Goal: Task Accomplishment & Management: Use online tool/utility

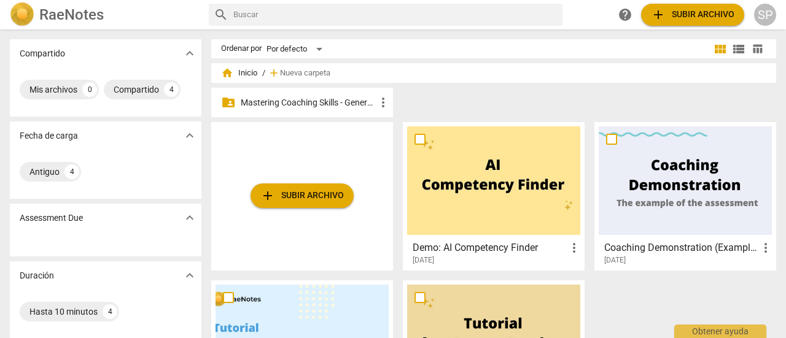
click at [325, 104] on p "Mastering Coaching Skills - Generación 31" at bounding box center [308, 102] width 135 height 13
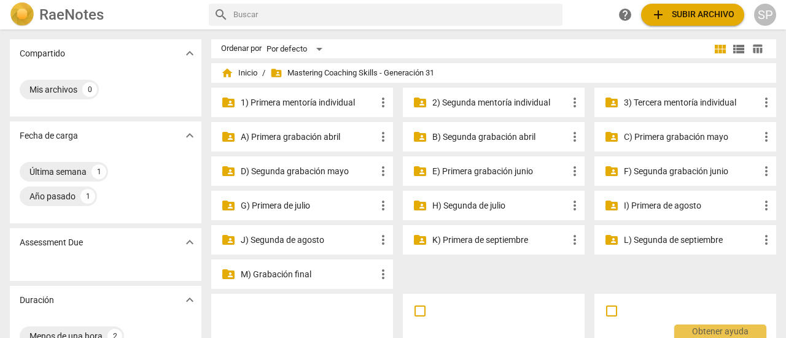
click at [677, 96] on p "3) Tercera mentoría individual" at bounding box center [691, 102] width 135 height 13
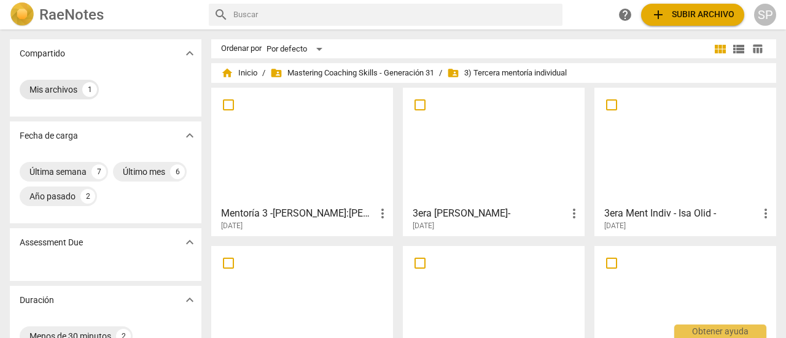
click at [79, 84] on div "Mis archivos 1" at bounding box center [59, 90] width 79 height 20
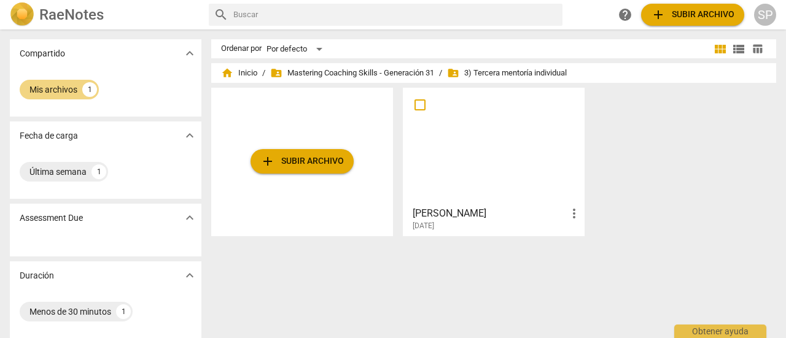
click at [479, 161] on div at bounding box center [493, 146] width 173 height 109
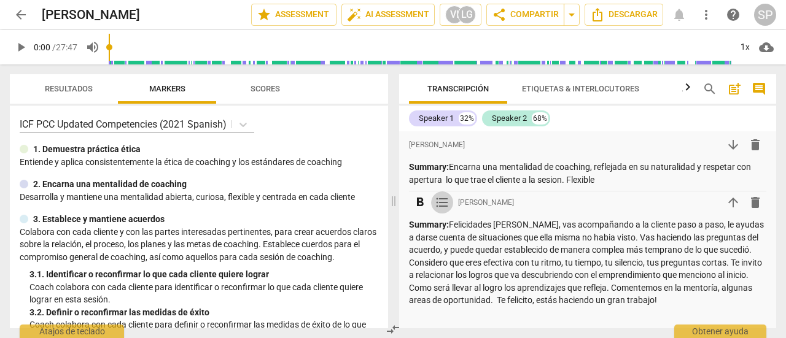
click at [438, 203] on span "format_list_bulleted" at bounding box center [442, 202] width 15 height 15
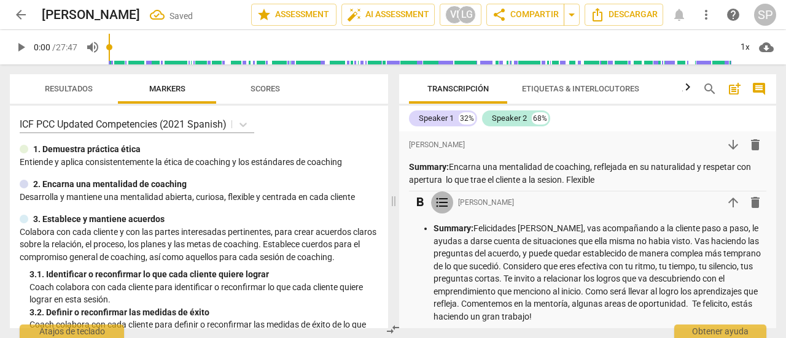
click at [440, 206] on span "format_list_bulleted" at bounding box center [442, 202] width 15 height 15
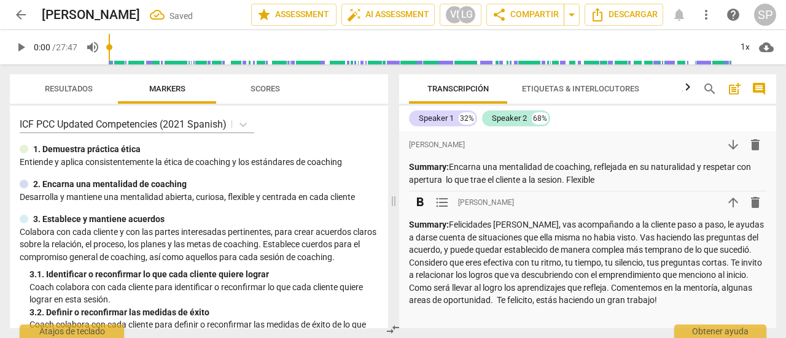
click at [440, 206] on span "format_list_bulleted" at bounding box center [442, 202] width 15 height 15
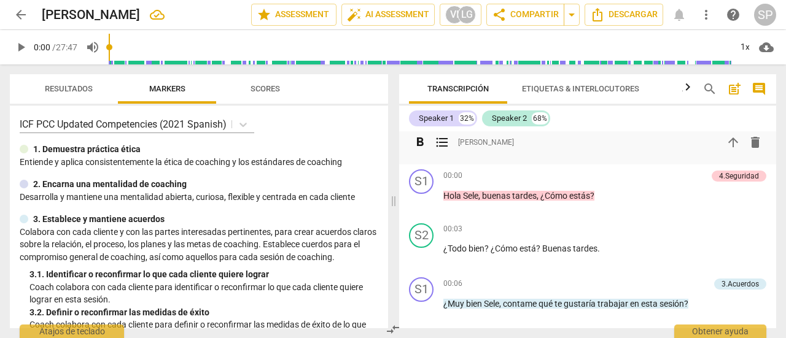
scroll to position [184, 0]
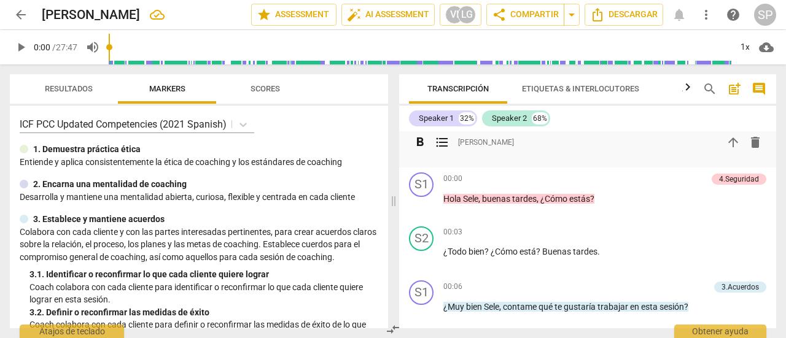
click at [15, 47] on span "play_arrow" at bounding box center [21, 47] width 15 height 15
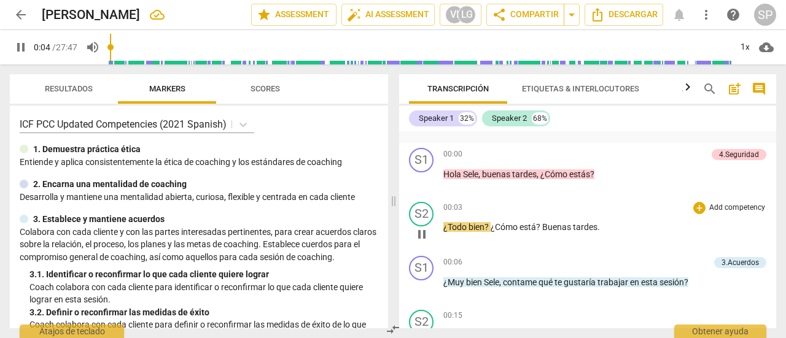
scroll to position [246, 0]
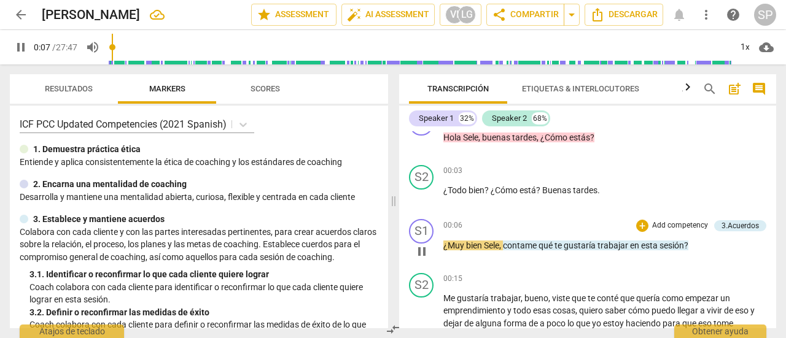
click at [673, 223] on p "Add competency" at bounding box center [680, 225] width 58 height 11
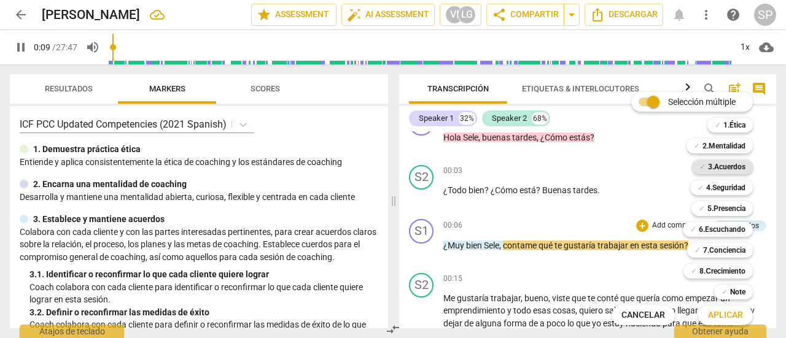
click at [723, 164] on b "3.Acuerdos" at bounding box center [726, 167] width 37 height 15
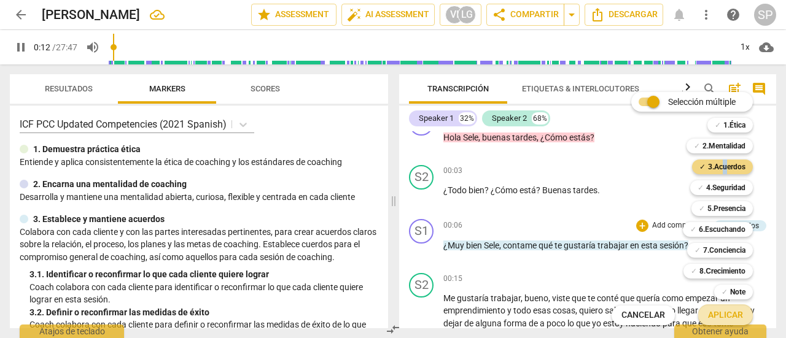
click at [715, 314] on span "Aplicar" at bounding box center [725, 315] width 35 height 12
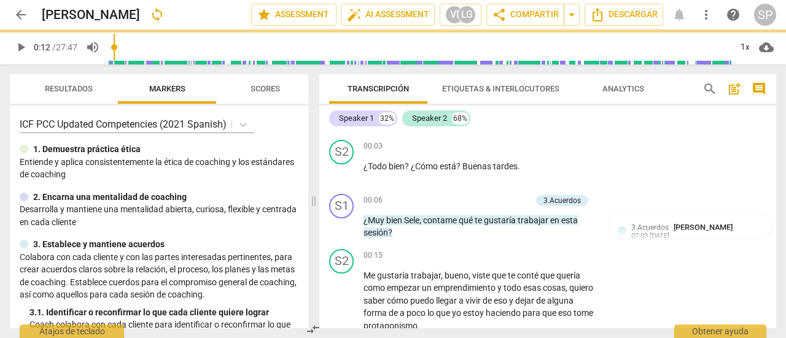
type input "13"
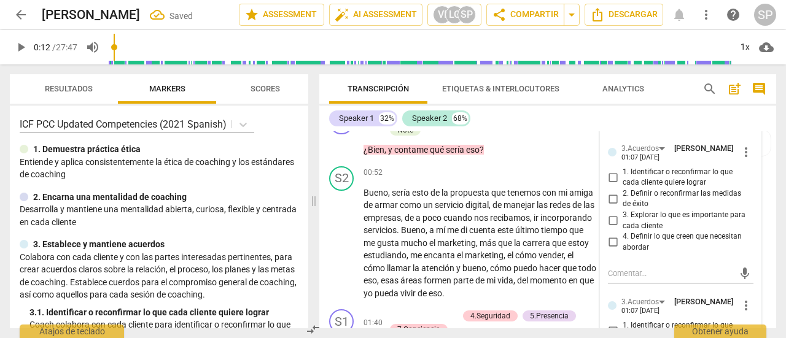
scroll to position [490, 0]
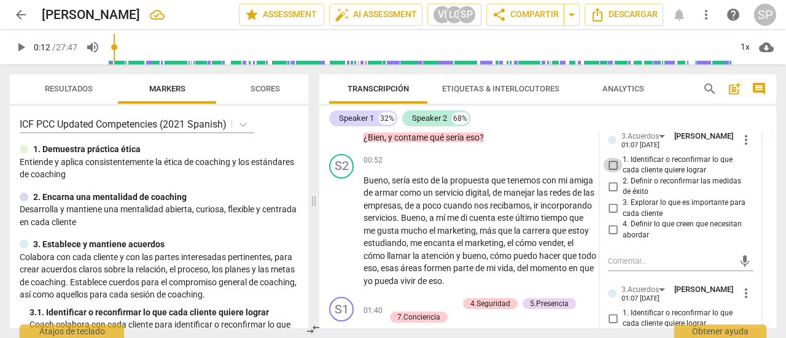
click at [611, 165] on input "1. Identificar o reconfirmar lo que cada cliente quiere lograr" at bounding box center [613, 165] width 20 height 15
checkbox input "true"
click at [537, 124] on div "Speaker 1 32% Speaker 2 68%" at bounding box center [547, 118] width 437 height 21
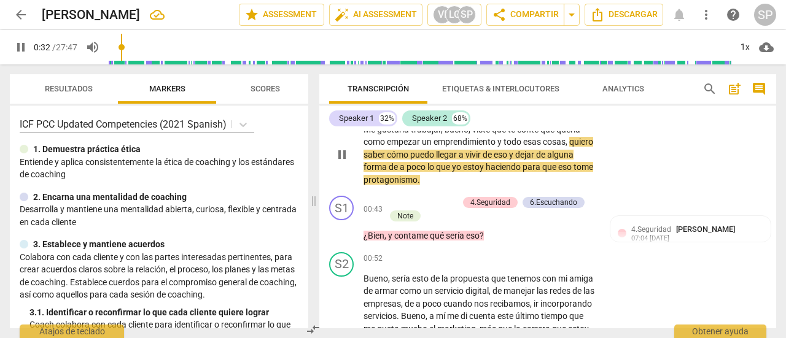
scroll to position [428, 0]
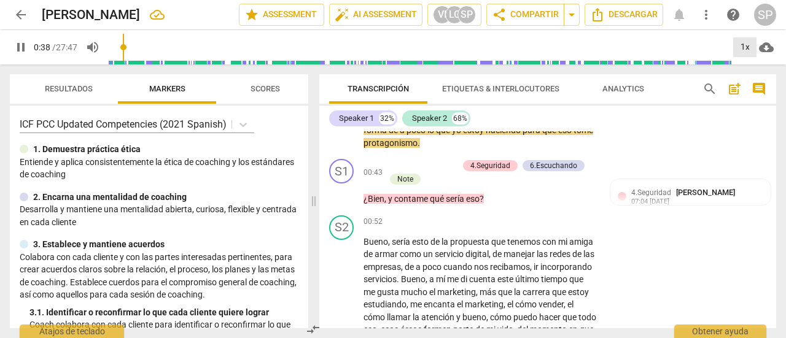
click at [750, 42] on div "1x" at bounding box center [744, 47] width 23 height 20
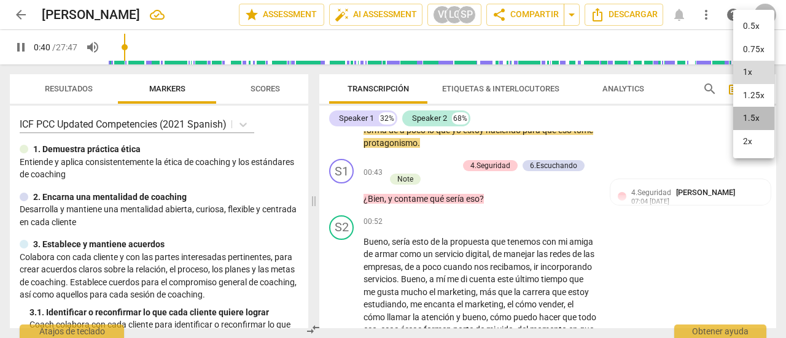
click at [751, 111] on li "1.5x" at bounding box center [753, 118] width 41 height 23
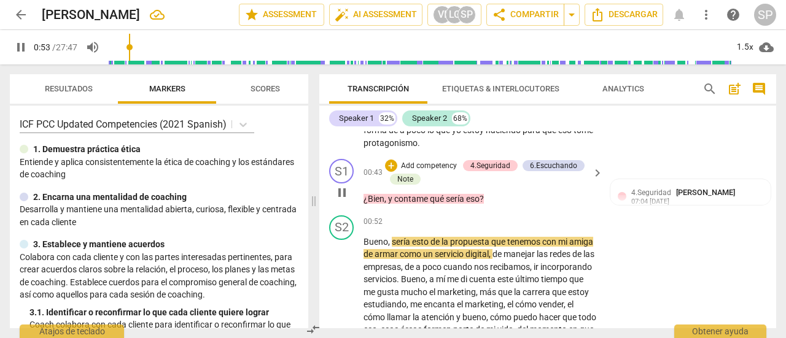
click at [444, 165] on p "Add competency" at bounding box center [429, 166] width 58 height 11
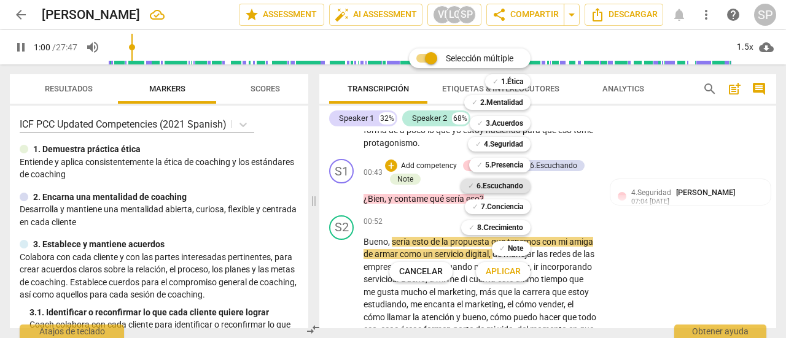
click at [515, 185] on b "6.Escuchando" at bounding box center [499, 186] width 47 height 15
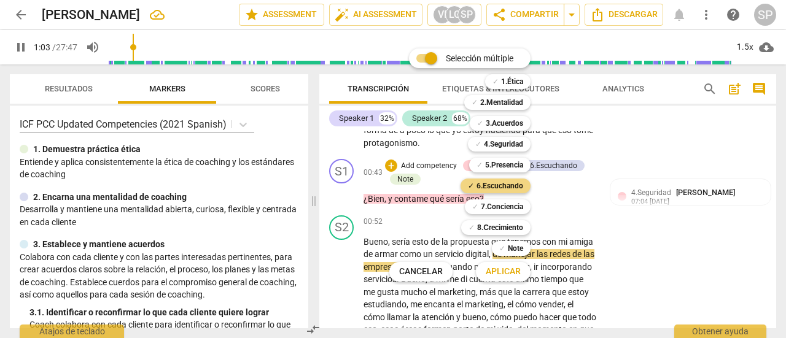
click at [513, 275] on span "Aplicar" at bounding box center [503, 272] width 35 height 12
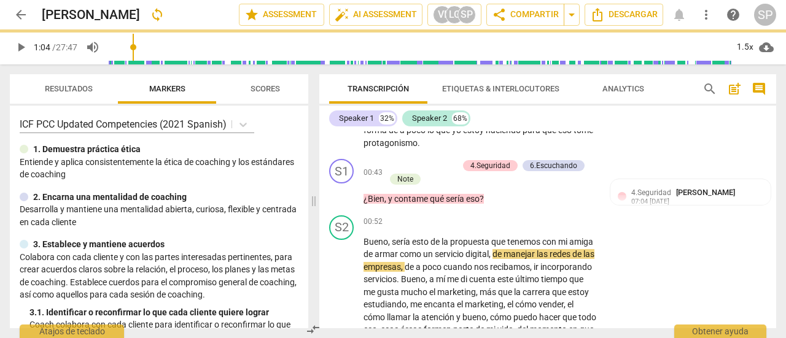
type input "64"
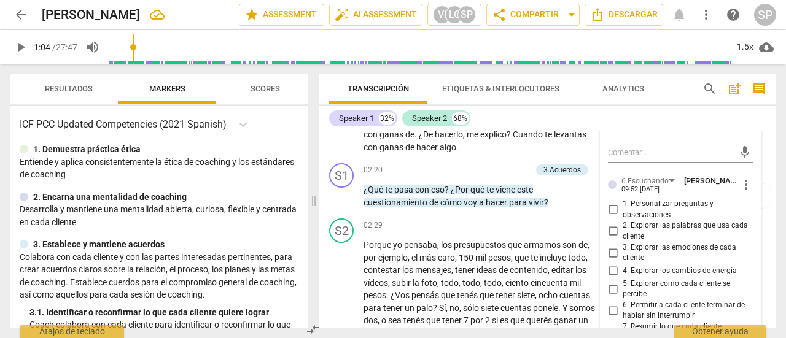
scroll to position [797, 0]
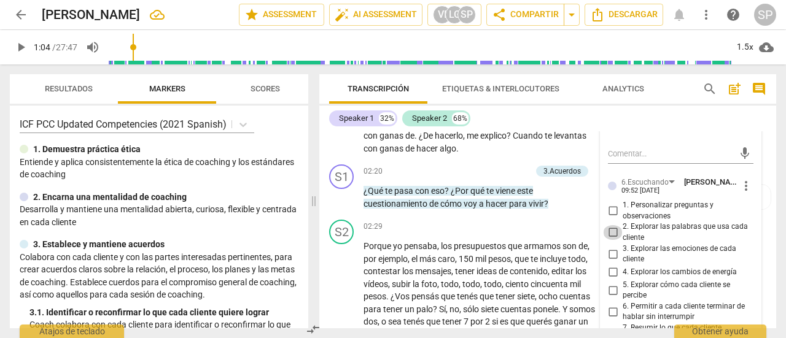
click at [611, 231] on input "2. Explorar las palabras que usa cada cliente" at bounding box center [613, 232] width 20 height 15
checkbox input "true"
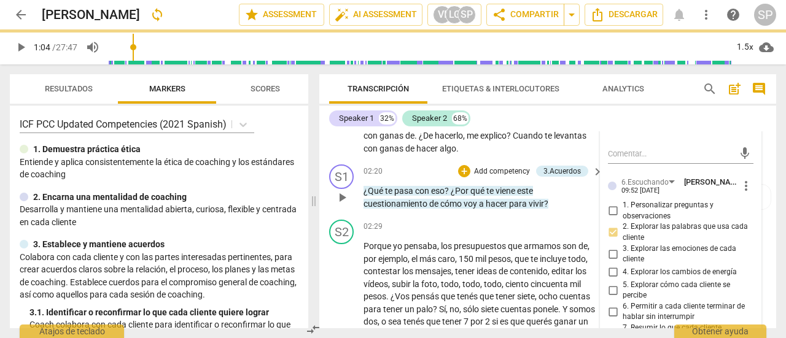
click at [405, 166] on div "02:20 + Add competency 3.Acuerdos keyboard_arrow_right" at bounding box center [483, 172] width 241 height 14
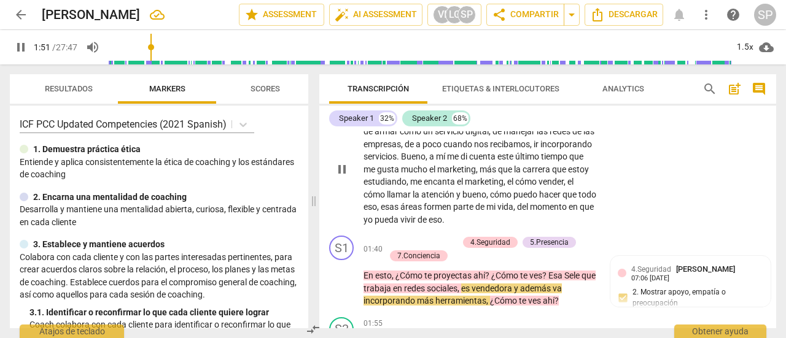
scroll to position [613, 0]
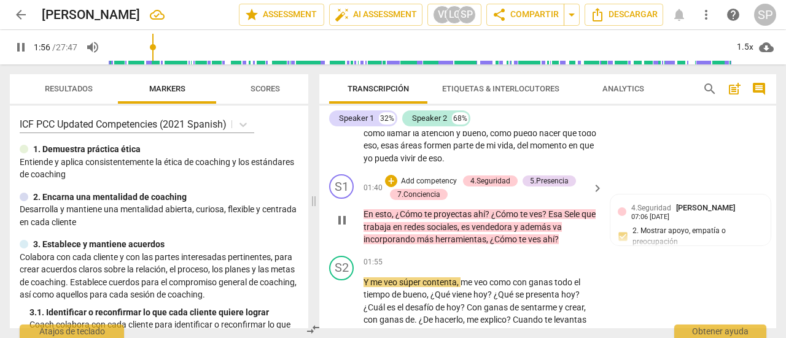
click at [414, 176] on p "Add competency" at bounding box center [429, 181] width 58 height 11
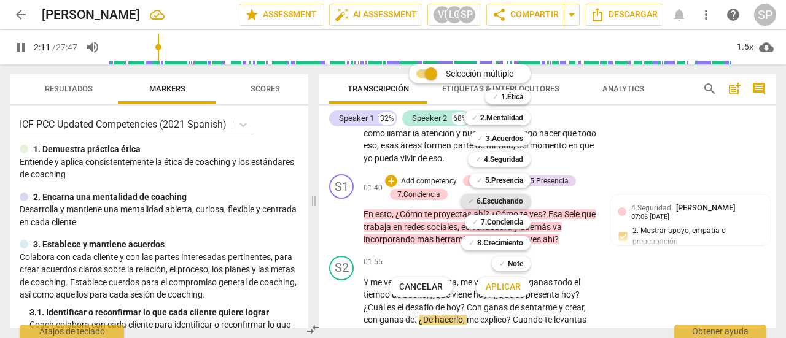
click at [509, 199] on b "6.Escuchando" at bounding box center [499, 201] width 47 height 15
click at [514, 289] on span "Aplicar" at bounding box center [503, 287] width 35 height 12
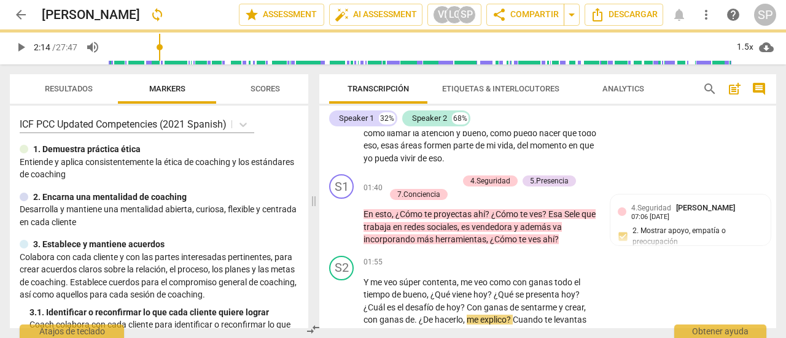
type input "134"
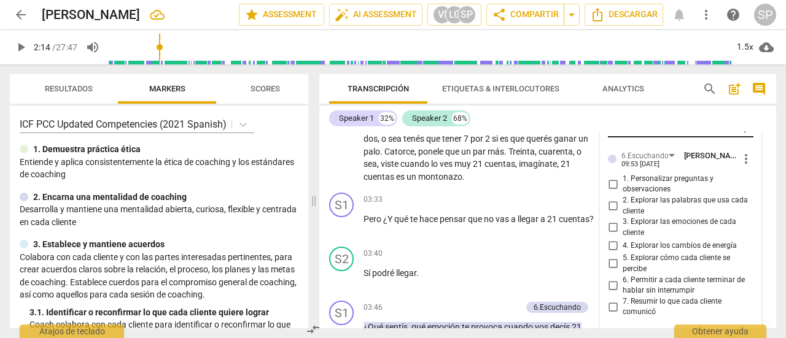
scroll to position [983, 0]
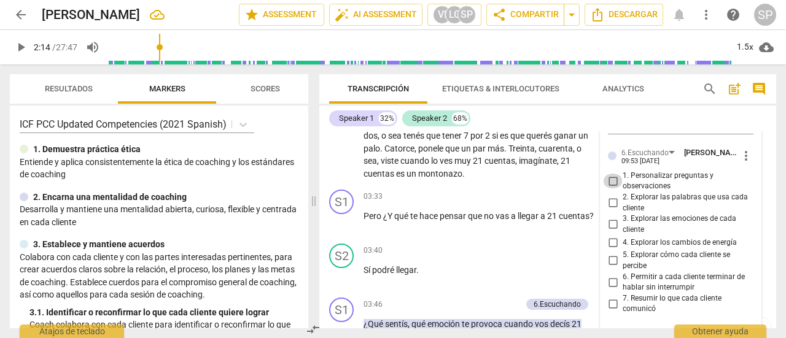
click at [613, 182] on input "1. Personalizar preguntas y observaciones" at bounding box center [613, 181] width 20 height 15
checkbox input "true"
click at [458, 242] on div "S2 play_arrow pause 03:40 + Add competency keyboard_arrow_right Sí podré llegar…" at bounding box center [547, 266] width 457 height 54
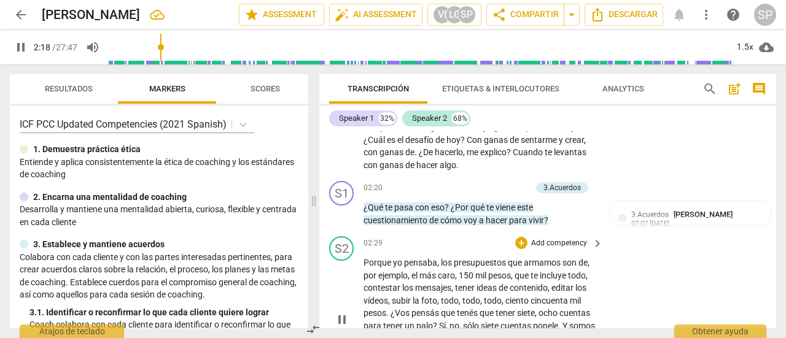
scroll to position [796, 0]
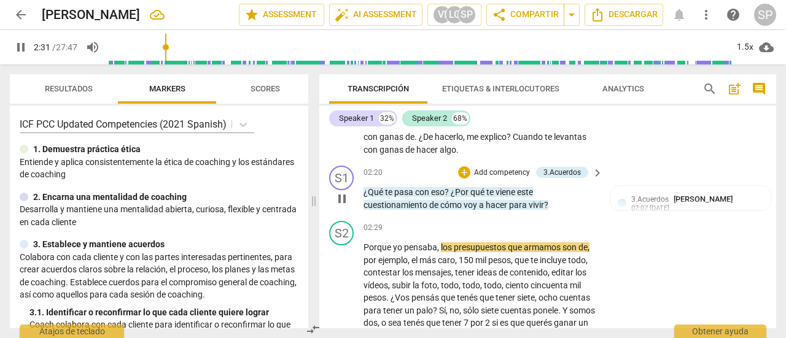
click at [500, 170] on p "Add competency" at bounding box center [502, 173] width 58 height 11
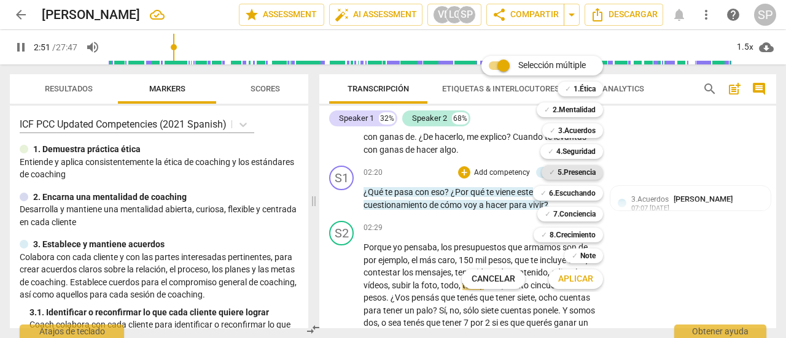
click at [585, 173] on b "5.Presencia" at bounding box center [576, 172] width 38 height 15
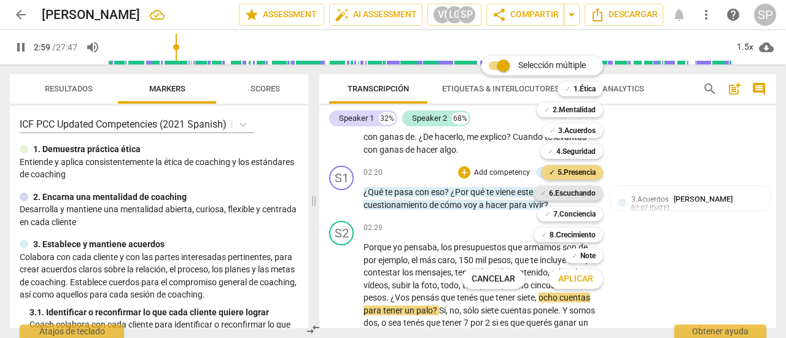
click at [586, 195] on b "6.Escuchando" at bounding box center [572, 193] width 47 height 15
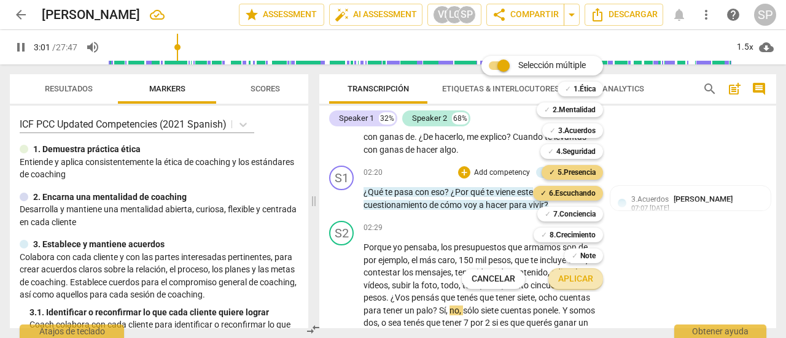
click at [592, 276] on span "Aplicar" at bounding box center [575, 279] width 35 height 12
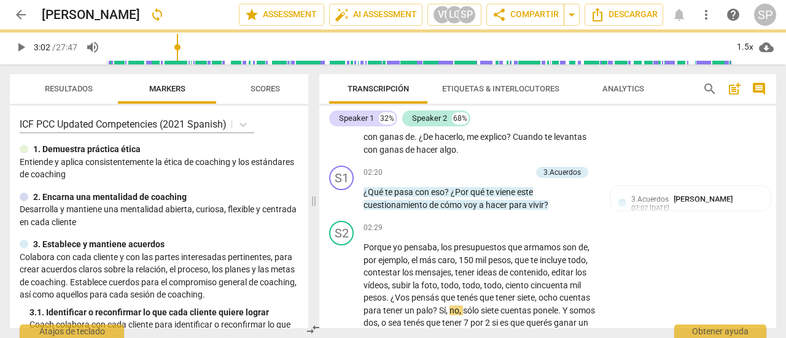
type input "183"
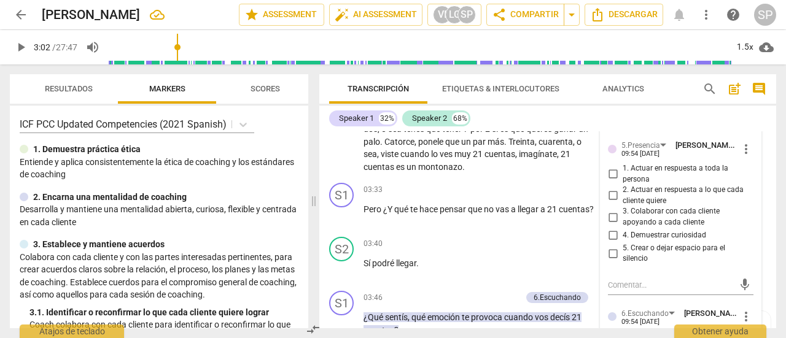
scroll to position [980, 0]
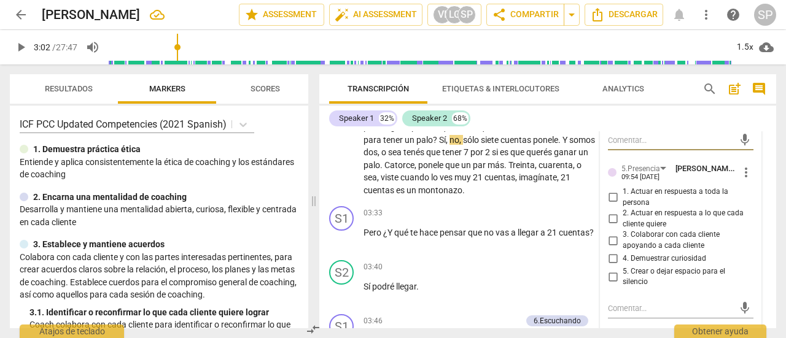
click at [611, 219] on input "2. Actuar en respuesta a lo que cada cliente quiere" at bounding box center [613, 219] width 20 height 15
click at [616, 217] on input "2. Actuar en respuesta a lo que cada cliente quiere" at bounding box center [613, 219] width 20 height 15
click at [607, 216] on input "2. Actuar en respuesta a lo que cada cliente quiere" at bounding box center [613, 219] width 20 height 15
checkbox input "false"
drag, startPoint x: 613, startPoint y: 238, endPoint x: 638, endPoint y: 289, distance: 57.7
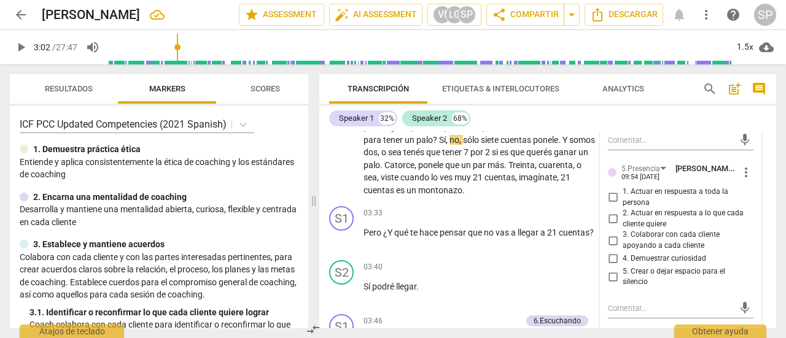
click at [612, 238] on input "3. Colaborar con cada cliente apoyando a cada cliente" at bounding box center [613, 240] width 20 height 15
checkbox input "true"
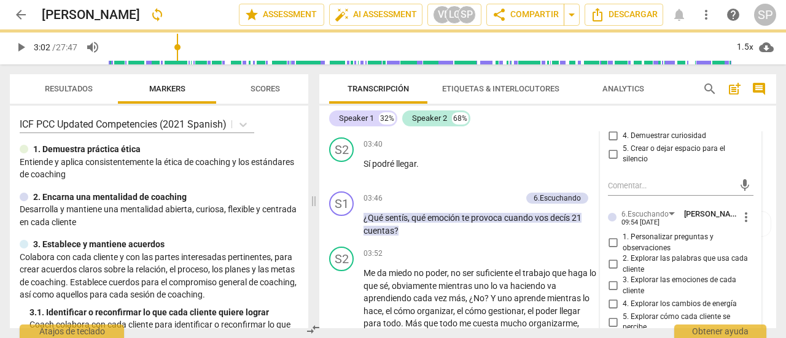
scroll to position [1164, 0]
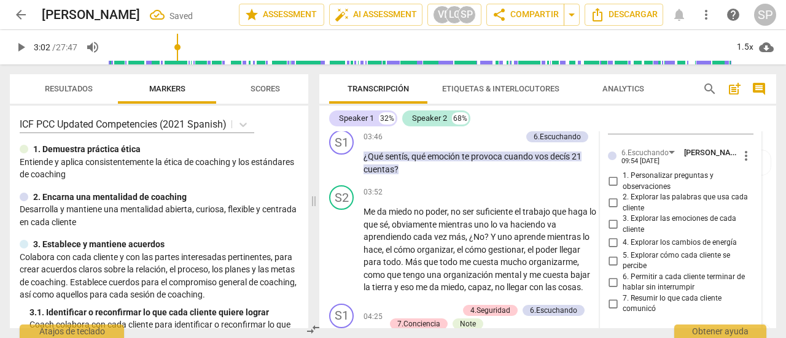
click at [609, 181] on input "1. Personalizar preguntas y observaciones" at bounding box center [613, 181] width 20 height 15
checkbox input "true"
click at [508, 120] on div "Speaker 1 32% Speaker 2 68%" at bounding box center [547, 118] width 437 height 21
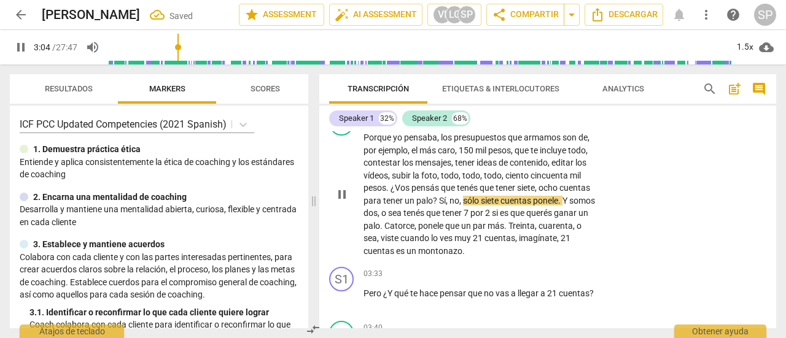
scroll to position [980, 0]
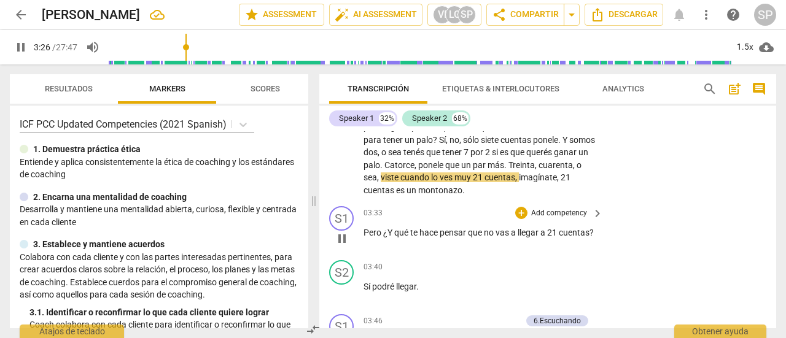
click at [562, 213] on p "Add competency" at bounding box center [559, 213] width 58 height 11
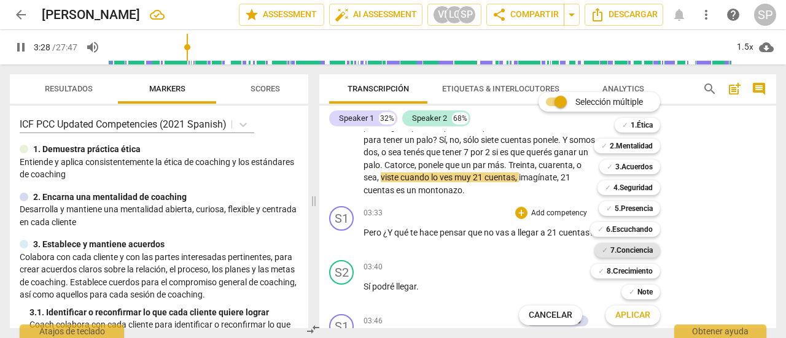
click at [625, 246] on b "7.Conciencia" at bounding box center [631, 250] width 42 height 15
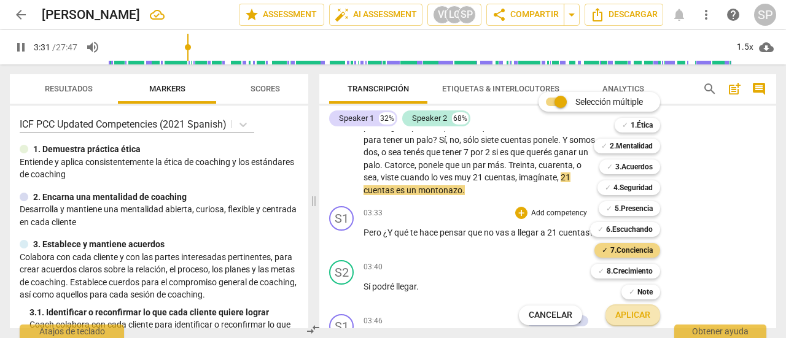
click at [645, 320] on span "Aplicar" at bounding box center [632, 315] width 35 height 12
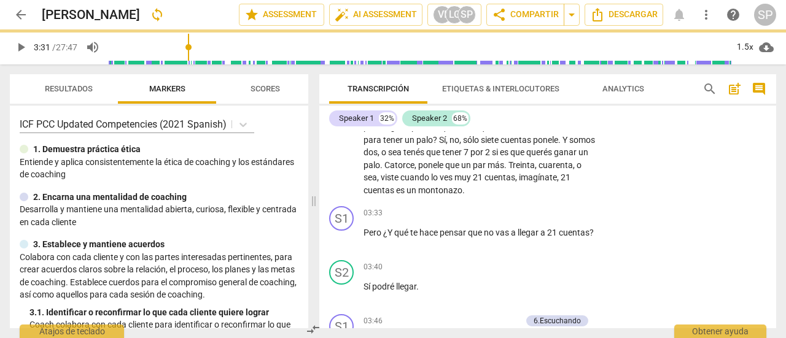
type input "212"
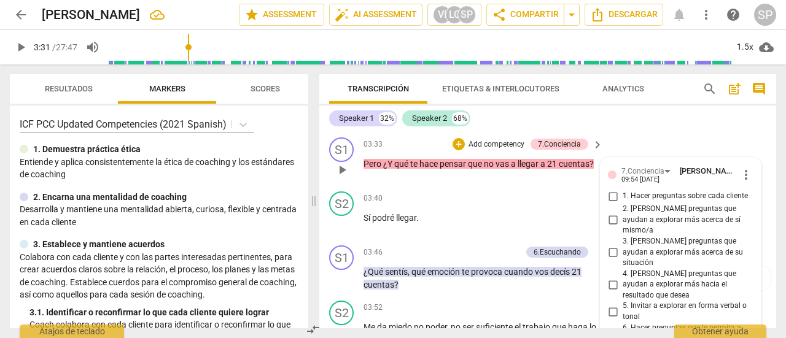
scroll to position [1082, 0]
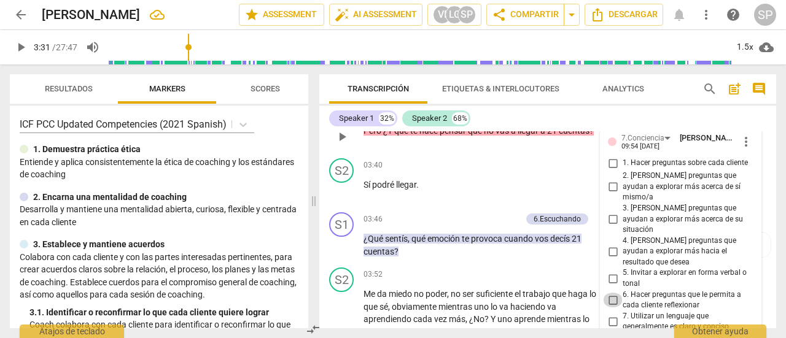
click at [611, 293] on input "6. Hacer preguntas que le permita a cada cliente reflexionar" at bounding box center [613, 300] width 20 height 15
checkbox input "true"
click at [467, 186] on p "Sí podré llegar ." at bounding box center [479, 185] width 233 height 13
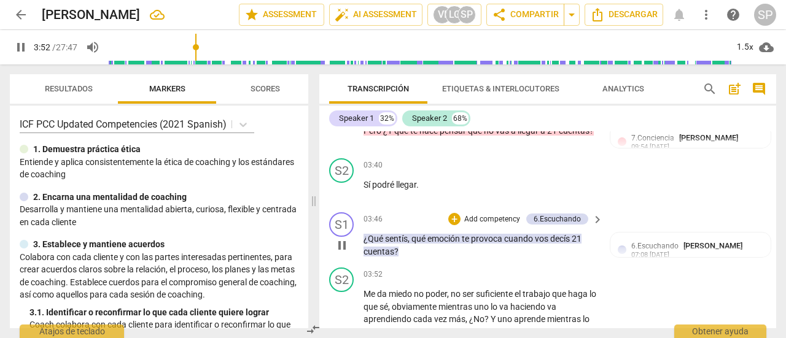
click at [478, 218] on p "Add competency" at bounding box center [492, 219] width 58 height 11
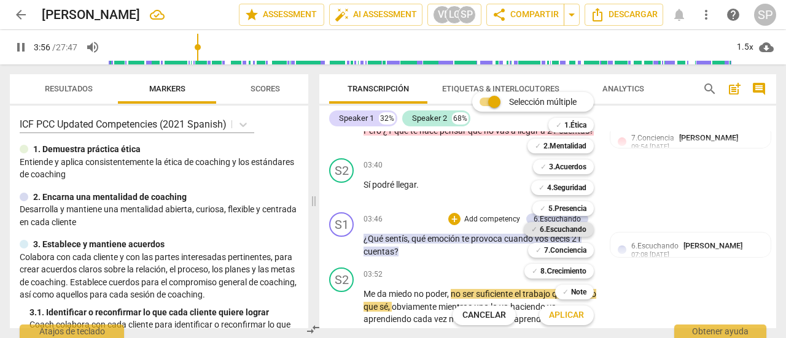
click at [570, 226] on b "6.Escuchando" at bounding box center [563, 229] width 47 height 15
click at [574, 322] on button "Aplicar" at bounding box center [566, 315] width 55 height 22
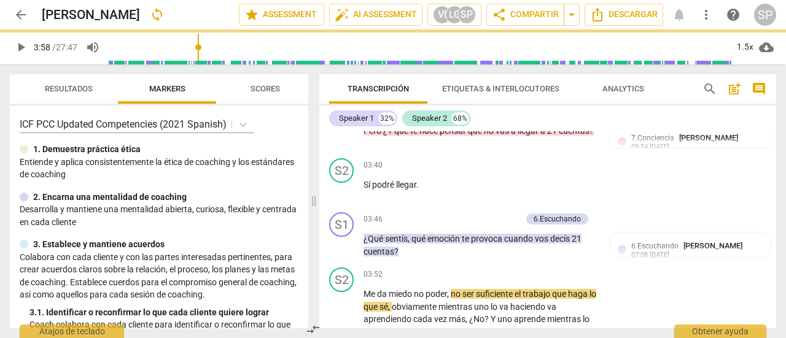
type input "239"
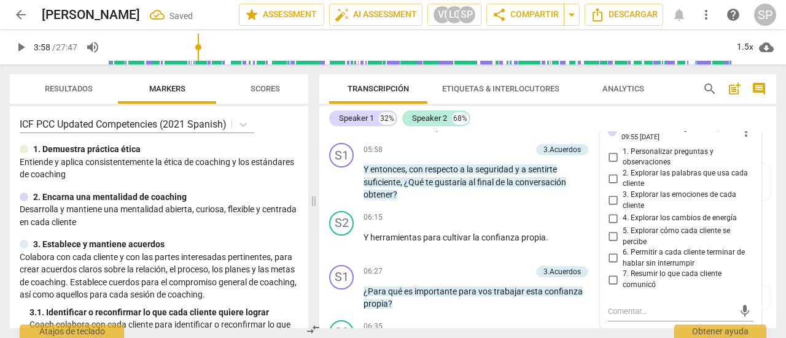
scroll to position [1650, 0]
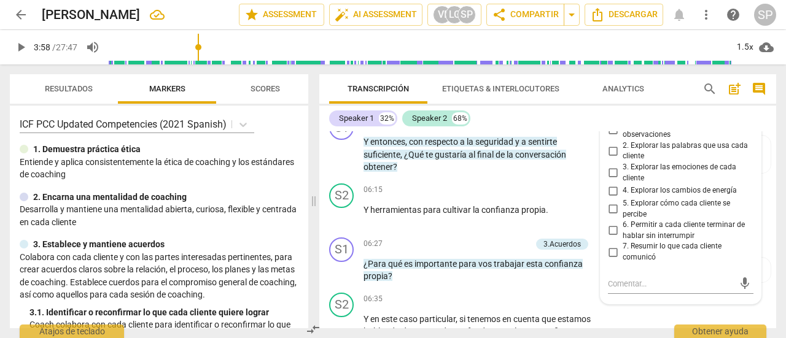
drag, startPoint x: 611, startPoint y: 171, endPoint x: 607, endPoint y: 177, distance: 7.5
click at [607, 176] on input "3. Explorar las emociones de cada cliente" at bounding box center [613, 173] width 20 height 15
checkbox input "true"
click at [430, 182] on div "S2 play_arrow pause 06:15 + Add competency keyboard_arrow_right Y herramientas …" at bounding box center [547, 206] width 457 height 54
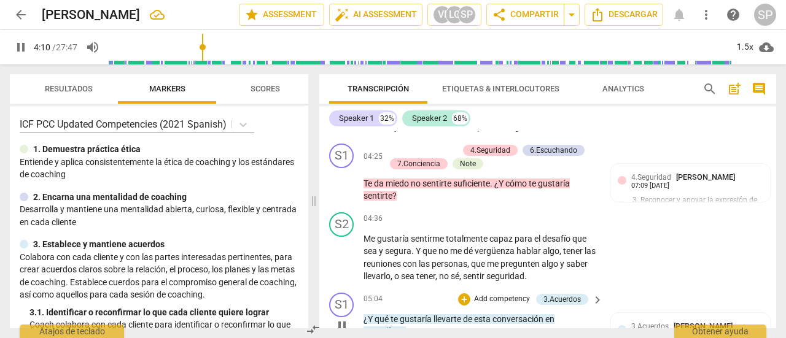
scroll to position [1281, 0]
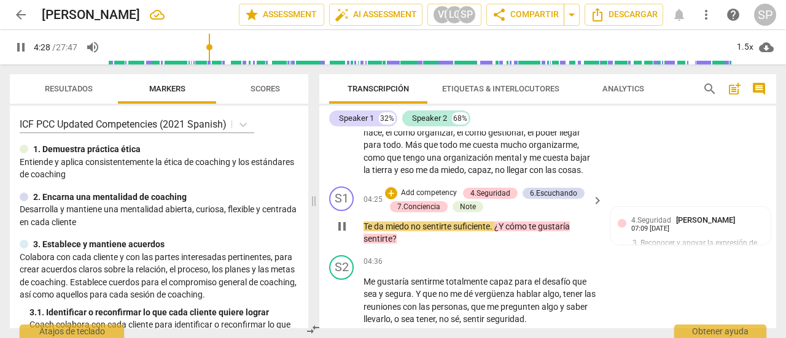
click at [436, 190] on p "Add competency" at bounding box center [429, 193] width 58 height 11
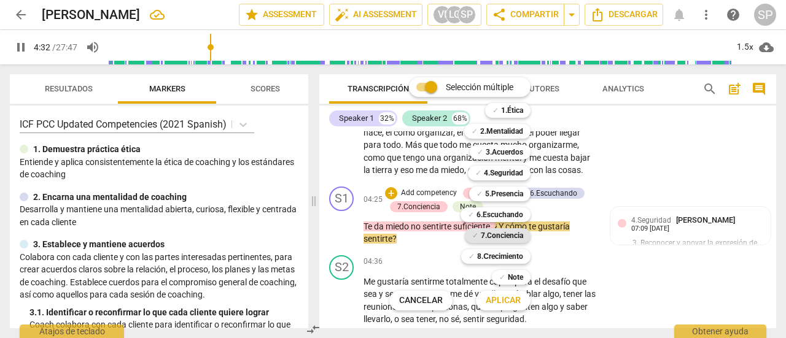
click at [517, 235] on b "7.Conciencia" at bounding box center [502, 235] width 42 height 15
click at [508, 301] on span "Aplicar" at bounding box center [503, 301] width 35 height 12
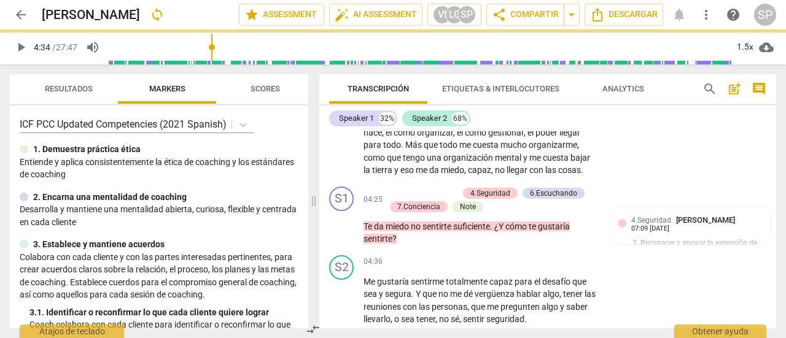
type input "275"
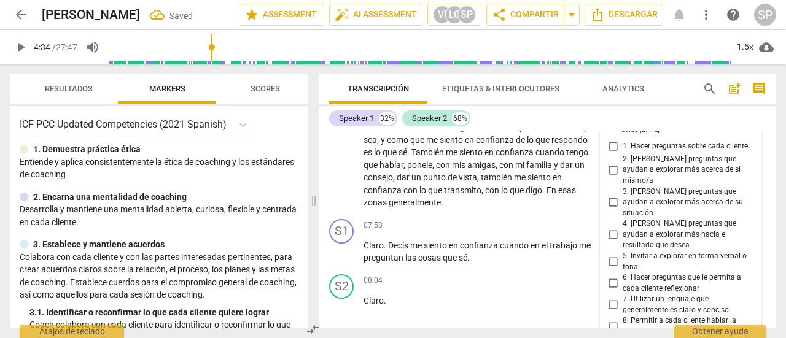
scroll to position [2004, 0]
click at [606, 162] on input "2. [PERSON_NAME] preguntas que ayudan a explorar más acerca de sí mismo/a" at bounding box center [613, 169] width 20 height 15
checkbox input "true"
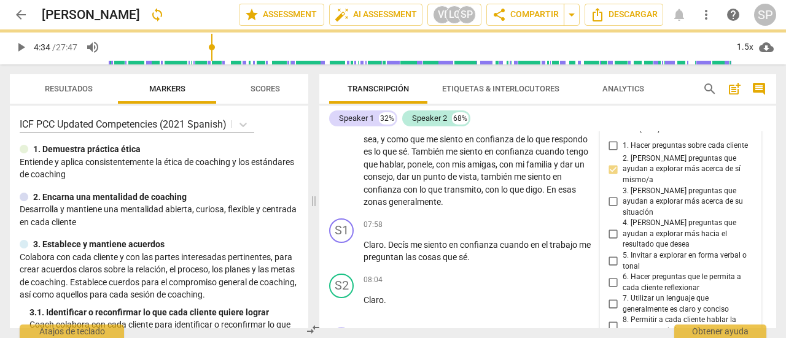
click at [613, 227] on input "4. [PERSON_NAME] preguntas que ayudan a explorar más hacia el resultado que des…" at bounding box center [613, 234] width 20 height 15
checkbox input "true"
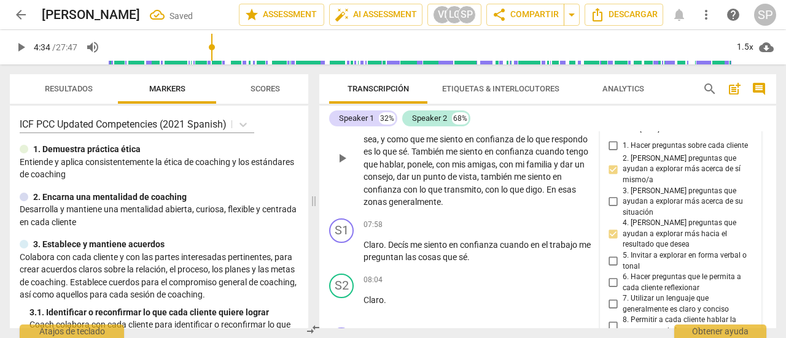
click at [343, 179] on div "play_arrow pause" at bounding box center [347, 158] width 31 height 93
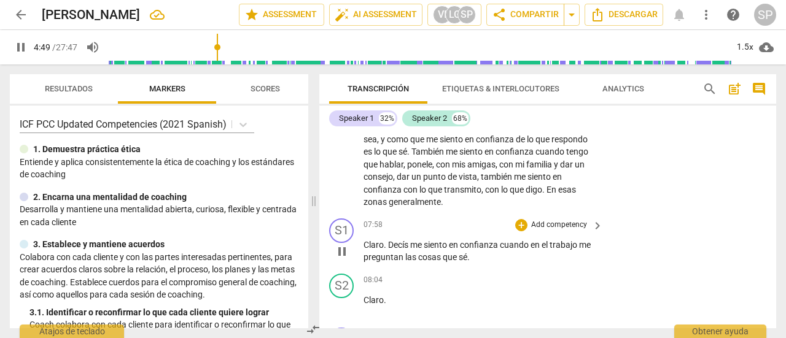
click at [552, 225] on p "Add competency" at bounding box center [559, 225] width 58 height 11
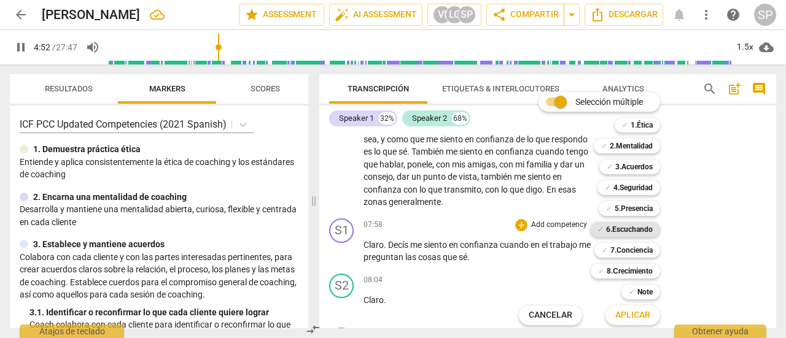
click at [650, 226] on b "6.Escuchando" at bounding box center [629, 229] width 47 height 15
click at [640, 315] on span "Aplicar" at bounding box center [632, 315] width 35 height 12
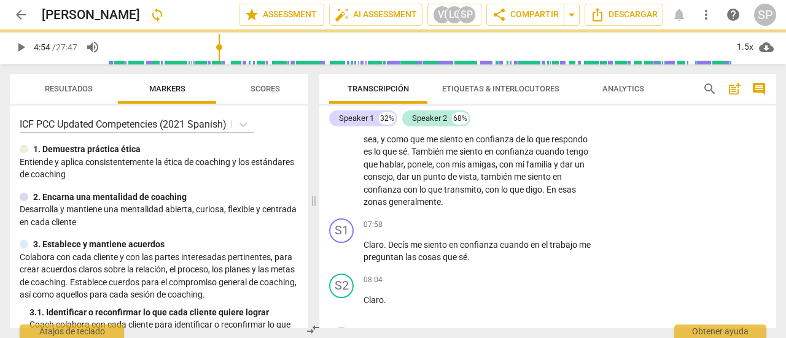
type input "295"
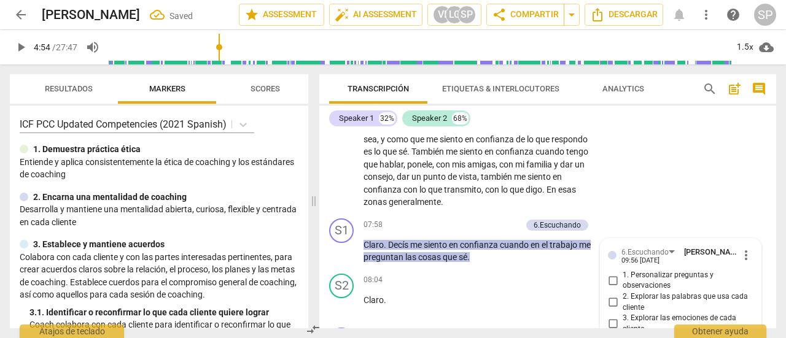
scroll to position [2209, 0]
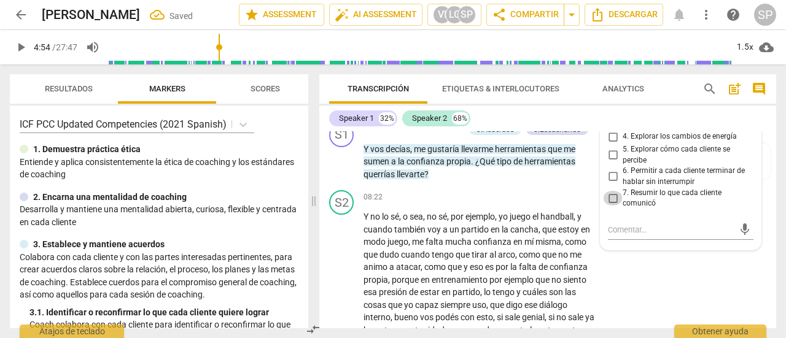
click at [612, 198] on input "7. Resumir lo que cada cliente comunicó" at bounding box center [613, 198] width 20 height 15
checkbox input "true"
drag, startPoint x: 631, startPoint y: 280, endPoint x: 619, endPoint y: 285, distance: 12.7
click at [630, 280] on div "S2 play_arrow pause 08:22 + Add competency keyboard_arrow_right Y no lo sé , o …" at bounding box center [547, 288] width 457 height 206
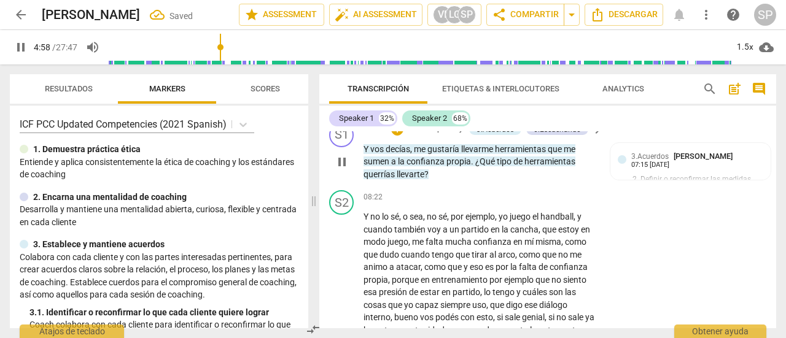
scroll to position [2147, 0]
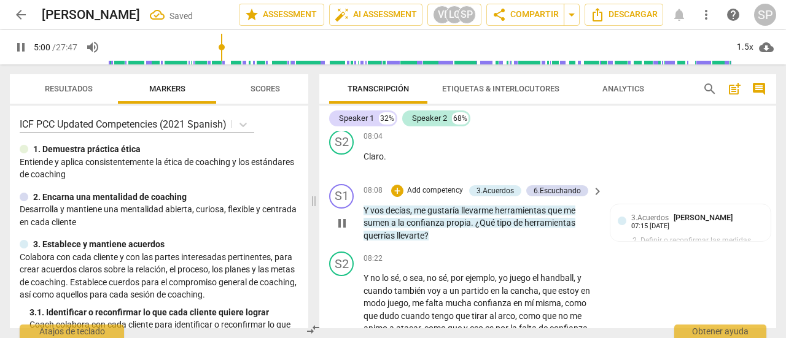
click at [332, 223] on div "S1 play_arrow pause" at bounding box center [346, 213] width 34 height 58
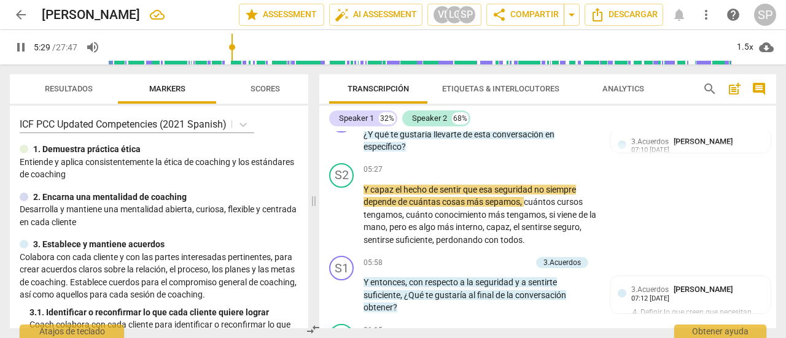
scroll to position [1411, 0]
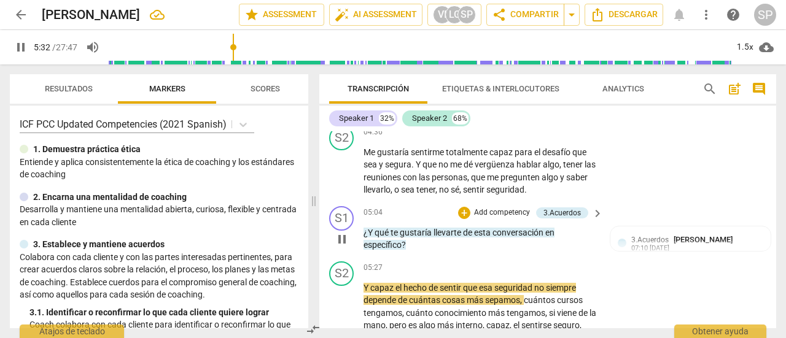
click at [476, 212] on p "Add competency" at bounding box center [502, 212] width 58 height 11
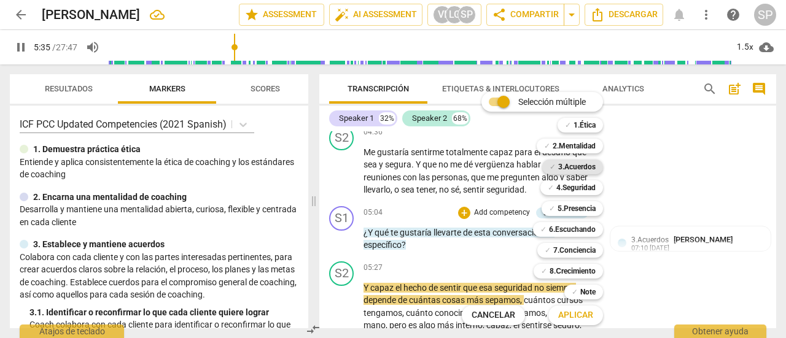
click at [582, 166] on b "3.Acuerdos" at bounding box center [576, 167] width 37 height 15
click at [586, 314] on span "Aplicar" at bounding box center [575, 315] width 35 height 12
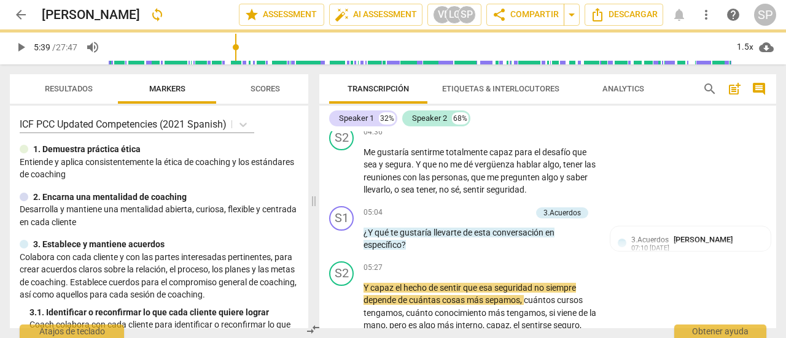
type input "340"
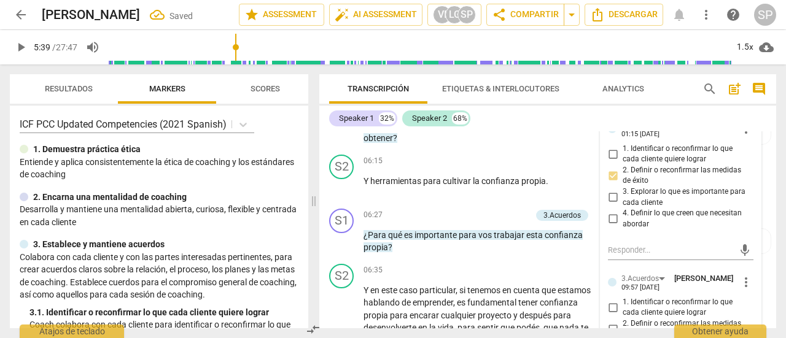
scroll to position [1730, 0]
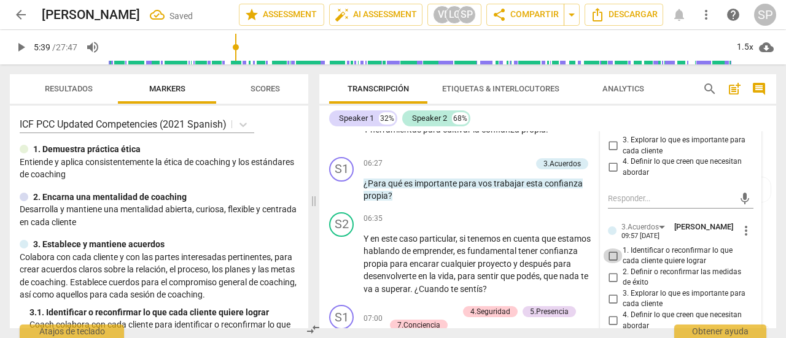
click at [613, 259] on input "1. Identificar o reconfirmar lo que cada cliente quiere lograr" at bounding box center [613, 256] width 20 height 15
checkbox input "true"
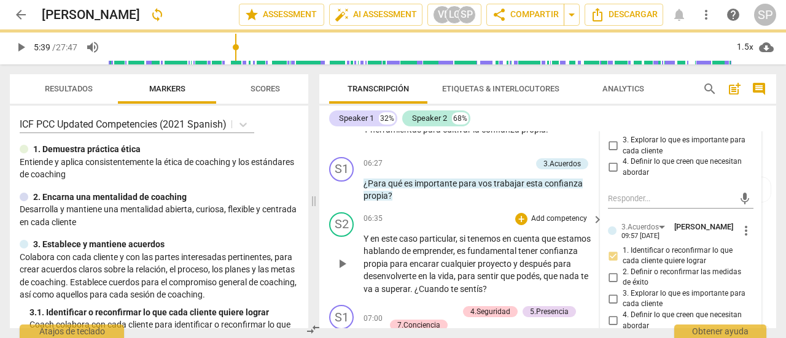
scroll to position [1853, 0]
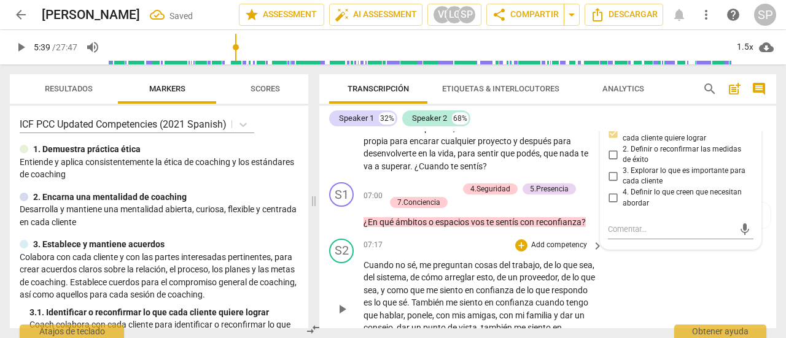
click at [643, 294] on div "S2 play_arrow pause 07:17 + Add competency keyboard_arrow_right Cuando no sé , …" at bounding box center [547, 299] width 457 height 131
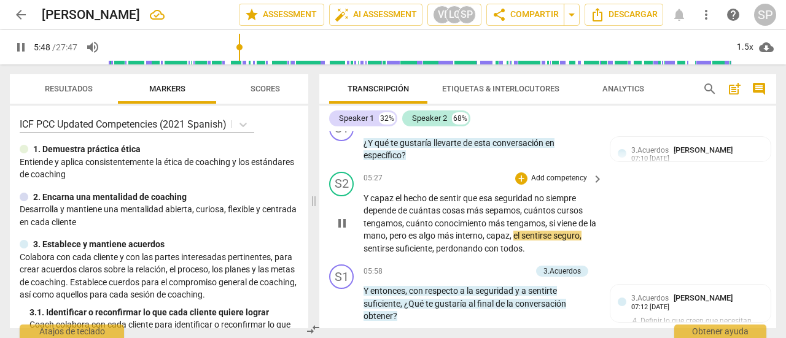
scroll to position [1607, 0]
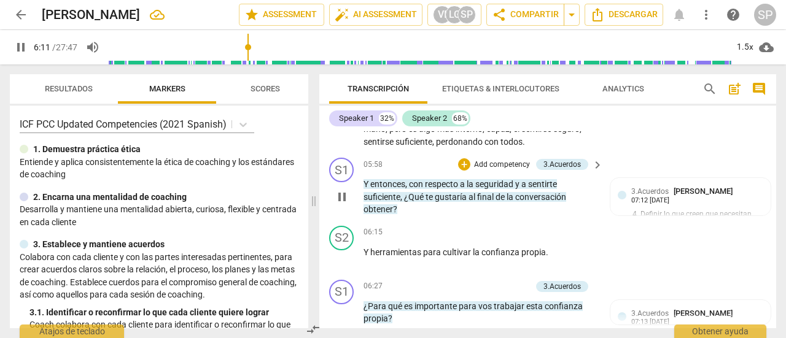
click at [500, 165] on p "Add competency" at bounding box center [502, 165] width 58 height 11
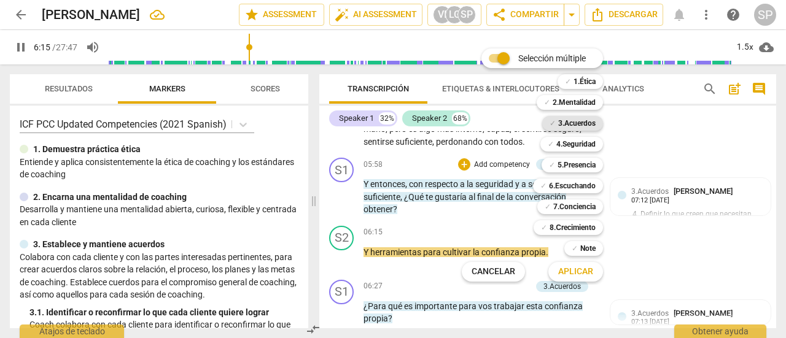
click at [587, 125] on b "3.Acuerdos" at bounding box center [576, 123] width 37 height 15
click at [589, 272] on span "Aplicar" at bounding box center [575, 272] width 35 height 12
type input "378"
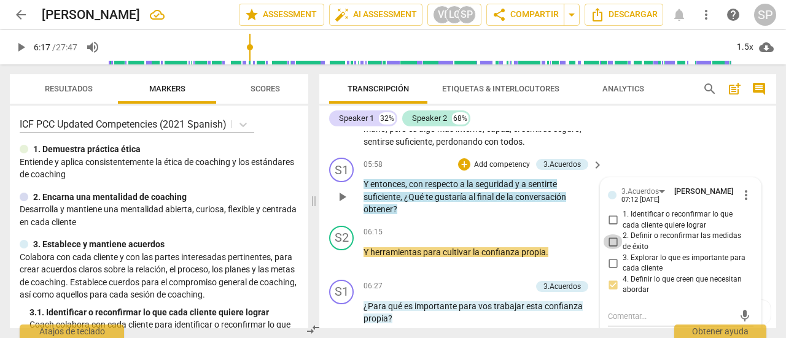
click at [611, 244] on input "2. Definir o reconfirmar las medidas de éxito" at bounding box center [613, 242] width 20 height 15
checkbox input "true"
click at [340, 205] on button "play_arrow" at bounding box center [342, 197] width 20 height 20
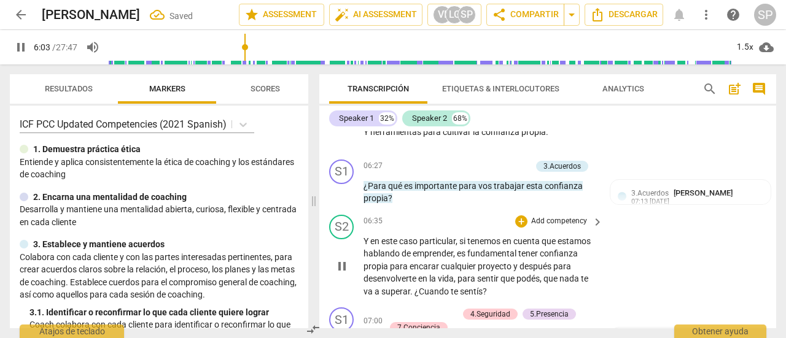
scroll to position [1730, 0]
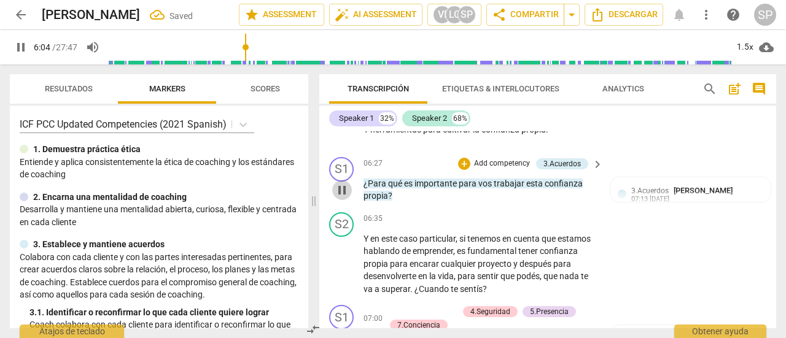
click at [333, 188] on span "pause" at bounding box center [342, 190] width 20 height 15
click at [333, 188] on span "play_arrow" at bounding box center [342, 190] width 20 height 15
click at [503, 160] on p "Add competency" at bounding box center [502, 163] width 58 height 11
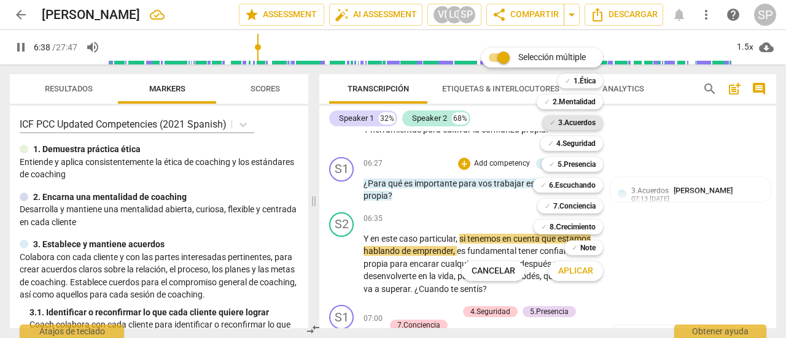
click at [576, 121] on b "3.Acuerdos" at bounding box center [576, 122] width 37 height 15
click at [590, 275] on span "Aplicar" at bounding box center [575, 271] width 35 height 12
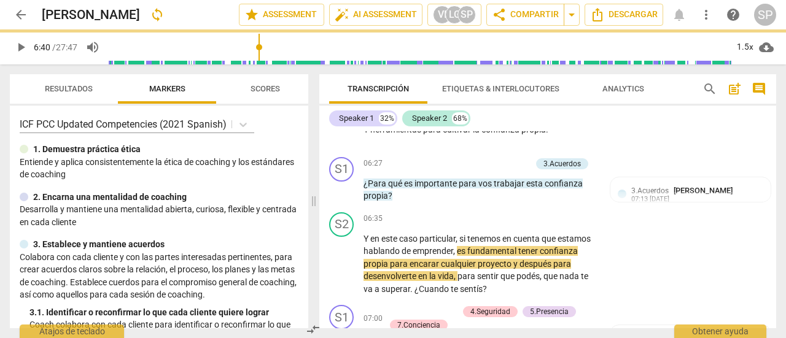
type input "401"
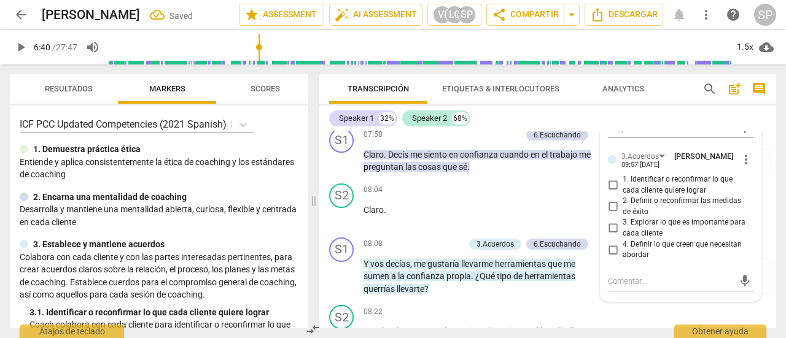
scroll to position [2098, 0]
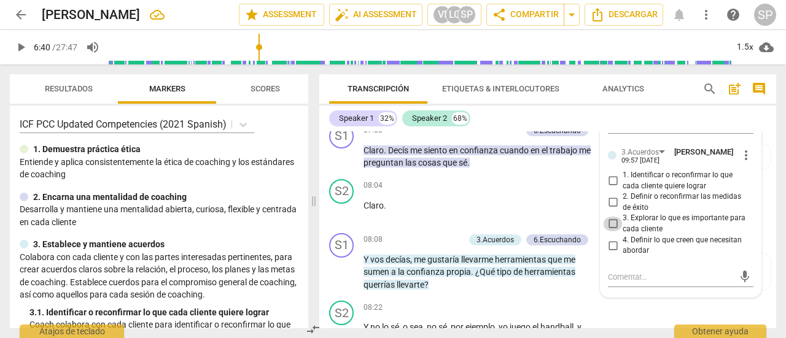
click at [607, 220] on input "3. Explorar lo que es importante para cada cliente" at bounding box center [613, 224] width 20 height 15
checkbox input "true"
click at [320, 159] on div "S1 play_arrow pause 07:58 + Add competency 6.Escuchando keyboard_arrow_right Cl…" at bounding box center [547, 146] width 457 height 55
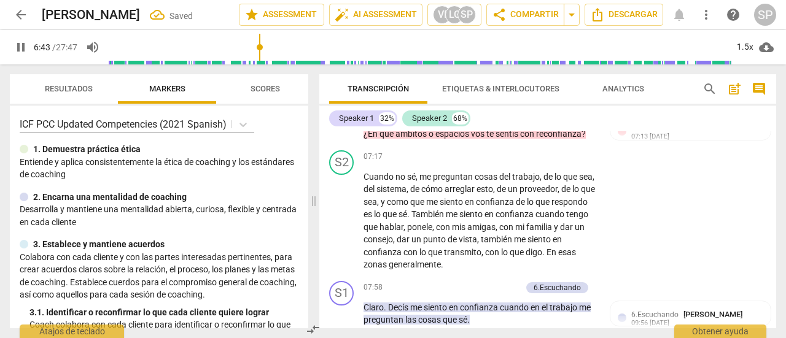
scroll to position [1853, 0]
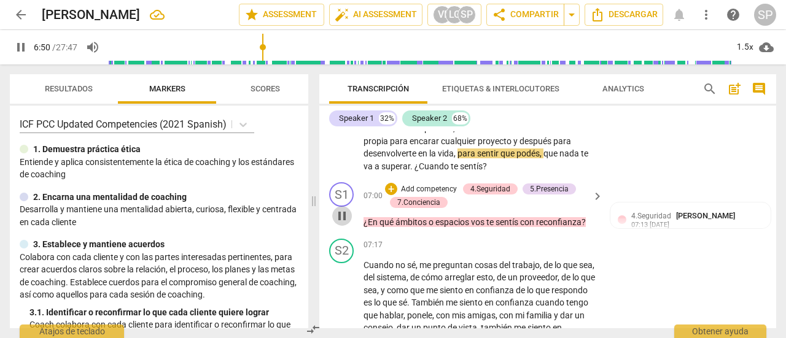
click at [341, 218] on span "pause" at bounding box center [342, 216] width 15 height 15
click at [341, 218] on span "play_arrow" at bounding box center [342, 216] width 15 height 15
click at [432, 187] on p "Add competency" at bounding box center [429, 189] width 58 height 11
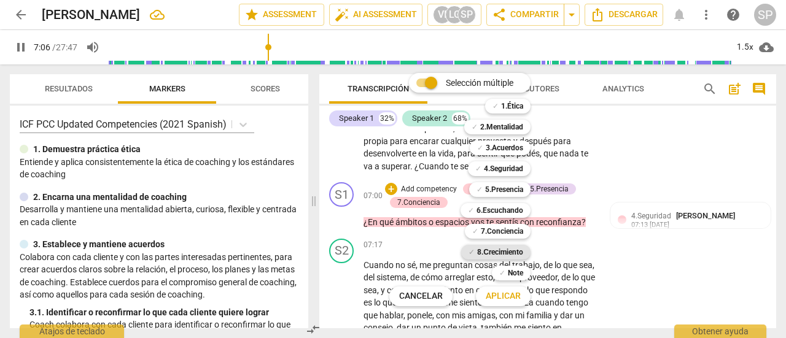
click at [491, 249] on b "8.Сrecimiento" at bounding box center [500, 252] width 46 height 15
click at [494, 297] on span "Aplicar" at bounding box center [503, 296] width 35 height 12
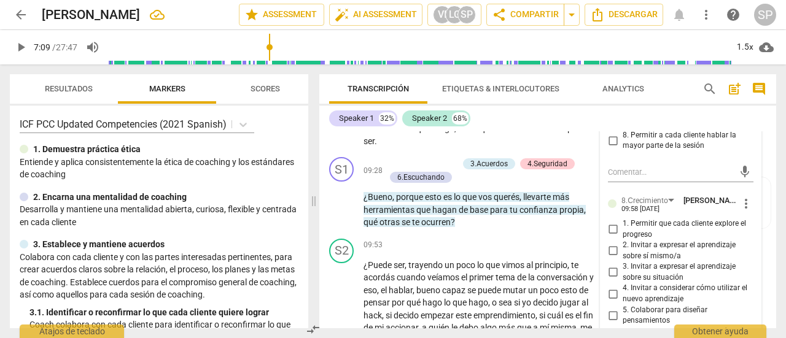
scroll to position [2387, 0]
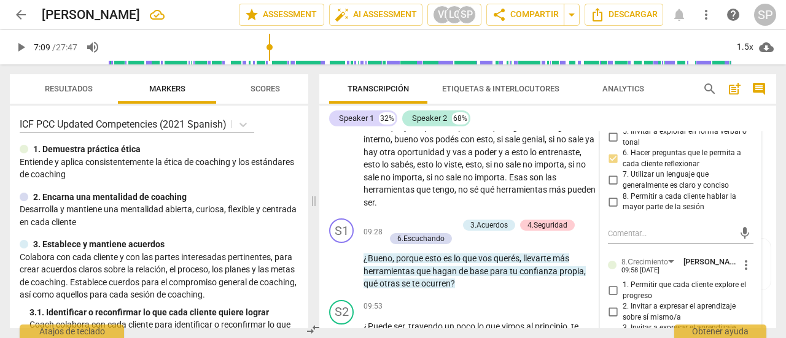
click at [739, 258] on span "more_vert" at bounding box center [746, 265] width 15 height 15
click at [750, 263] on li "Borrar" at bounding box center [755, 266] width 43 height 23
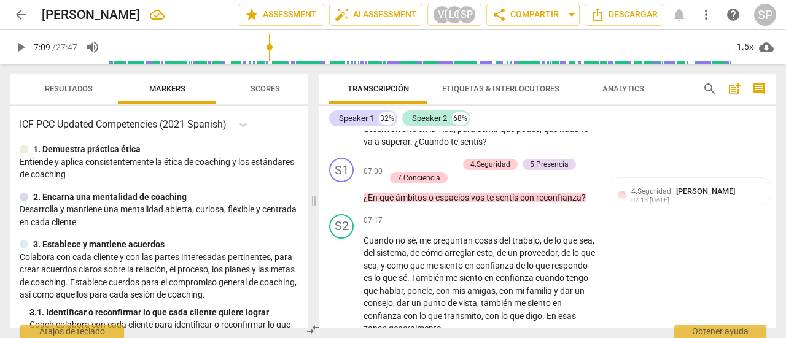
scroll to position [1896, 0]
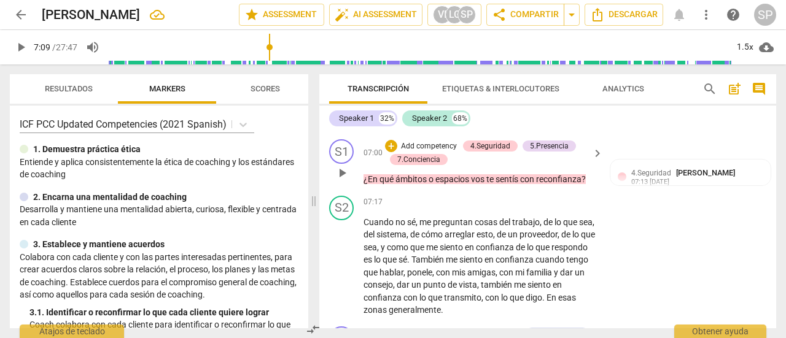
click at [430, 142] on p "Add competency" at bounding box center [429, 146] width 58 height 11
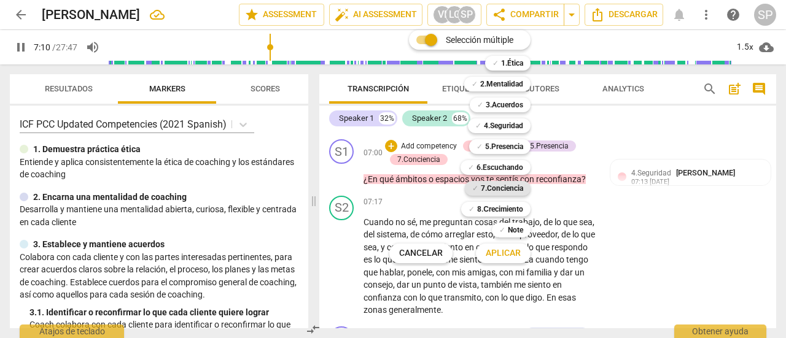
click at [497, 185] on b "7.Conciencia" at bounding box center [502, 188] width 42 height 15
click at [520, 253] on span "Aplicar" at bounding box center [503, 253] width 35 height 12
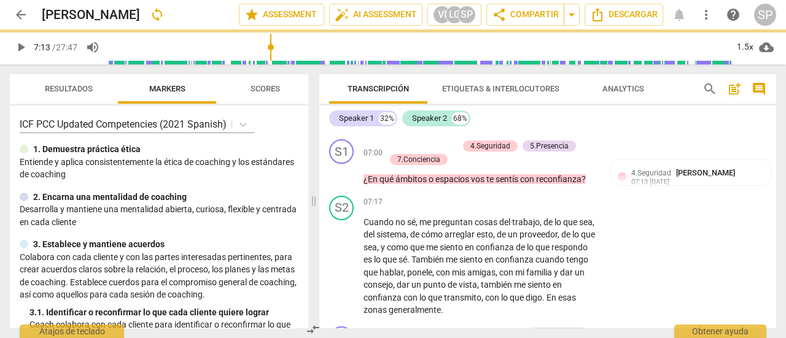
type input "433"
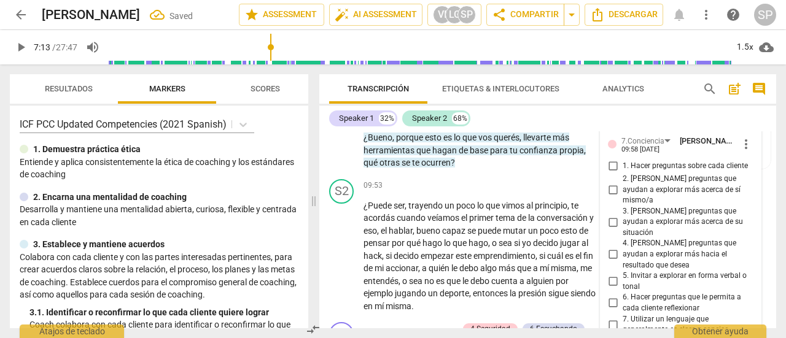
scroll to position [2510, 0]
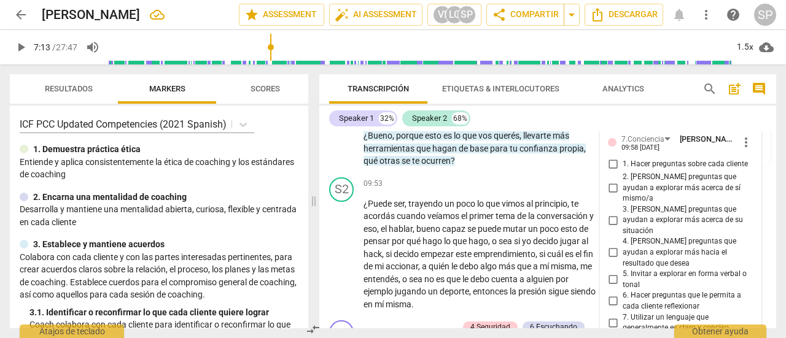
click at [610, 294] on input "6. Hacer preguntas que le permita a cada cliente reflexionar" at bounding box center [613, 301] width 20 height 15
checkbox input "true"
click at [325, 219] on div "S2 play_arrow pause 09:53 + Add competency keyboard_arrow_right ¿Puede ser , tr…" at bounding box center [547, 245] width 457 height 144
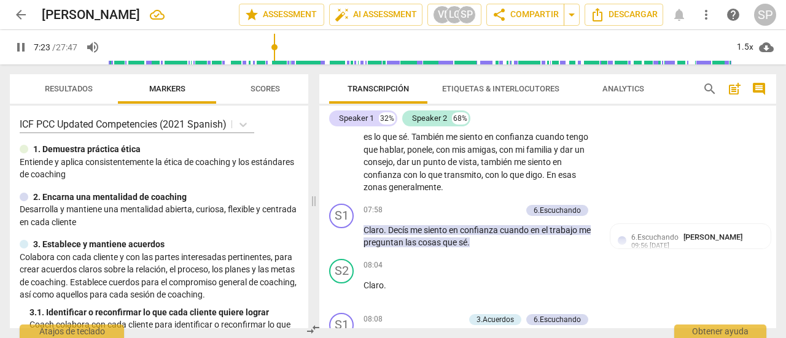
scroll to position [2018, 0]
click at [338, 236] on span "pause" at bounding box center [342, 237] width 15 height 15
click at [338, 236] on span "play_arrow" at bounding box center [342, 237] width 15 height 15
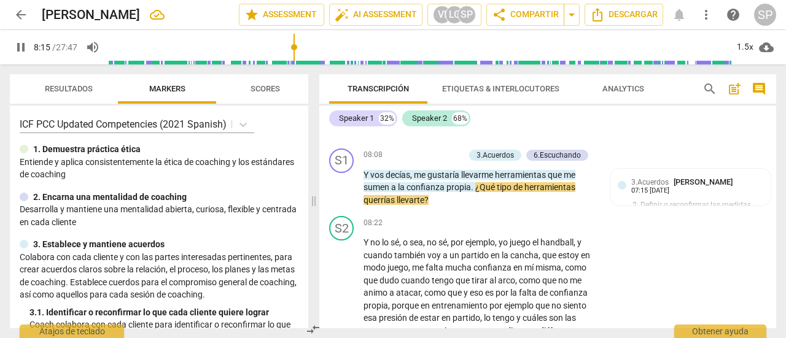
scroll to position [2141, 0]
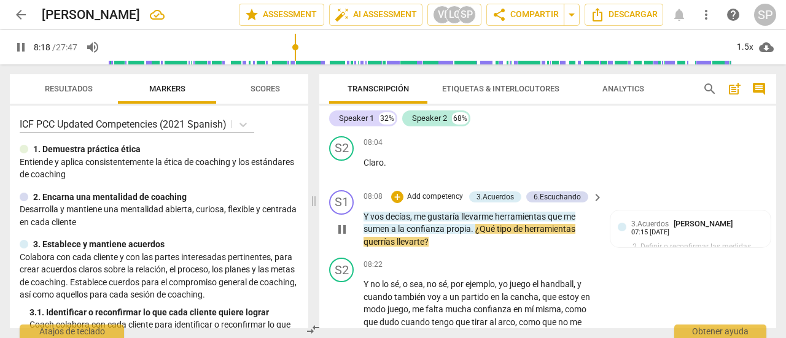
click at [419, 195] on p "Add competency" at bounding box center [435, 197] width 58 height 11
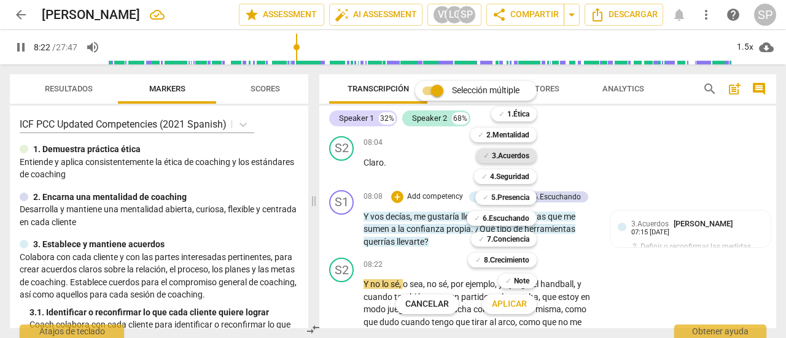
click at [514, 155] on b "3.Acuerdos" at bounding box center [510, 156] width 37 height 15
click at [522, 306] on span "Aplicar" at bounding box center [509, 304] width 35 height 12
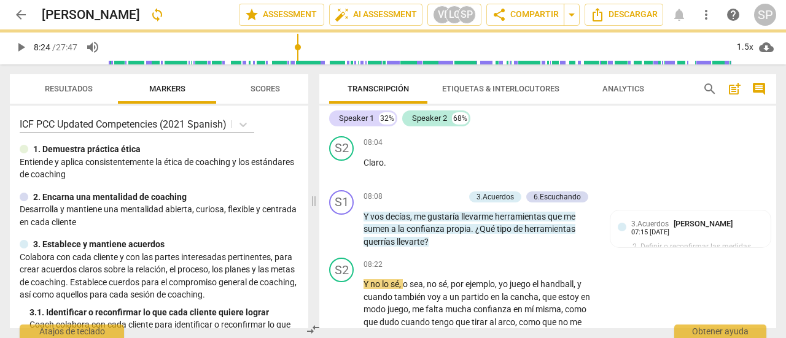
type input "505"
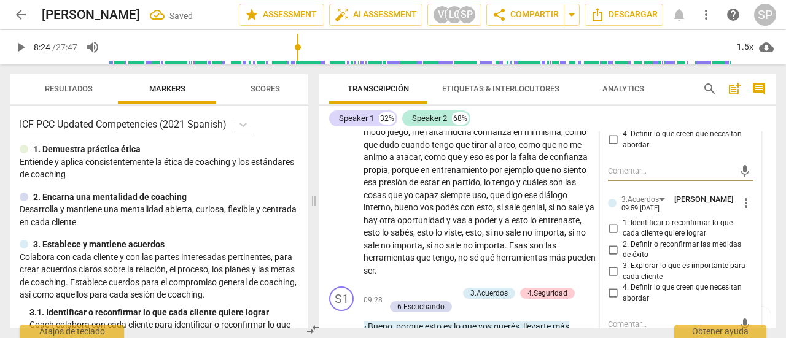
scroll to position [2322, 0]
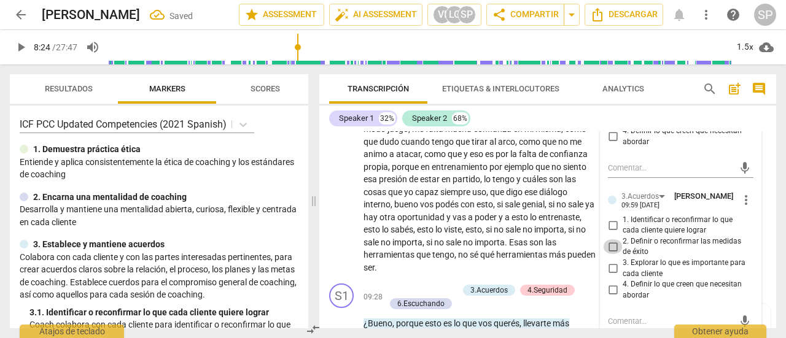
click at [607, 247] on input "2. Definir o reconfirmar las medidas de éxito" at bounding box center [613, 246] width 20 height 15
checkbox input "true"
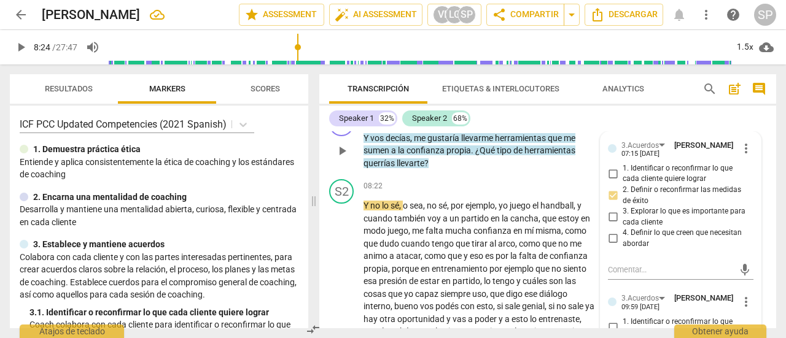
scroll to position [2199, 0]
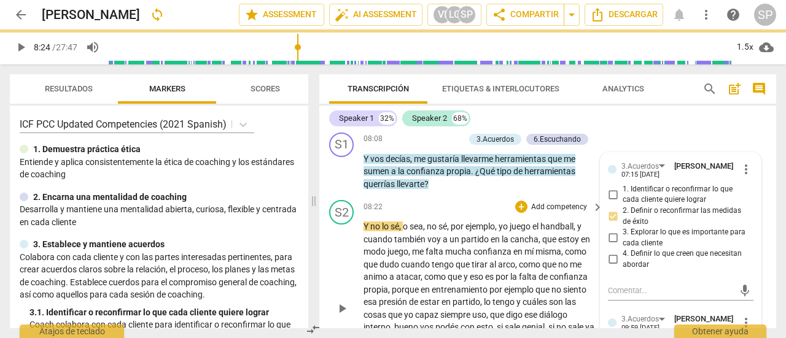
click at [338, 257] on div "play_arrow pause" at bounding box center [347, 309] width 31 height 168
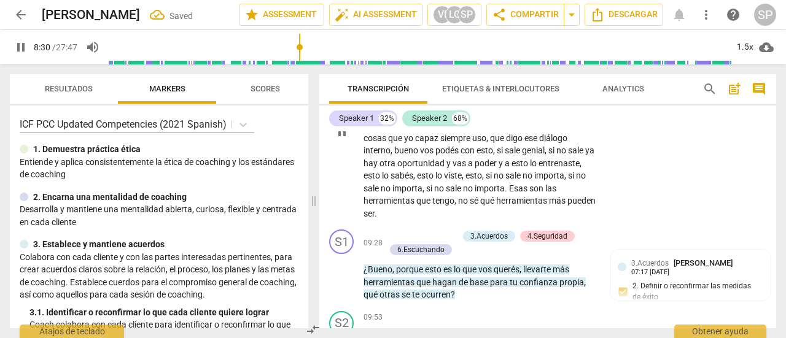
scroll to position [2383, 0]
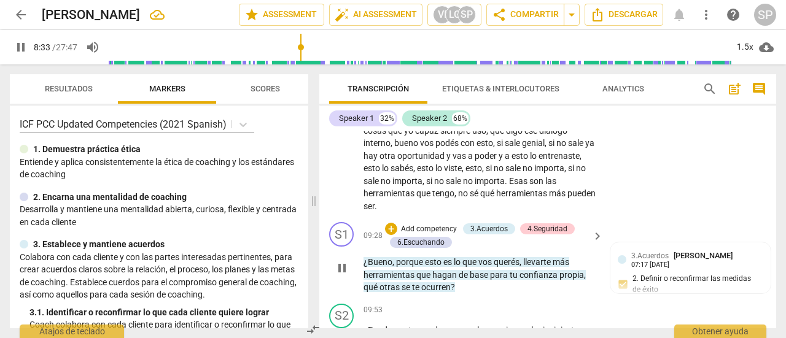
click at [344, 263] on span "pause" at bounding box center [342, 268] width 15 height 15
click at [344, 263] on span "play_arrow" at bounding box center [342, 268] width 15 height 15
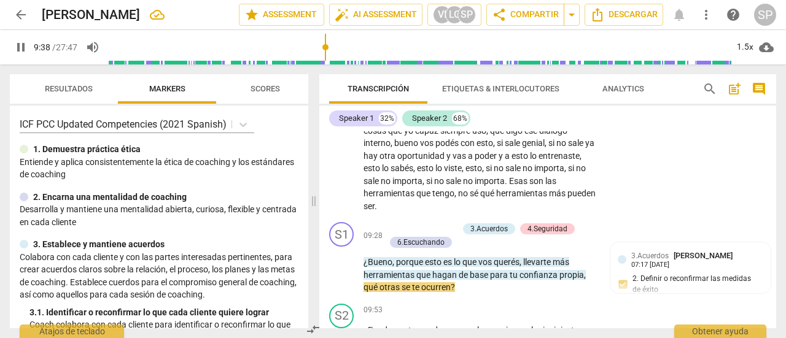
scroll to position [2445, 0]
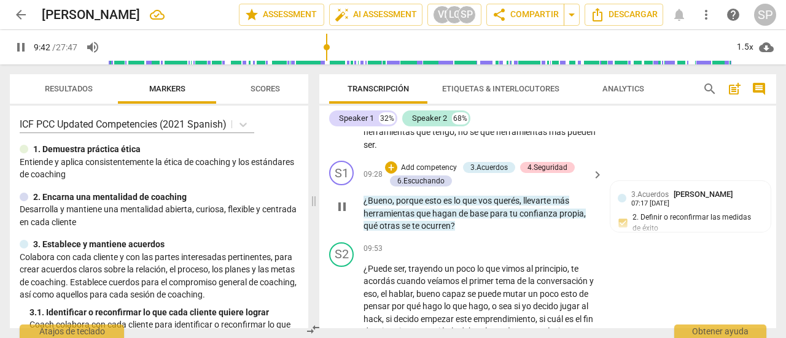
click at [438, 165] on p "Add competency" at bounding box center [429, 168] width 58 height 11
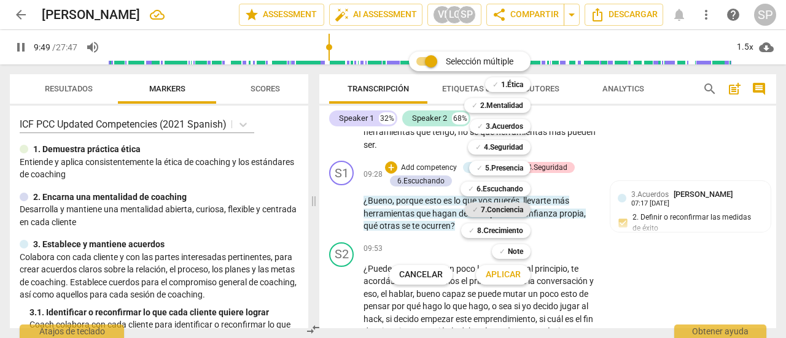
click at [491, 209] on b "7.Conciencia" at bounding box center [502, 210] width 42 height 15
click at [512, 276] on span "Aplicar" at bounding box center [503, 275] width 35 height 12
type input "592"
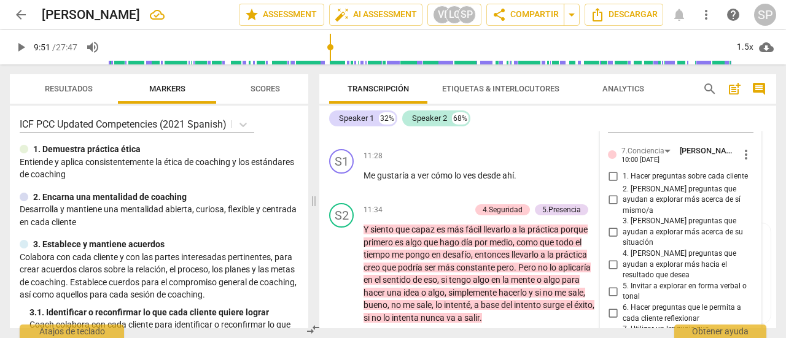
scroll to position [3058, 0]
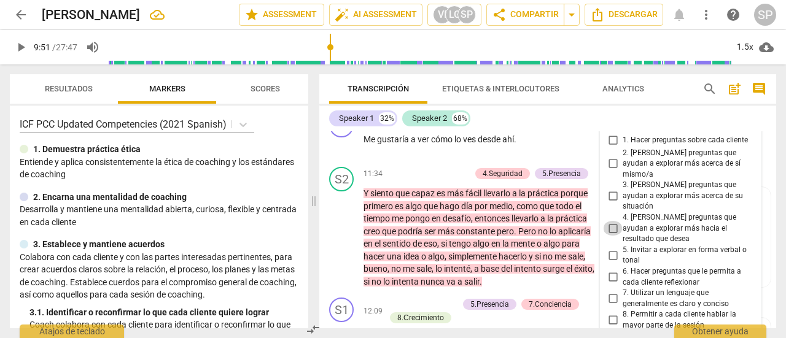
click at [613, 221] on input "4. [PERSON_NAME] preguntas que ayudan a explorar más hacia el resultado que des…" at bounding box center [613, 228] width 20 height 15
checkbox input "true"
click at [323, 239] on div "S2 play_arrow pause 11:34 + Add competency 4.Seguridad 5.Presencia keyboard_arr…" at bounding box center [547, 227] width 457 height 131
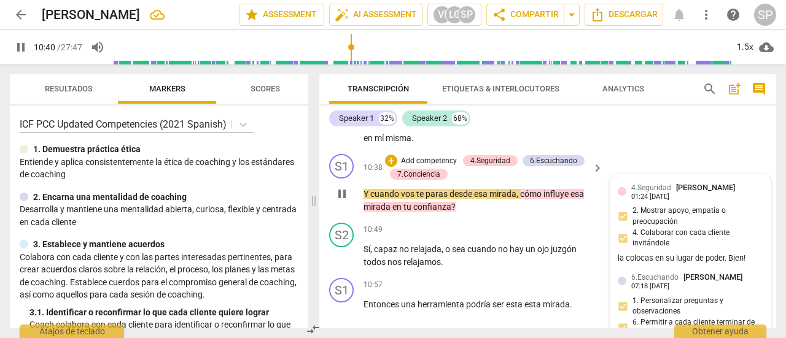
scroll to position [2639, 0]
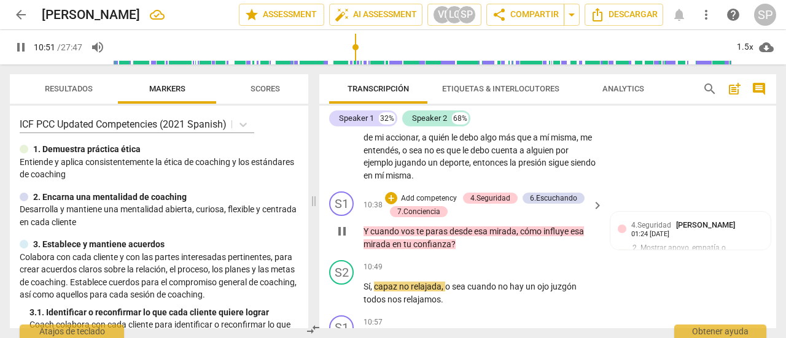
click at [435, 197] on p "Add competency" at bounding box center [429, 198] width 58 height 11
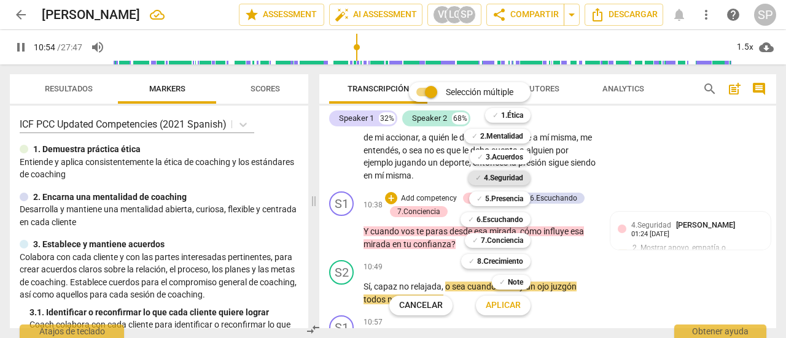
click at [519, 178] on b "4.Seguridad" at bounding box center [503, 178] width 39 height 15
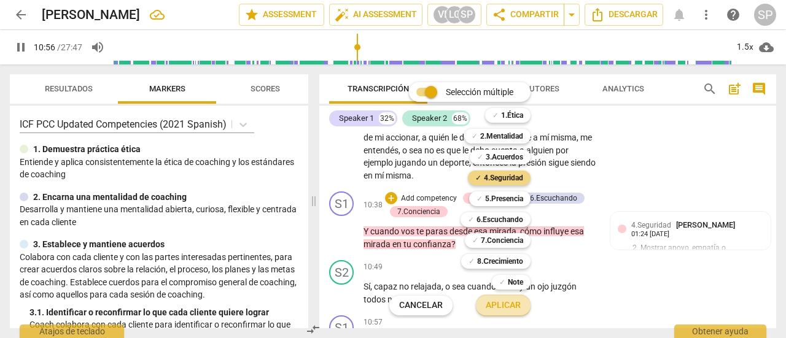
click at [487, 308] on span "Aplicar" at bounding box center [503, 306] width 35 height 12
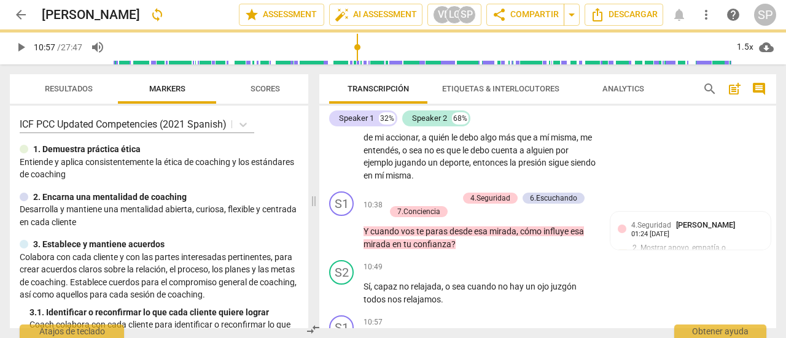
type input "657"
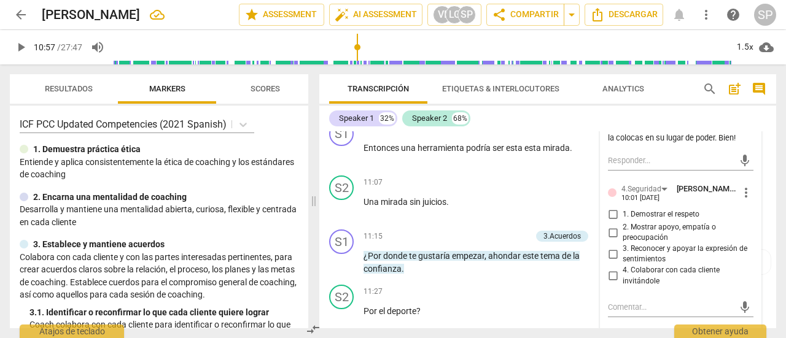
scroll to position [2884, 0]
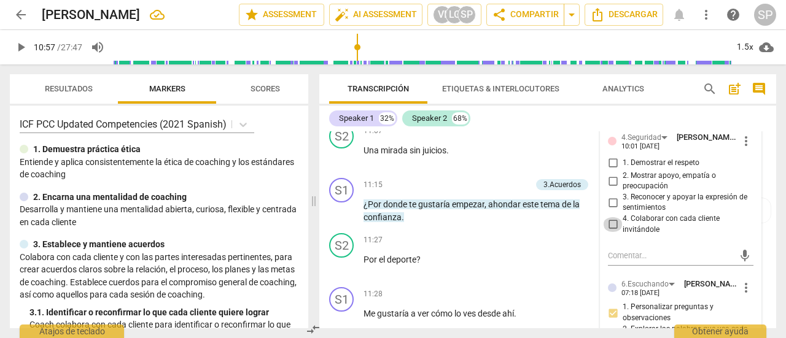
click at [606, 225] on input "4. Colaborar con cada cliente invitándole" at bounding box center [613, 224] width 20 height 15
checkbox input "true"
click at [561, 158] on div "11:07 + Add competency keyboard_arrow_right Una mirada sin juicios ." at bounding box center [483, 146] width 241 height 44
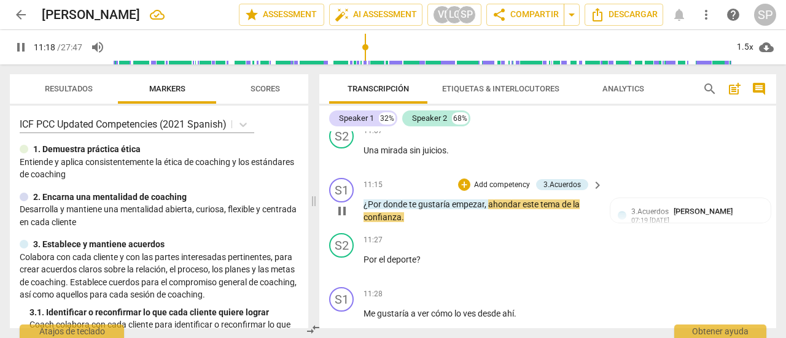
click at [483, 186] on p "Add competency" at bounding box center [502, 185] width 58 height 11
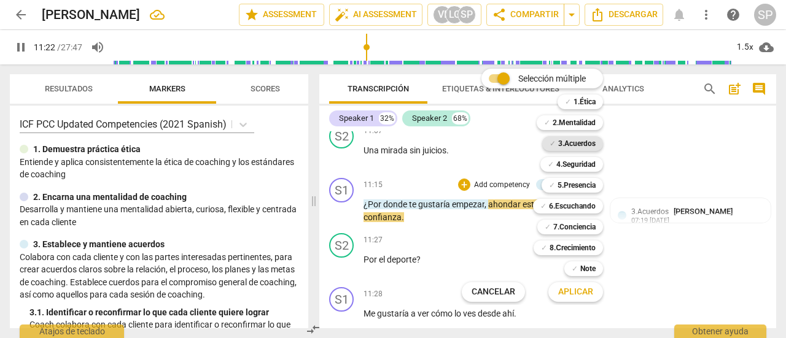
click at [593, 139] on b "3.Acuerdos" at bounding box center [576, 143] width 37 height 15
click at [575, 295] on span "Aplicar" at bounding box center [575, 292] width 35 height 12
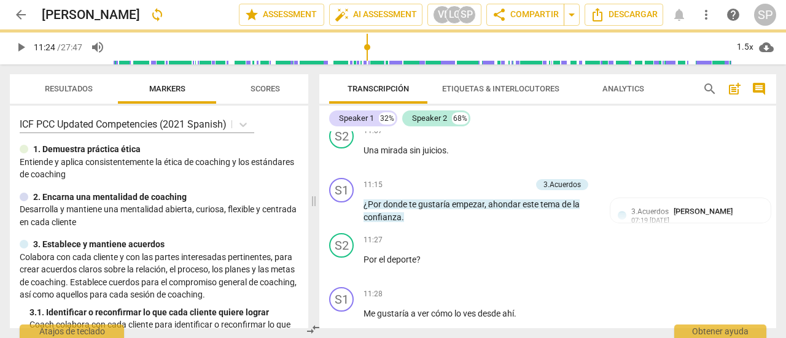
type input "684"
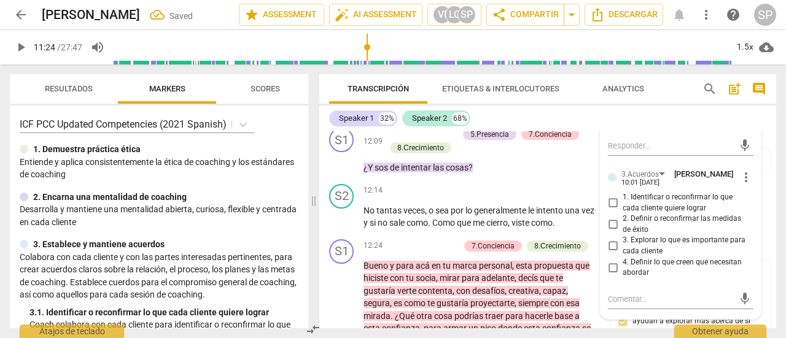
scroll to position [3237, 0]
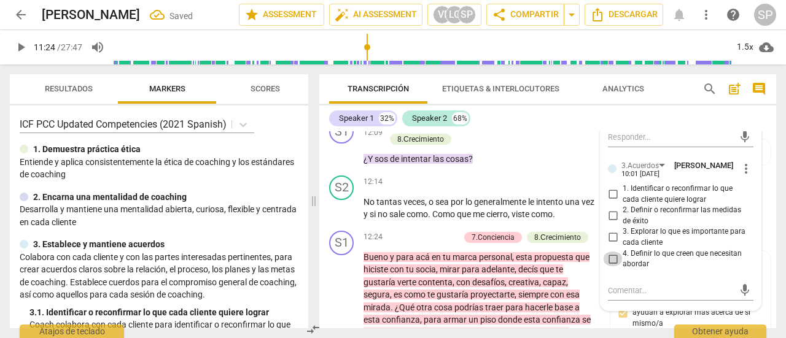
click at [613, 260] on input "4. Definir lo que creen que necesitan abordar" at bounding box center [613, 259] width 20 height 15
checkbox input "true"
click at [549, 150] on div "12:09 + Add competency 5.Presencia 7.Conciencia 8.Сrecimiento keyboard_arrow_ri…" at bounding box center [483, 142] width 241 height 47
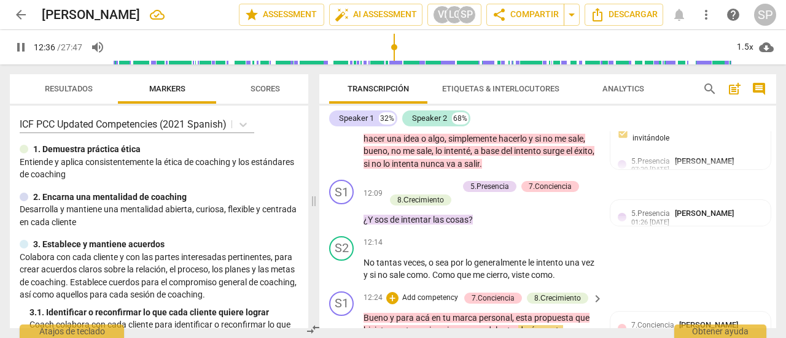
scroll to position [3176, 0]
click at [437, 188] on p "Add competency" at bounding box center [429, 187] width 58 height 11
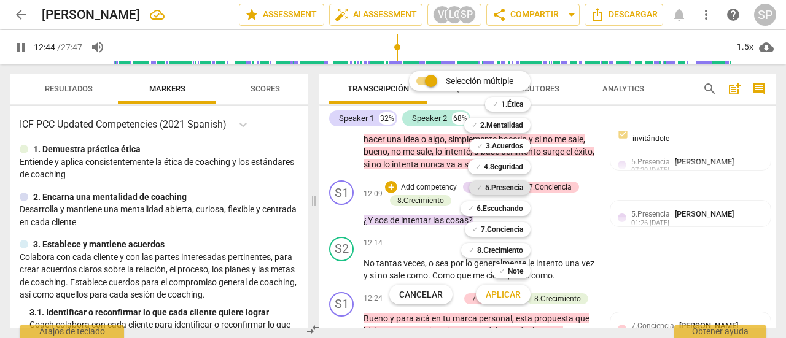
click at [510, 186] on b "5.Presencia" at bounding box center [504, 187] width 38 height 15
click at [506, 294] on span "Aplicar" at bounding box center [503, 295] width 35 height 12
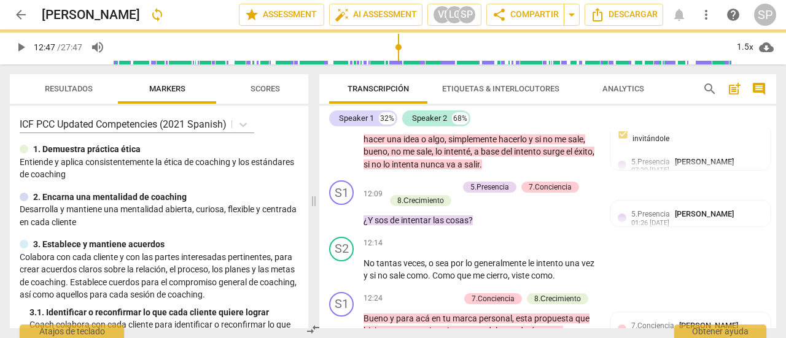
type input "767"
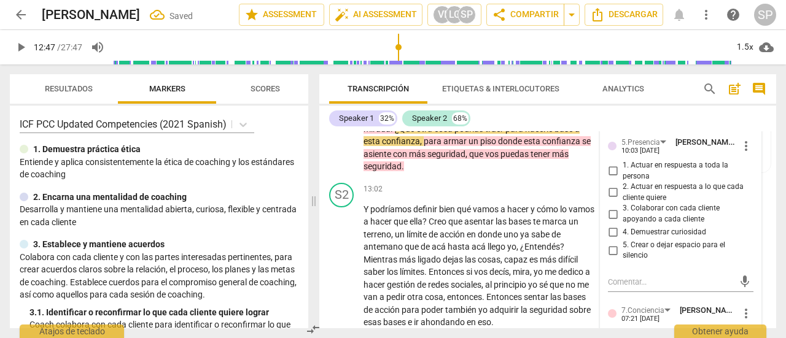
scroll to position [3421, 0]
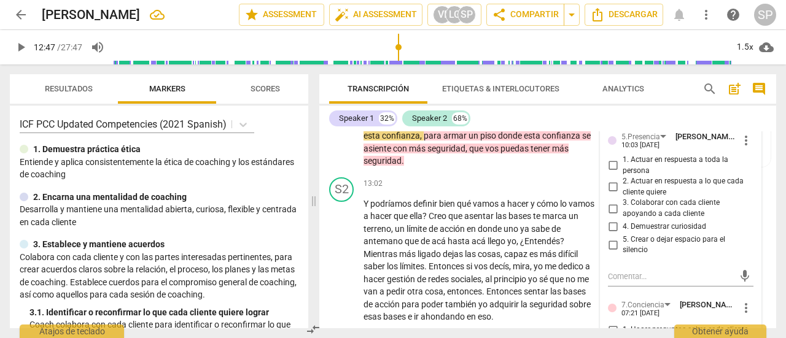
click at [614, 226] on input "4. Demuestrar curiosidad" at bounding box center [613, 227] width 20 height 15
checkbox input "true"
click at [332, 145] on div "S1 play_arrow pause" at bounding box center [346, 107] width 34 height 121
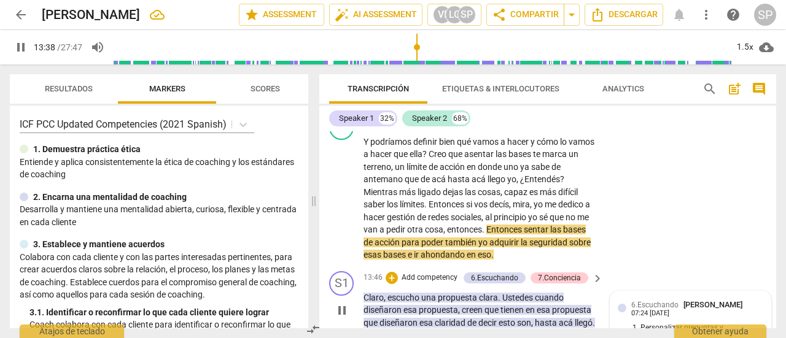
scroll to position [3483, 0]
click at [341, 197] on span "pause" at bounding box center [342, 199] width 15 height 15
type input "821"
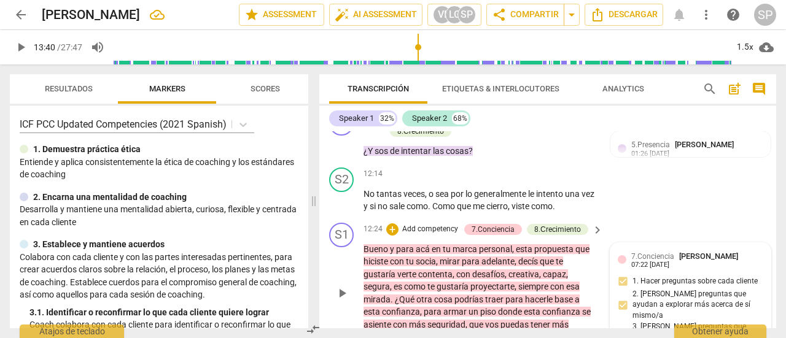
scroll to position [3237, 0]
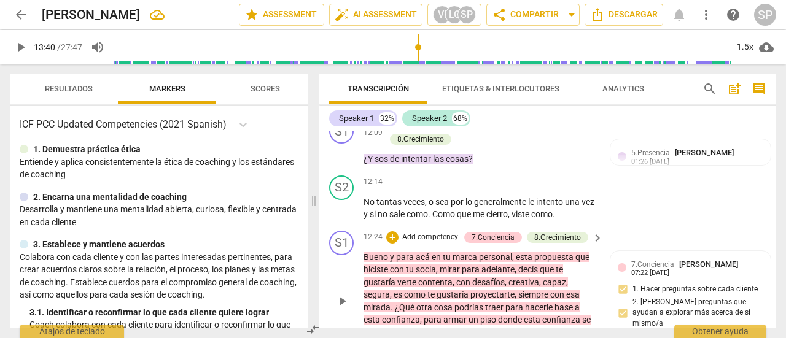
click at [433, 235] on p "Add competency" at bounding box center [430, 237] width 58 height 11
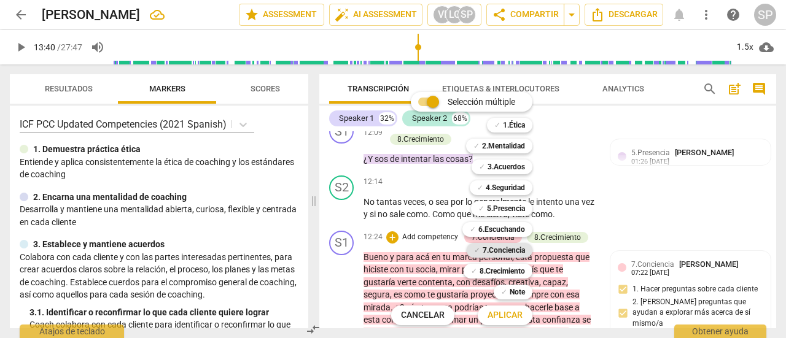
click at [511, 255] on b "7.Conciencia" at bounding box center [504, 250] width 42 height 15
click at [485, 315] on button "Aplicar" at bounding box center [505, 315] width 55 height 22
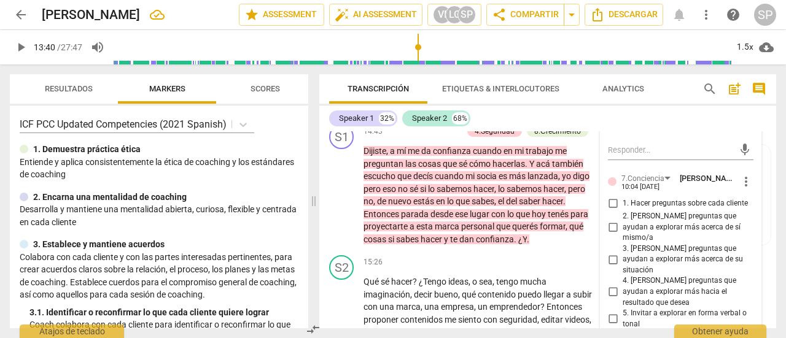
scroll to position [3855, 0]
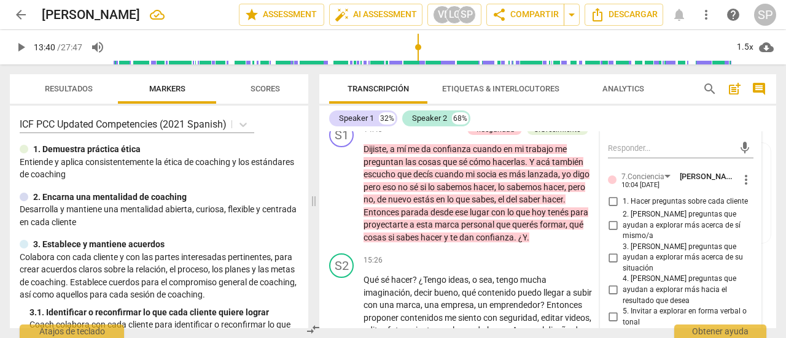
click at [610, 195] on input "1. Hacer preguntas sobre cada cliente" at bounding box center [613, 202] width 20 height 15
checkbox input "true"
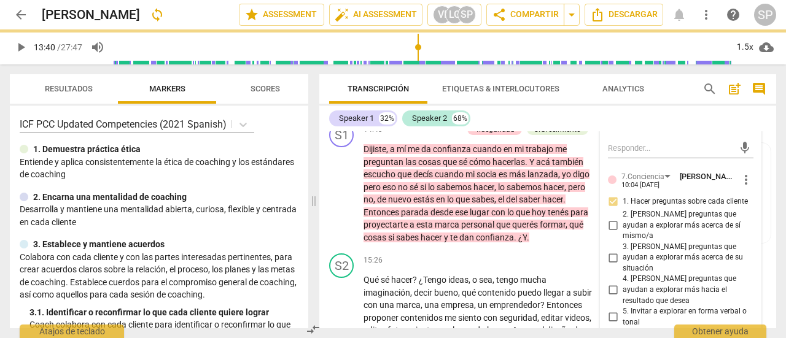
scroll to position [3917, 0]
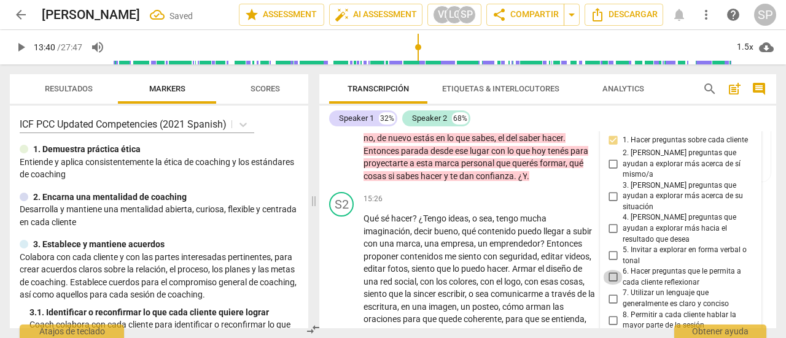
click at [609, 270] on input "6. Hacer preguntas que le permita a cada cliente reflexionar" at bounding box center [613, 277] width 20 height 15
checkbox input "true"
click at [333, 174] on div "play_arrow pause" at bounding box center [347, 132] width 31 height 93
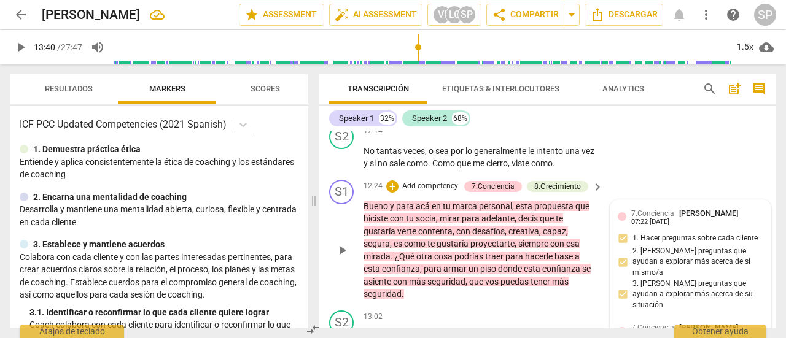
scroll to position [3241, 0]
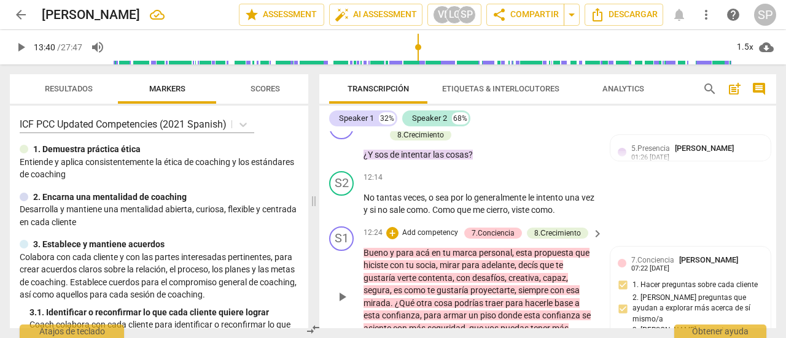
click at [449, 230] on p "Add competency" at bounding box center [430, 233] width 58 height 11
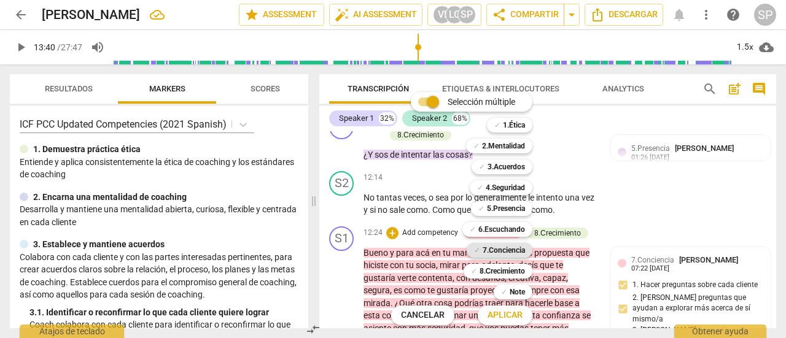
click at [506, 246] on b "7.Conciencia" at bounding box center [504, 250] width 42 height 15
click at [517, 317] on span "Aplicar" at bounding box center [504, 315] width 35 height 12
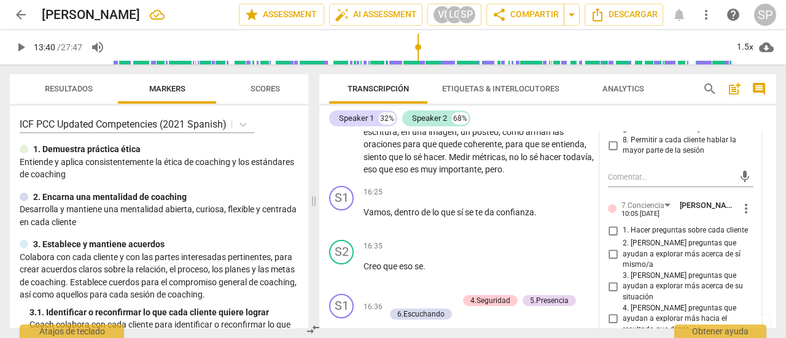
scroll to position [4039, 0]
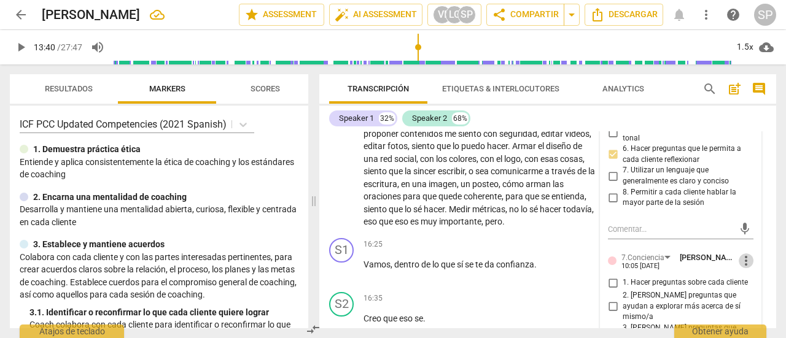
click at [743, 254] on span "more_vert" at bounding box center [746, 261] width 15 height 15
click at [748, 215] on li "Borrar" at bounding box center [755, 219] width 43 height 23
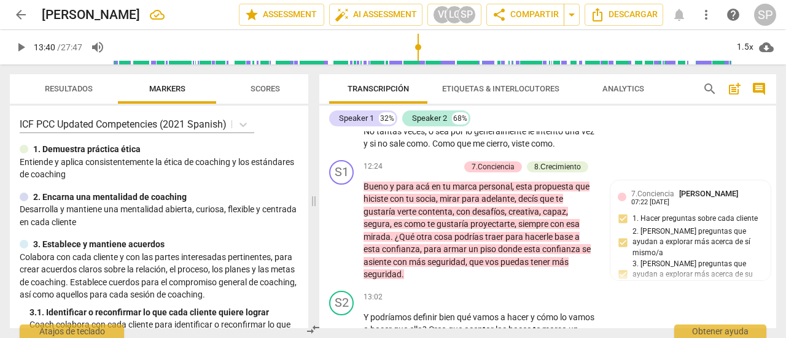
scroll to position [3303, 0]
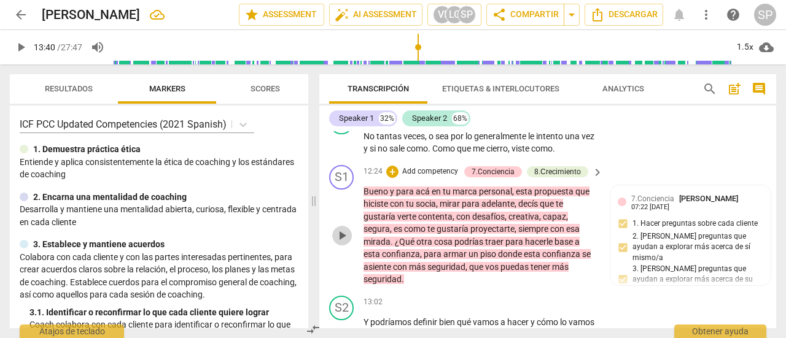
click at [338, 239] on span "play_arrow" at bounding box center [342, 235] width 15 height 15
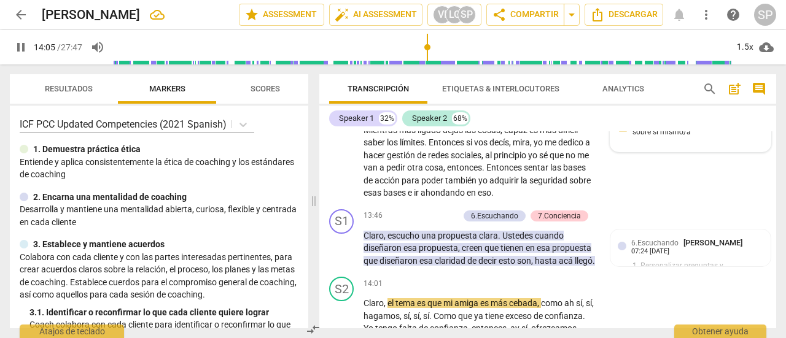
scroll to position [3548, 0]
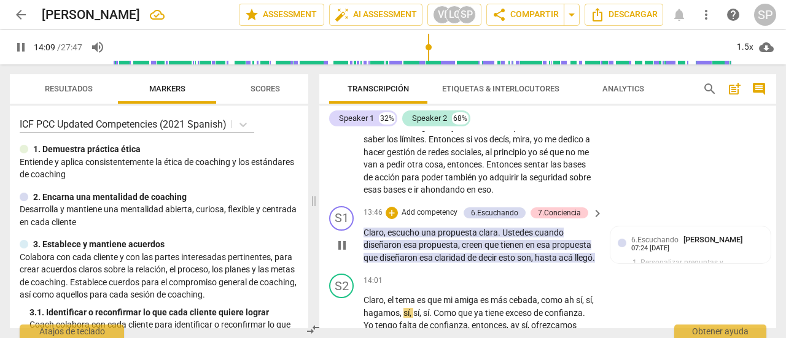
click at [345, 246] on span "pause" at bounding box center [342, 245] width 15 height 15
type input "850"
click at [419, 212] on p "Add competency" at bounding box center [429, 212] width 58 height 11
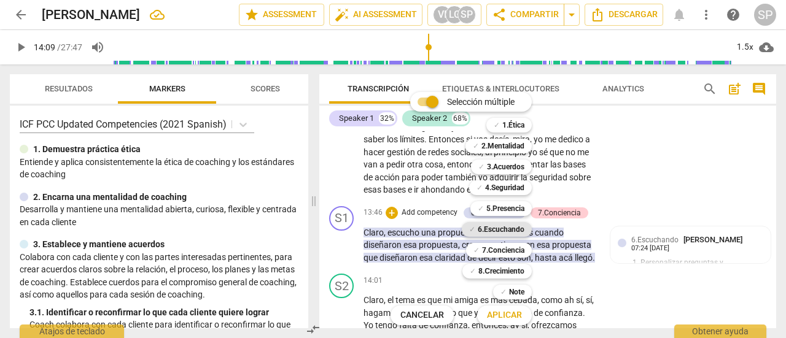
click at [502, 225] on b "6.Escuchando" at bounding box center [501, 229] width 47 height 15
click at [503, 309] on span "Aplicar" at bounding box center [504, 315] width 35 height 12
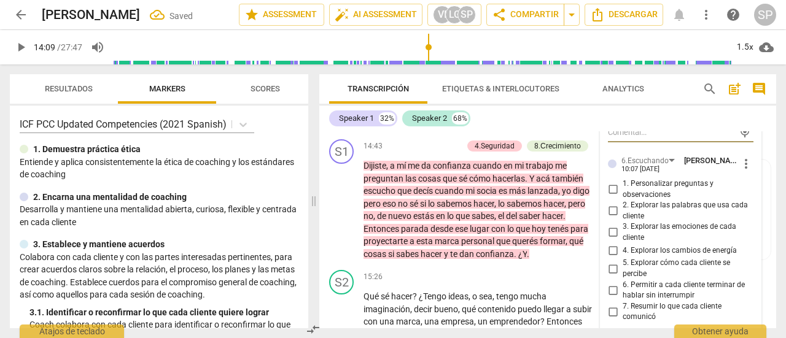
scroll to position [3864, 0]
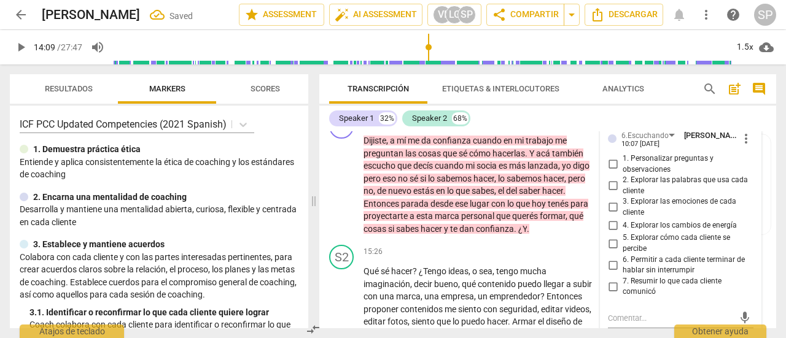
drag, startPoint x: 611, startPoint y: 285, endPoint x: 603, endPoint y: 289, distance: 8.5
click at [609, 285] on input "7. Resumir lo que cada cliente comunicó" at bounding box center [613, 286] width 20 height 15
checkbox input "true"
click at [332, 174] on div "S1 play_arrow pause" at bounding box center [346, 174] width 34 height 121
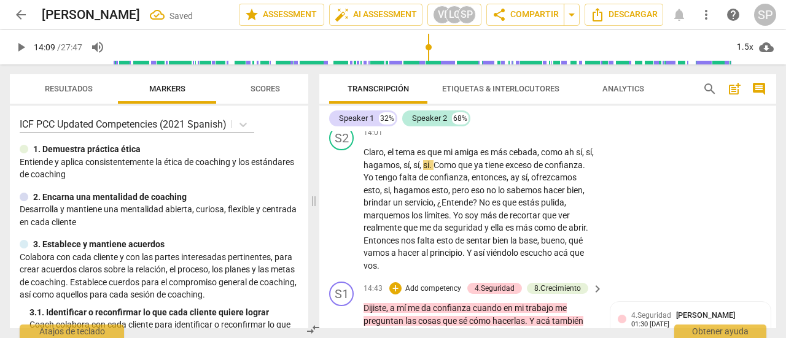
scroll to position [3680, 0]
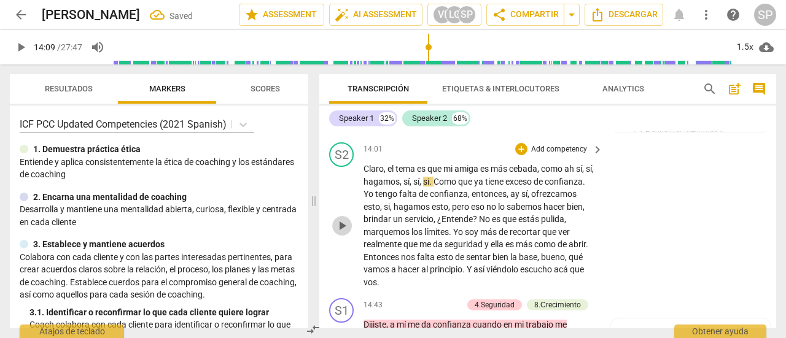
click at [338, 233] on span "play_arrow" at bounding box center [342, 226] width 15 height 15
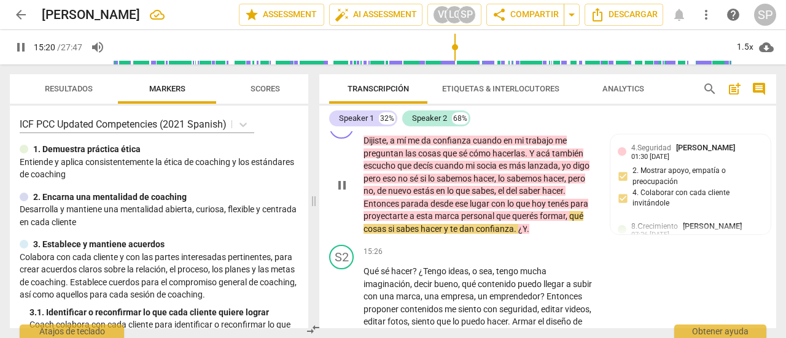
scroll to position [3802, 0]
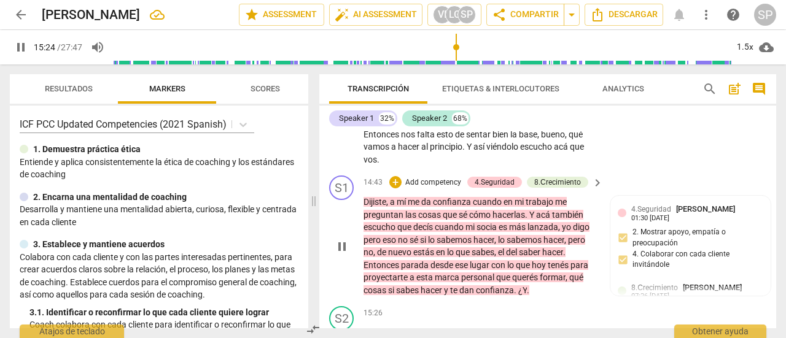
click at [339, 254] on span "pause" at bounding box center [342, 246] width 15 height 15
type input "925"
click at [438, 188] on p "Add competency" at bounding box center [433, 182] width 58 height 11
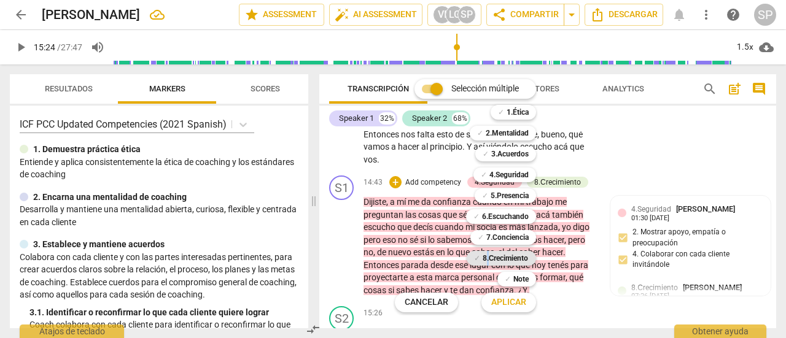
click at [487, 260] on b "8.Сrecimiento" at bounding box center [506, 258] width 46 height 15
click at [521, 299] on span "Aplicar" at bounding box center [508, 303] width 35 height 12
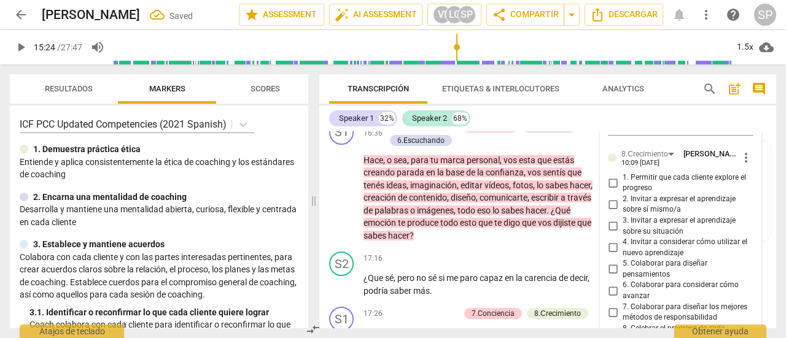
scroll to position [4294, 0]
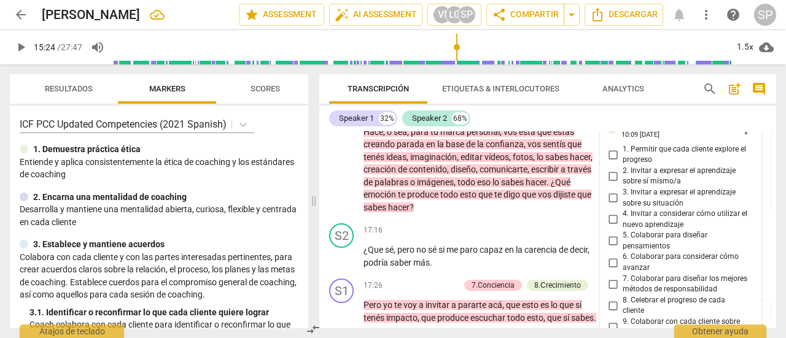
click at [614, 249] on input "5. Colaborar para diseñar pensamientos" at bounding box center [613, 241] width 20 height 15
checkbox input "true"
click at [332, 192] on div "S1 play_arrow pause" at bounding box center [346, 153] width 34 height 122
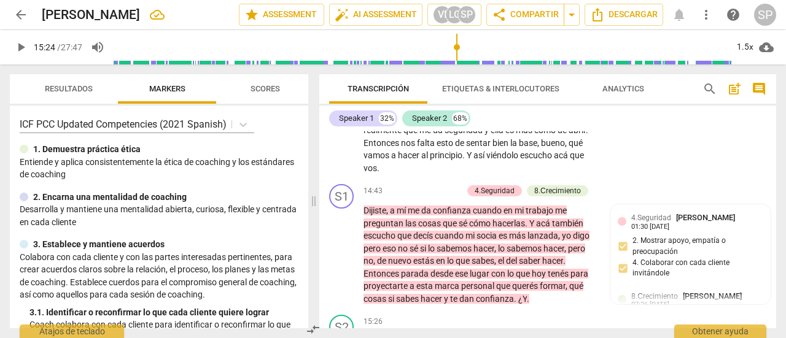
scroll to position [3802, 0]
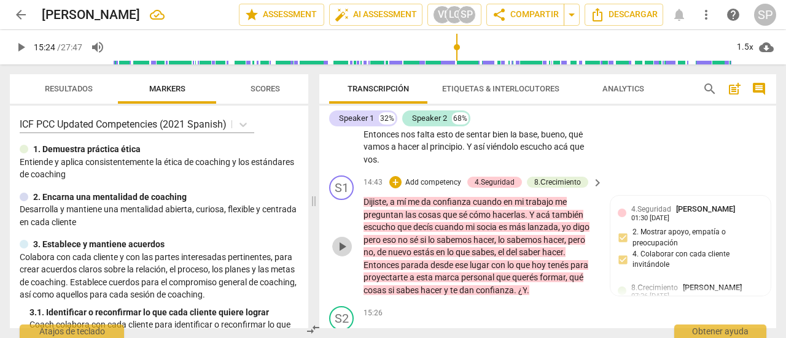
click at [339, 254] on span "play_arrow" at bounding box center [342, 246] width 15 height 15
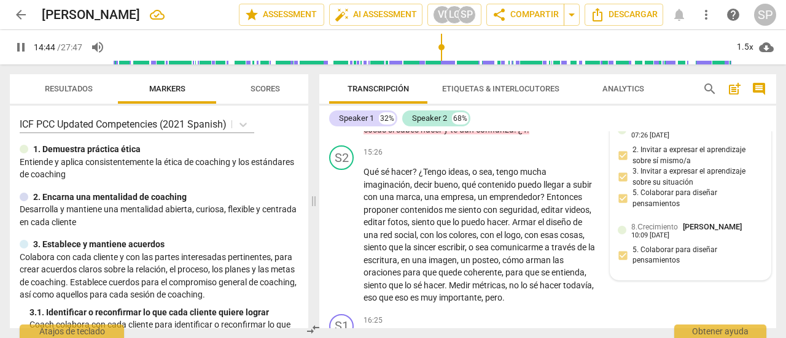
scroll to position [3987, 0]
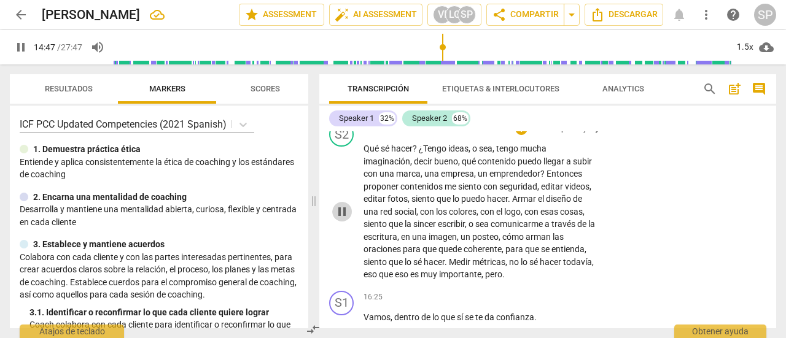
click at [344, 219] on span "pause" at bounding box center [342, 211] width 15 height 15
click at [336, 219] on span "play_arrow" at bounding box center [342, 211] width 15 height 15
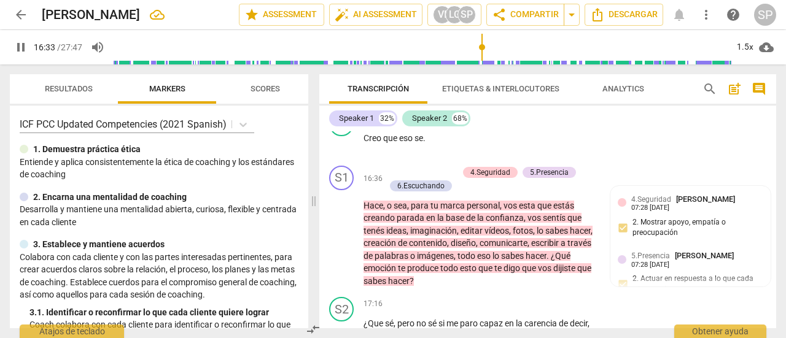
scroll to position [4232, 0]
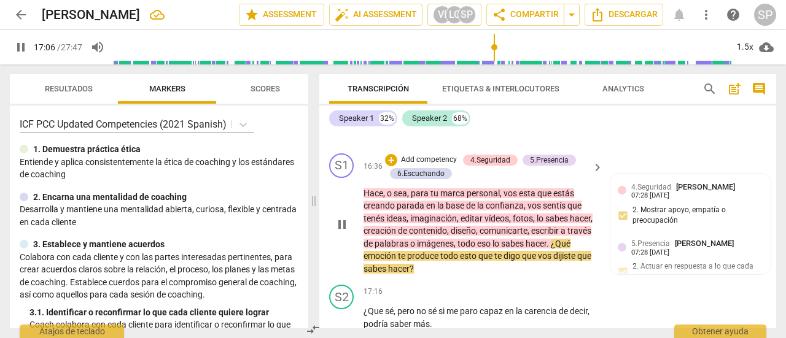
click at [423, 166] on p "Add competency" at bounding box center [429, 160] width 58 height 11
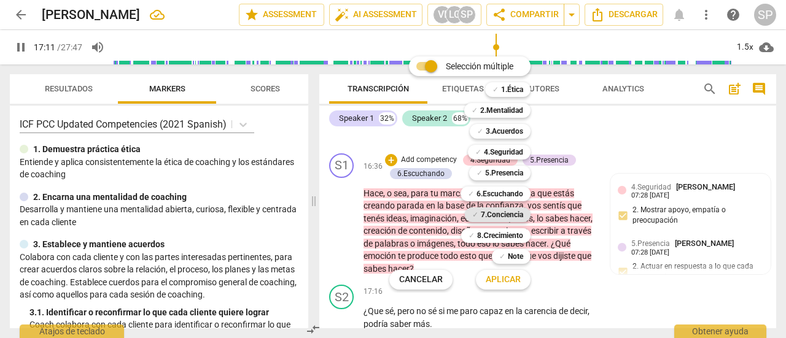
click at [513, 215] on b "7.Conciencia" at bounding box center [502, 214] width 42 height 15
click at [514, 282] on span "Aplicar" at bounding box center [503, 280] width 35 height 12
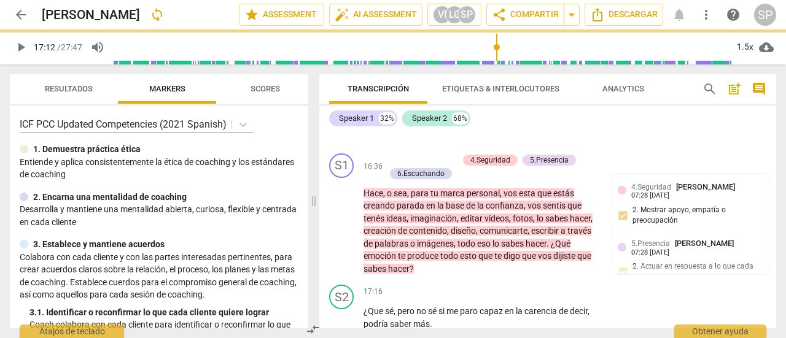
type input "1033"
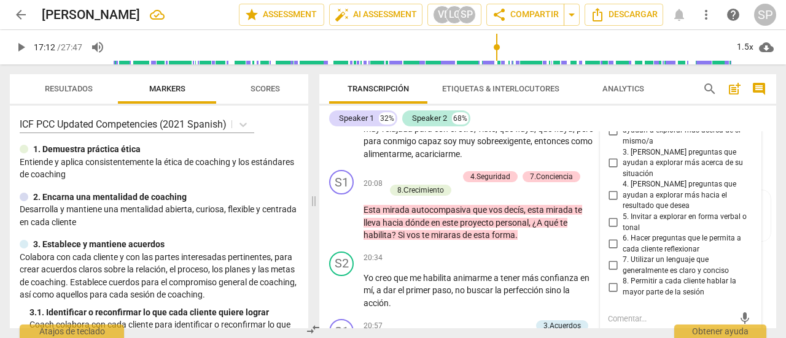
scroll to position [5030, 0]
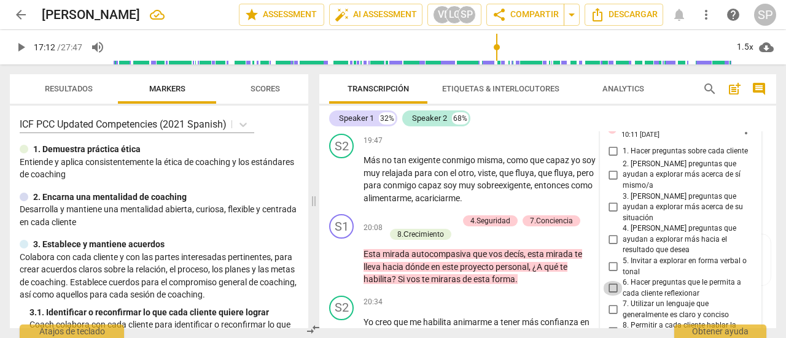
click at [608, 281] on input "6. Hacer preguntas que le permita a cada cliente reflexionar" at bounding box center [613, 288] width 20 height 15
checkbox input "true"
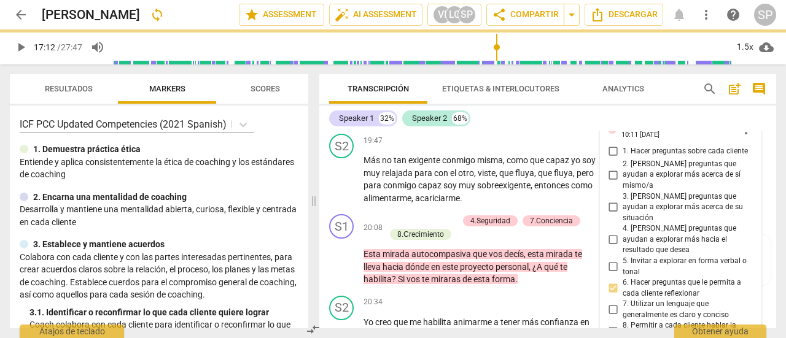
click at [329, 129] on div "S1 play_arrow pause 19:42 + Add competency keyboard_arrow_right [GEOGRAPHIC_DAT…" at bounding box center [547, 102] width 457 height 54
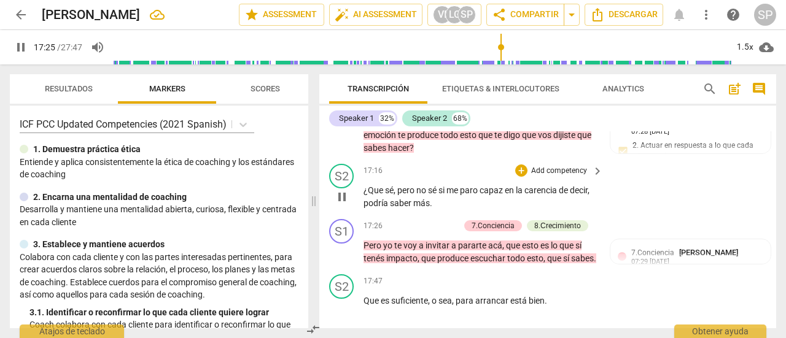
scroll to position [4355, 0]
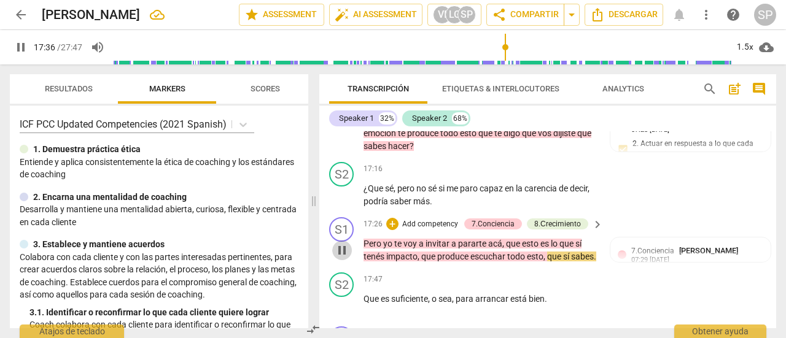
click at [347, 258] on span "pause" at bounding box center [342, 250] width 15 height 15
type input "1056"
click at [422, 230] on p "Add competency" at bounding box center [430, 224] width 58 height 11
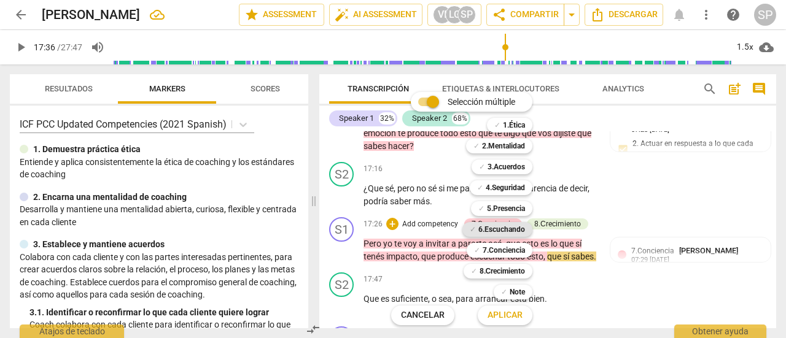
click at [498, 227] on b "6.Escuchando" at bounding box center [501, 229] width 47 height 15
click at [504, 314] on span "Aplicar" at bounding box center [504, 315] width 35 height 12
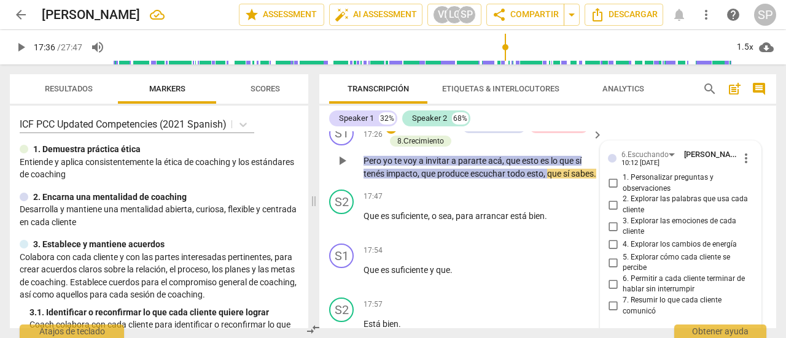
scroll to position [4450, 0]
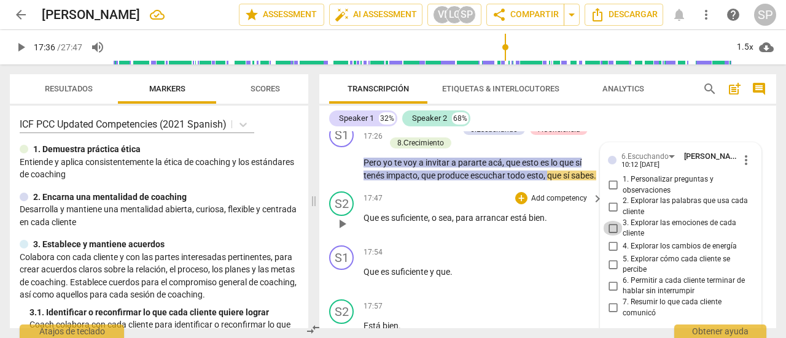
drag, startPoint x: 612, startPoint y: 241, endPoint x: 588, endPoint y: 247, distance: 24.7
click at [611, 236] on input "3. Explorar las emociones de cada cliente" at bounding box center [613, 228] width 20 height 15
checkbox input "true"
click at [327, 187] on div "S1 play_arrow pause 17:26 + Add competency 6.Escuchando 7.Conciencia 8.Сrecimie…" at bounding box center [547, 152] width 457 height 69
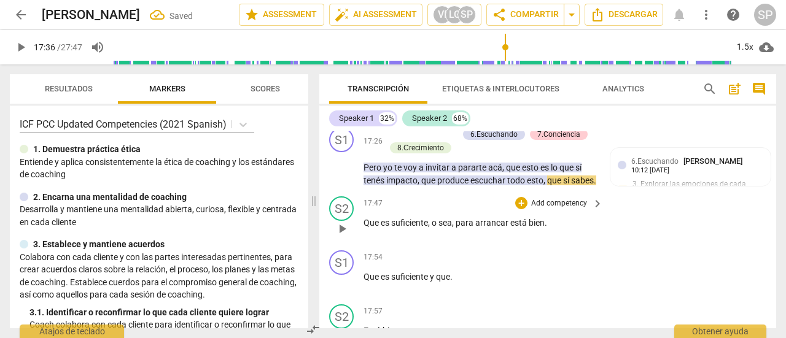
scroll to position [4388, 0]
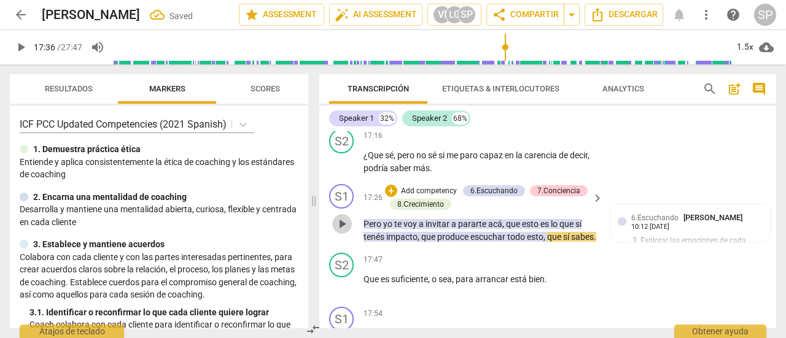
click at [344, 231] on span "play_arrow" at bounding box center [342, 224] width 15 height 15
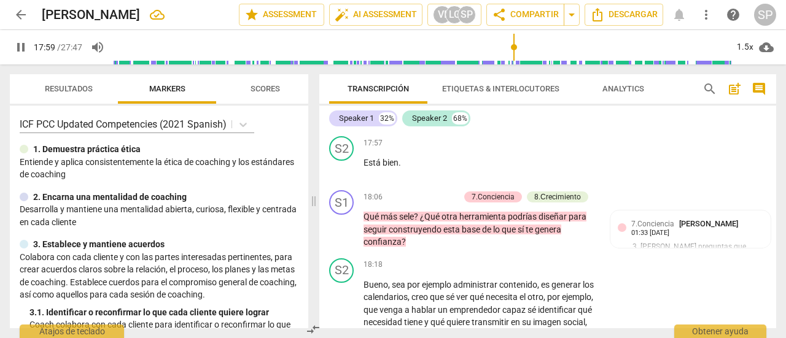
scroll to position [4634, 0]
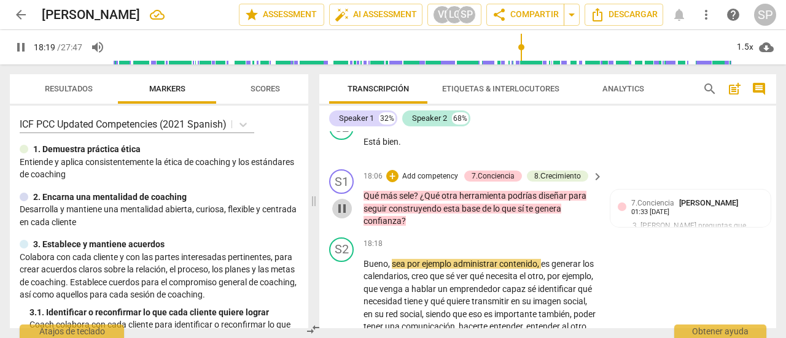
click at [342, 216] on span "pause" at bounding box center [342, 208] width 15 height 15
type input "1099"
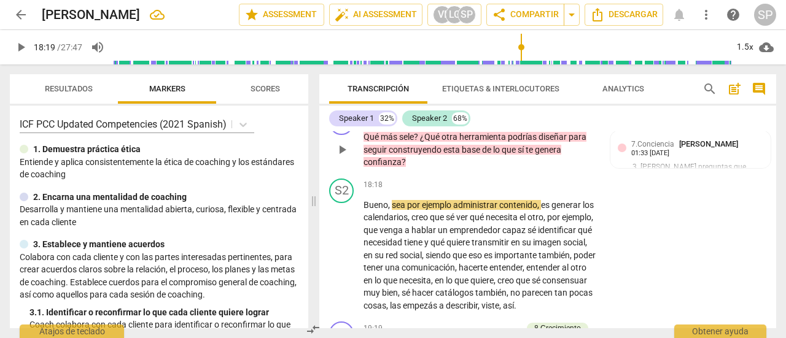
scroll to position [4695, 0]
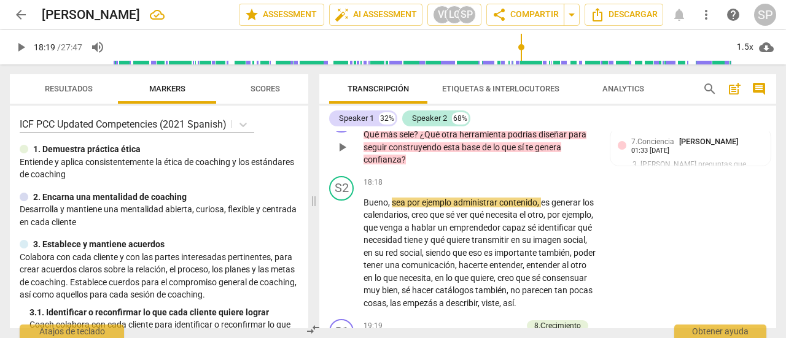
click at [434, 121] on p "Add competency" at bounding box center [430, 115] width 58 height 11
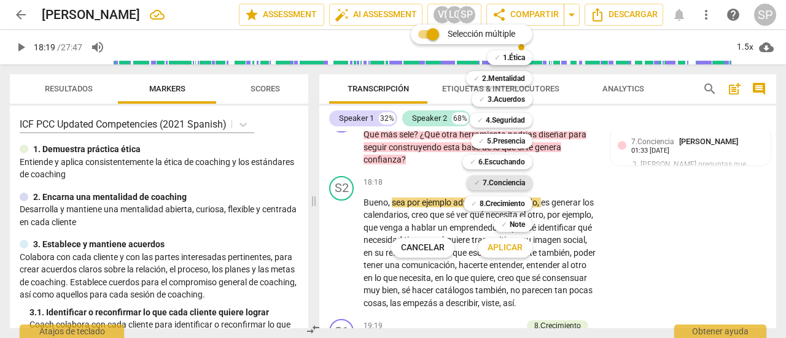
click at [490, 180] on b "7.Conciencia" at bounding box center [504, 183] width 42 height 15
click at [490, 200] on b "8.Сrecimiento" at bounding box center [502, 203] width 46 height 15
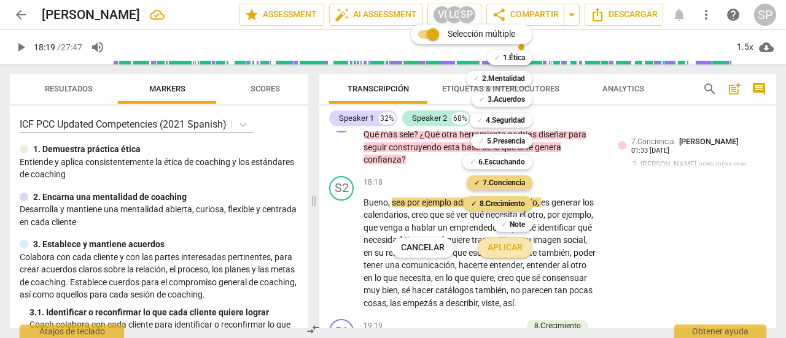
click at [508, 248] on span "Aplicar" at bounding box center [504, 248] width 35 height 12
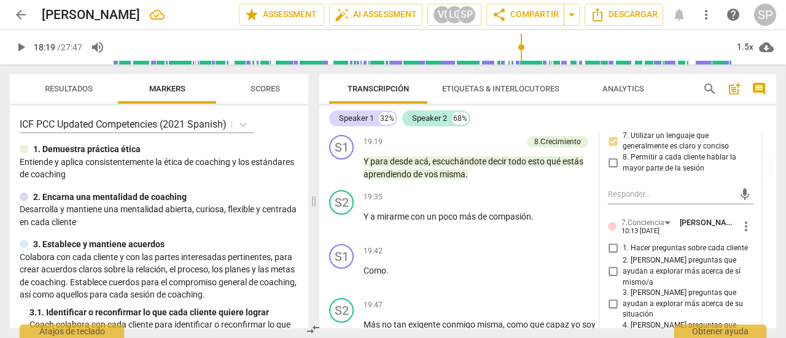
scroll to position [4941, 0]
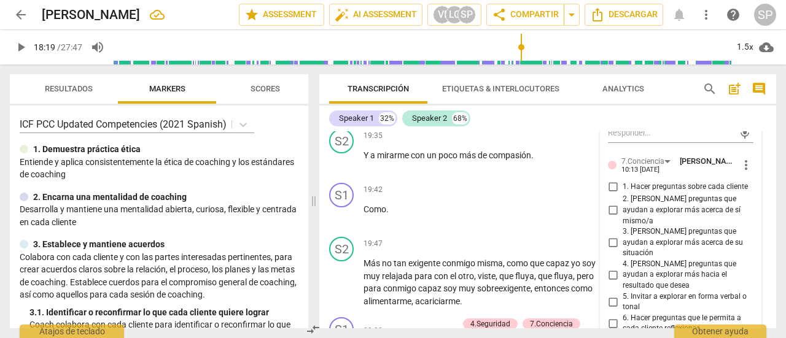
click at [610, 268] on input "4. [PERSON_NAME] preguntas que ayudan a explorar más hacia el resultado que des…" at bounding box center [613, 275] width 20 height 15
checkbox input "true"
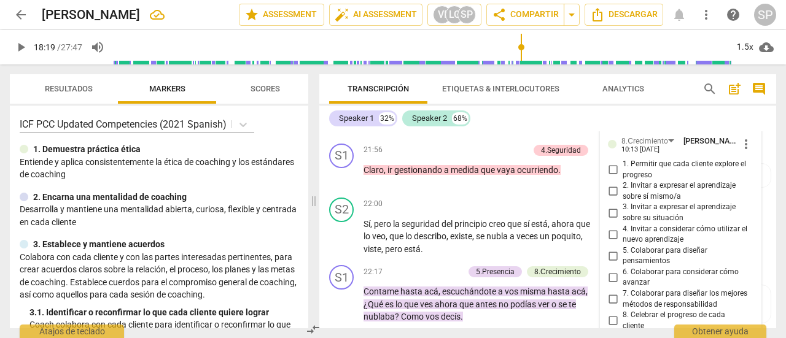
scroll to position [5493, 0]
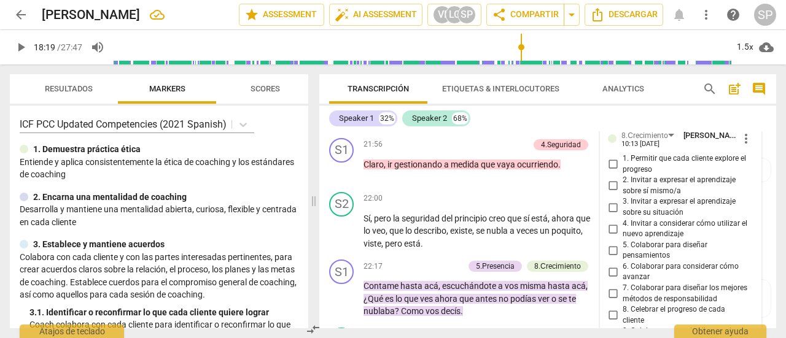
click at [613, 243] on input "5. Colaborar para diseñar pensamientos" at bounding box center [613, 250] width 20 height 15
checkbox input "true"
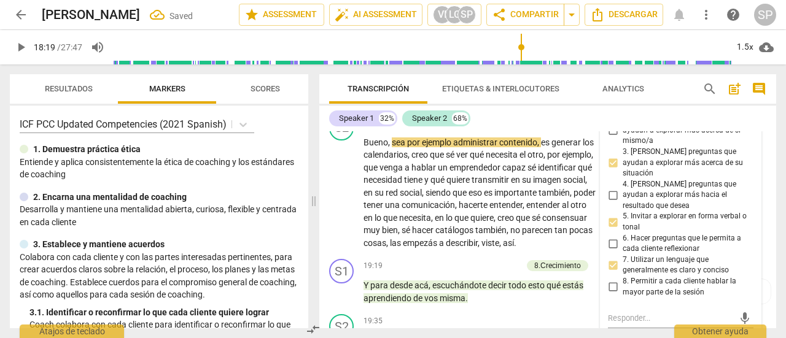
scroll to position [4695, 0]
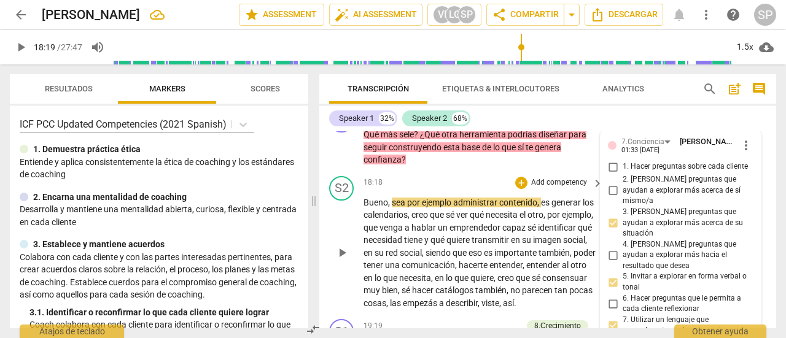
click at [325, 258] on div "S2 play_arrow pause 18:18 + Add competency keyboard_arrow_right Bueno , sea por…" at bounding box center [547, 243] width 457 height 144
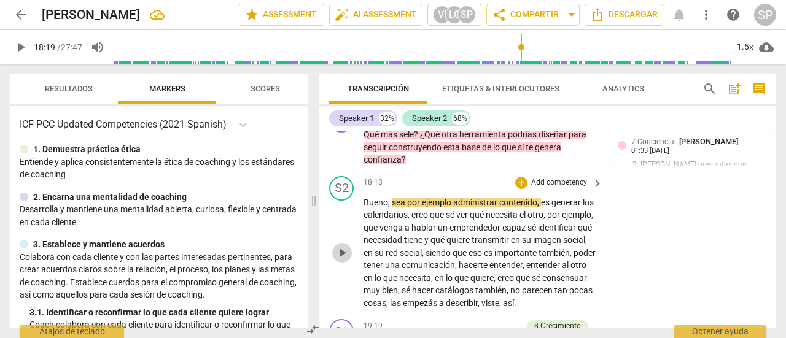
click at [340, 260] on span "play_arrow" at bounding box center [342, 253] width 15 height 15
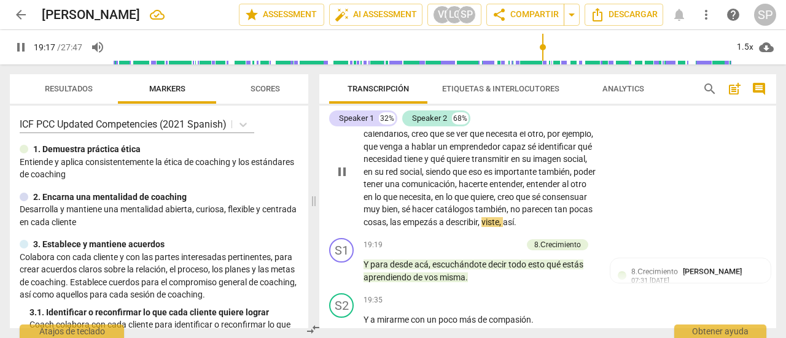
scroll to position [4818, 0]
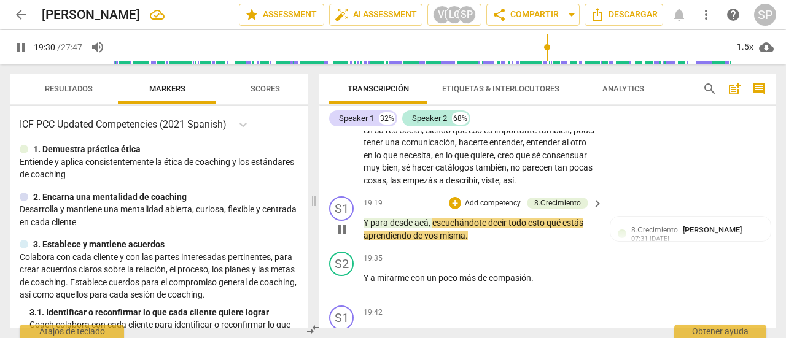
click at [341, 237] on span "pause" at bounding box center [342, 229] width 15 height 15
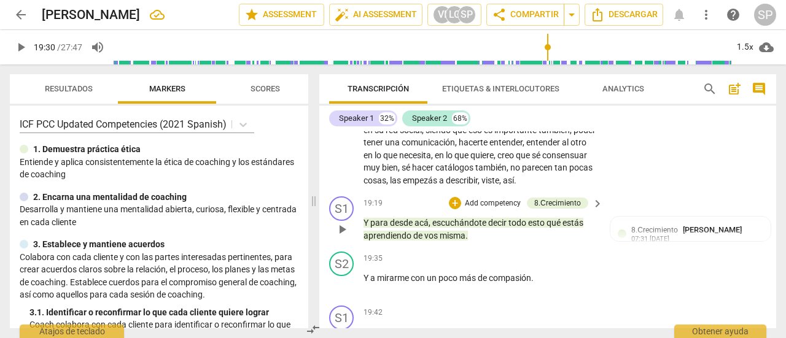
type input "1171"
click at [487, 209] on p "Add competency" at bounding box center [492, 203] width 58 height 11
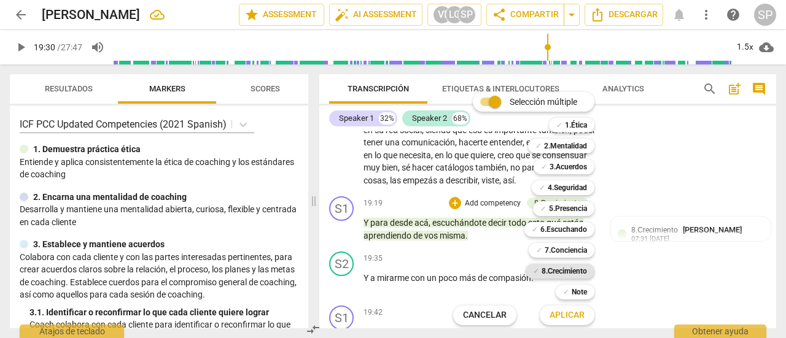
drag, startPoint x: 571, startPoint y: 252, endPoint x: 569, endPoint y: 266, distance: 14.2
click at [571, 252] on b "7.Conciencia" at bounding box center [566, 250] width 42 height 15
click at [570, 270] on b "8.Сrecimiento" at bounding box center [564, 271] width 46 height 15
click at [573, 317] on span "Aplicar" at bounding box center [566, 315] width 35 height 12
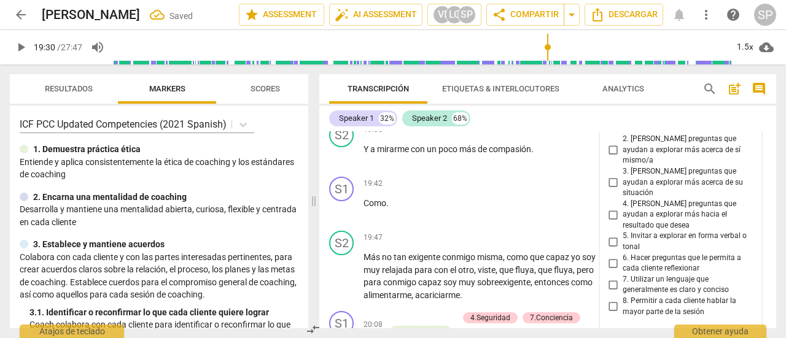
scroll to position [4949, 0]
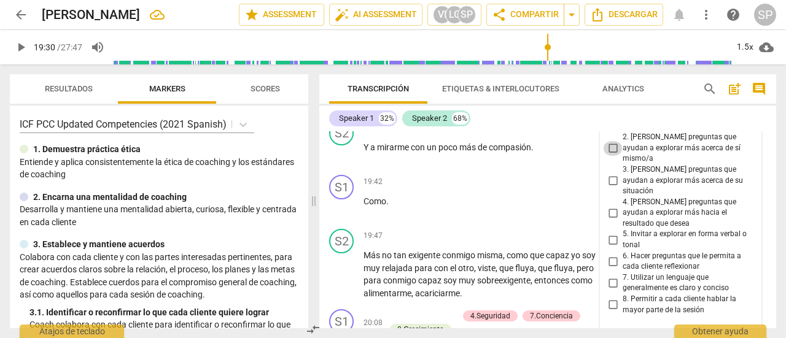
click at [609, 156] on input "2. [PERSON_NAME] preguntas que ayudan a explorar más acerca de sí mismo/a" at bounding box center [613, 148] width 20 height 15
checkbox input "true"
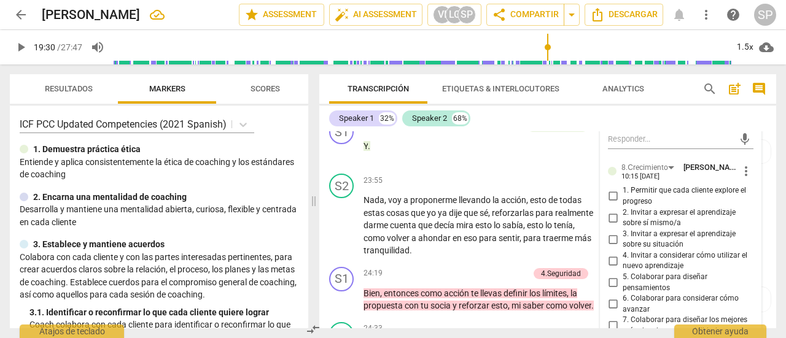
scroll to position [5931, 0]
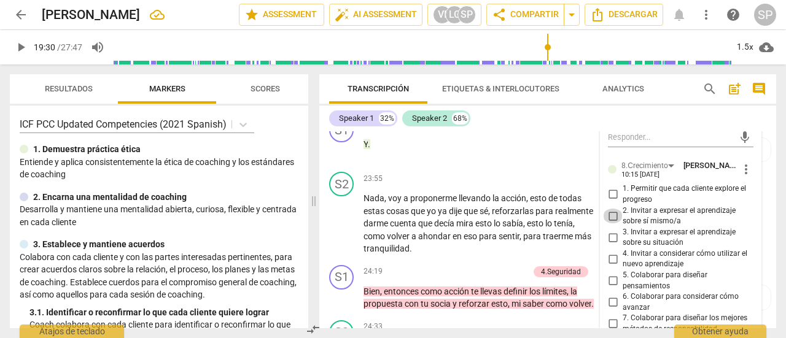
click at [613, 223] on input "2. Invitar a expresar el aprendizaje sobre sí mismo/a" at bounding box center [613, 216] width 20 height 15
checkbox input "true"
click at [320, 167] on div "S1 play_arrow pause 23:55 + Add competency 8.Сrecimiento keyboard_arrow_right Y…" at bounding box center [547, 140] width 457 height 54
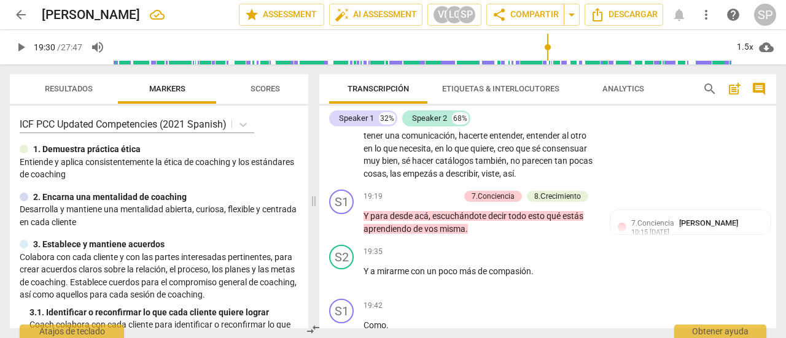
scroll to position [4826, 0]
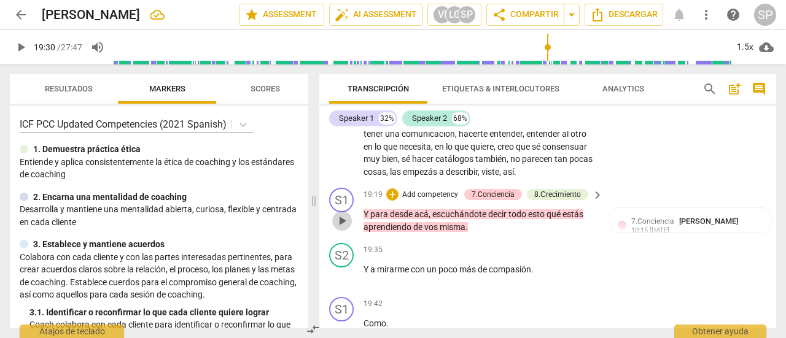
click at [344, 228] on span "play_arrow" at bounding box center [342, 221] width 15 height 15
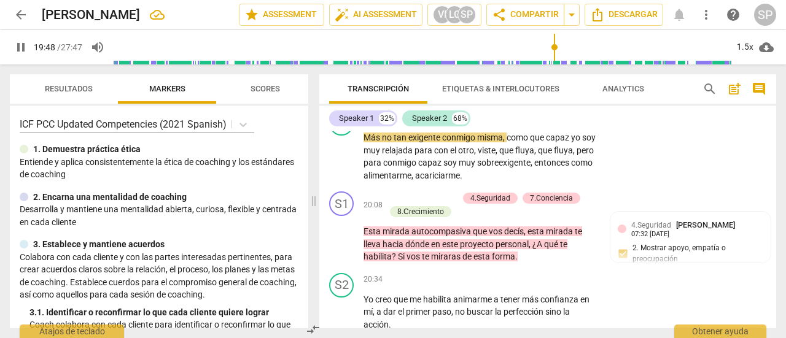
scroll to position [5072, 0]
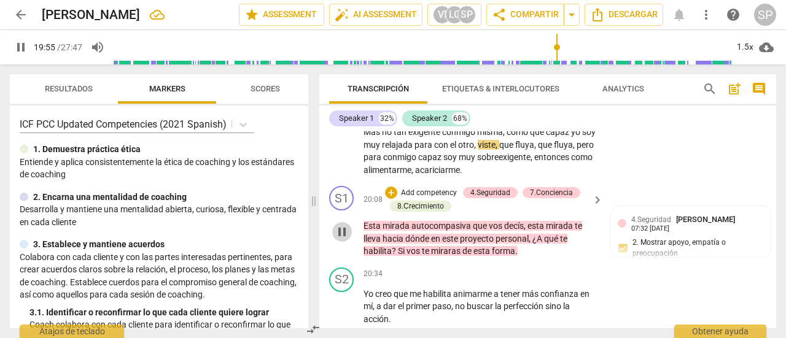
click at [339, 239] on span "pause" at bounding box center [342, 232] width 15 height 15
click at [339, 239] on span "play_arrow" at bounding box center [342, 232] width 15 height 15
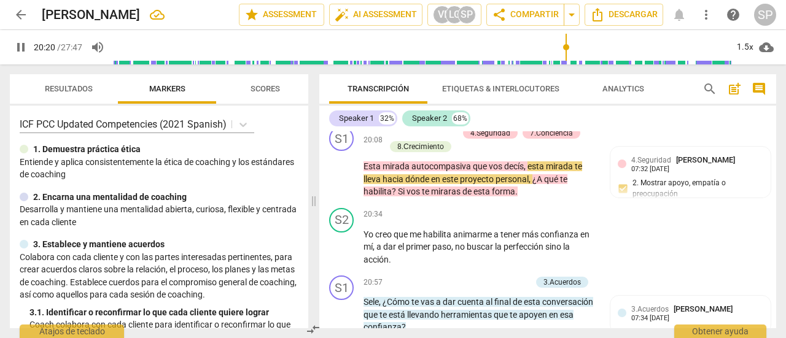
scroll to position [5133, 0]
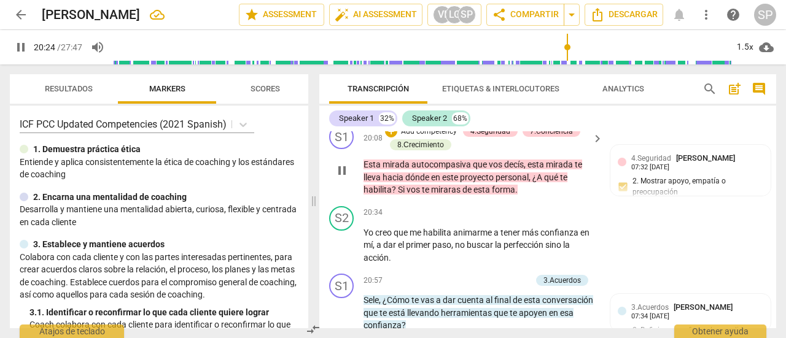
click at [335, 178] on span "pause" at bounding box center [342, 170] width 15 height 15
type input "1225"
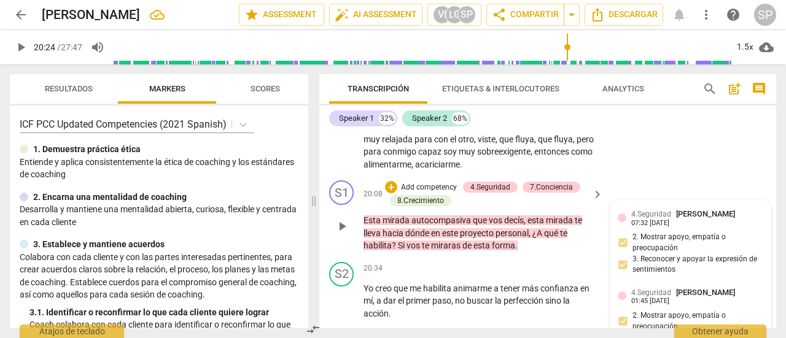
scroll to position [5072, 0]
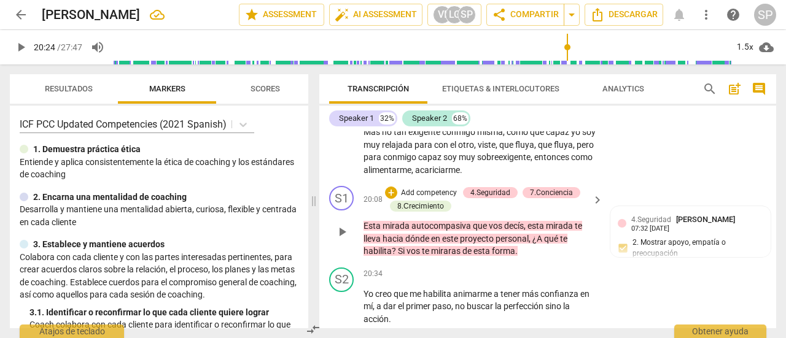
click at [430, 199] on p "Add competency" at bounding box center [429, 193] width 58 height 11
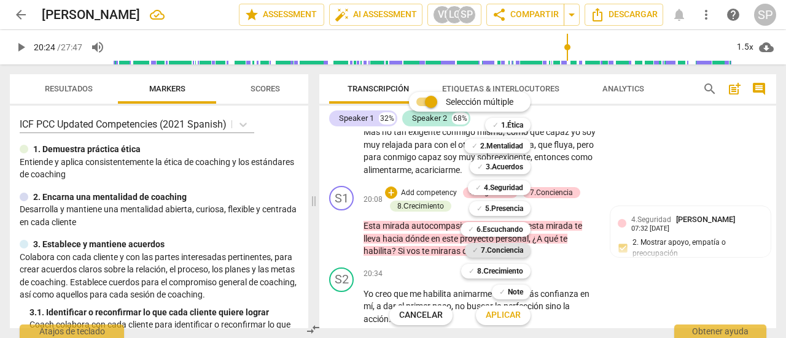
click at [486, 246] on b "7.Conciencia" at bounding box center [502, 250] width 42 height 15
click at [514, 311] on span "Aplicar" at bounding box center [503, 315] width 35 height 12
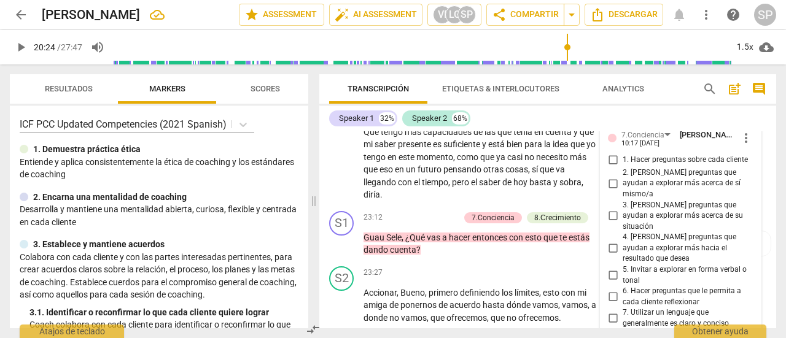
scroll to position [5709, 0]
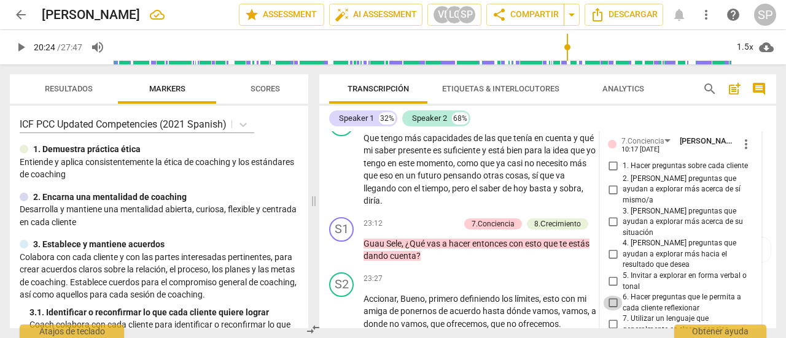
click at [612, 298] on input "6. Hacer preguntas que le permita a cada cliente reflexionar" at bounding box center [613, 303] width 20 height 15
checkbox input "true"
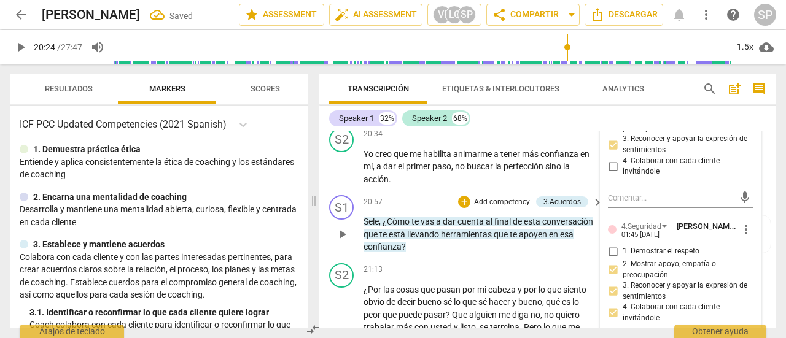
scroll to position [5157, 0]
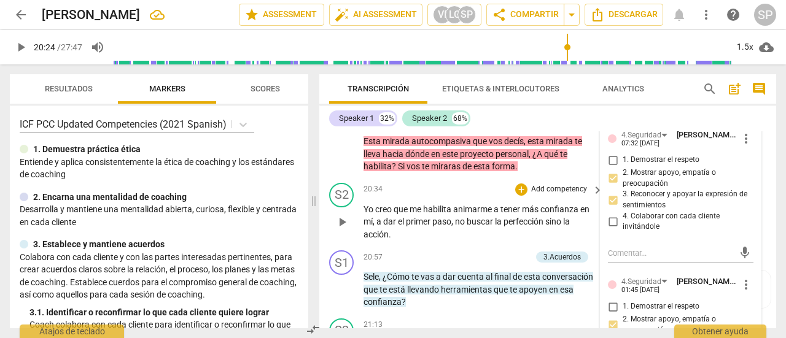
click at [345, 230] on span "play_arrow" at bounding box center [342, 222] width 15 height 15
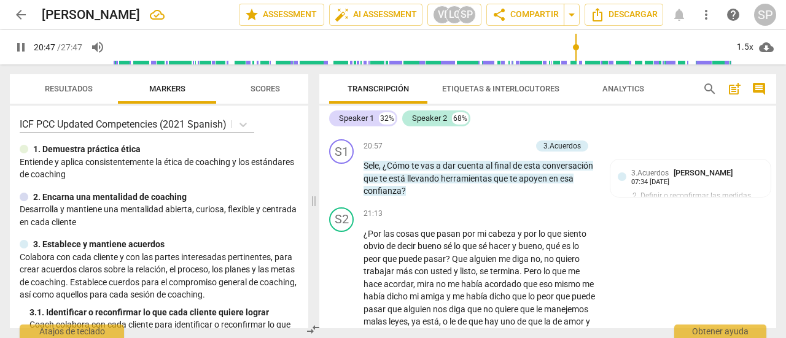
scroll to position [5280, 0]
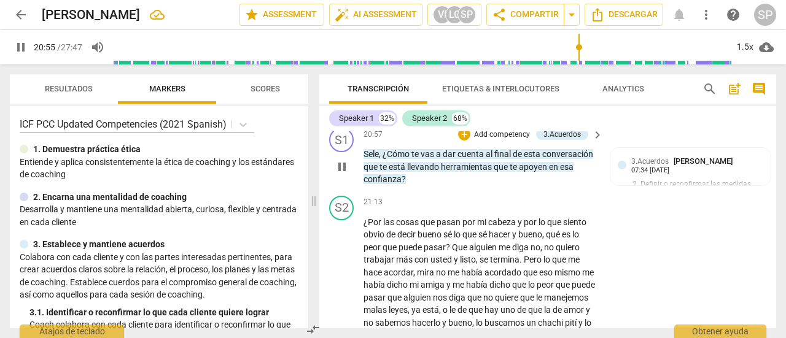
click at [517, 141] on p "Add competency" at bounding box center [502, 135] width 58 height 11
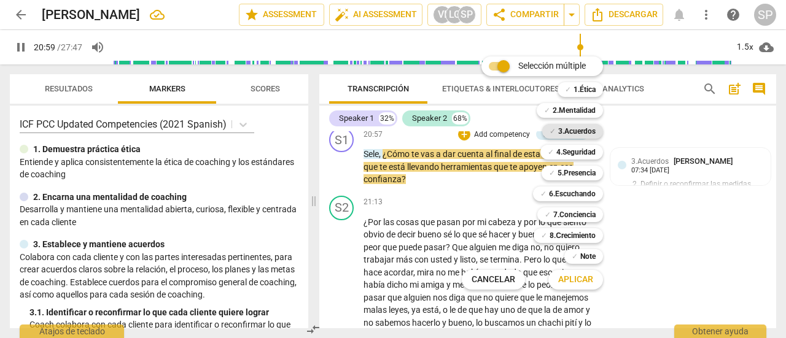
click at [587, 125] on b "3.Acuerdos" at bounding box center [576, 131] width 37 height 15
click at [581, 278] on span "Aplicar" at bounding box center [575, 280] width 35 height 12
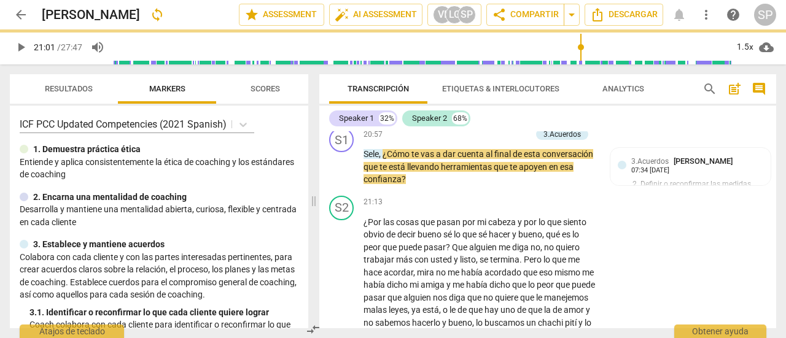
type input "1262"
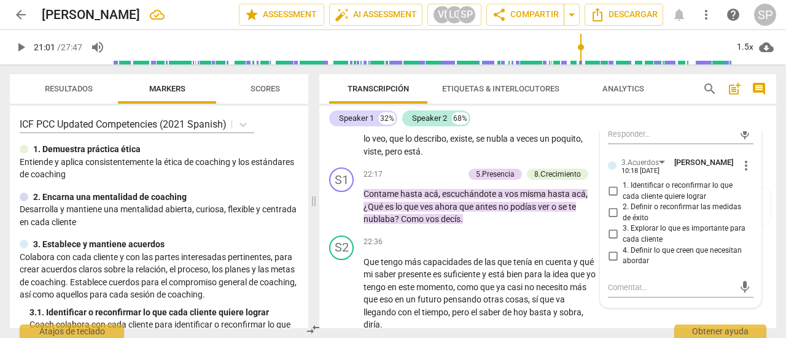
scroll to position [5588, 0]
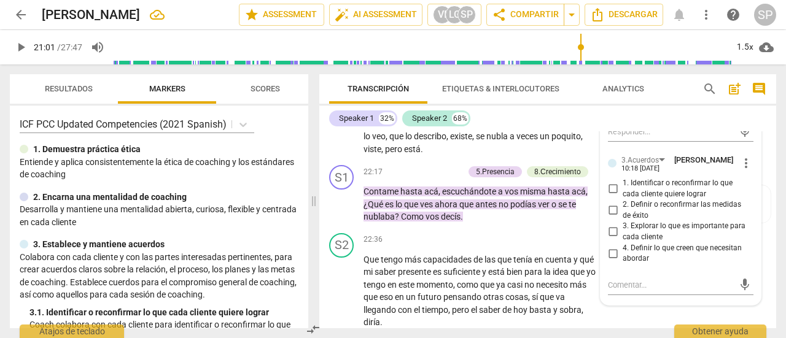
click at [609, 218] on input "2. Definir o reconfirmar las medidas de éxito" at bounding box center [613, 210] width 20 height 15
checkbox input "true"
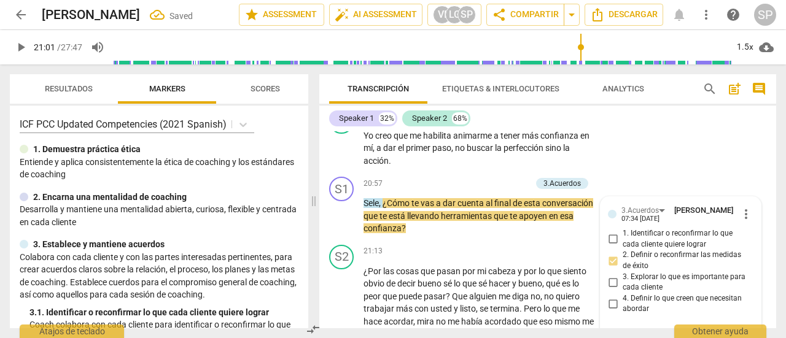
scroll to position [5219, 0]
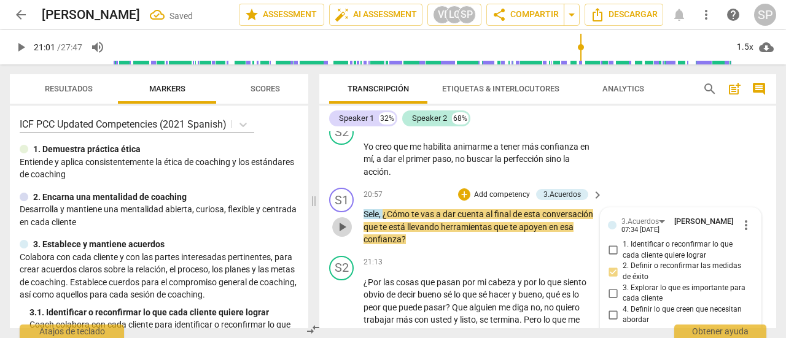
click at [343, 235] on span "play_arrow" at bounding box center [342, 227] width 15 height 15
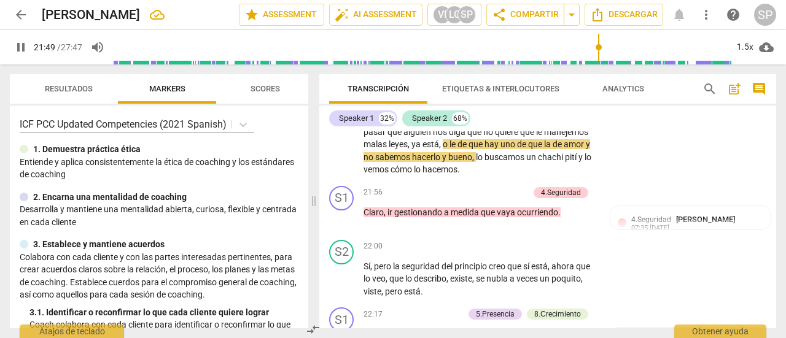
scroll to position [5465, 0]
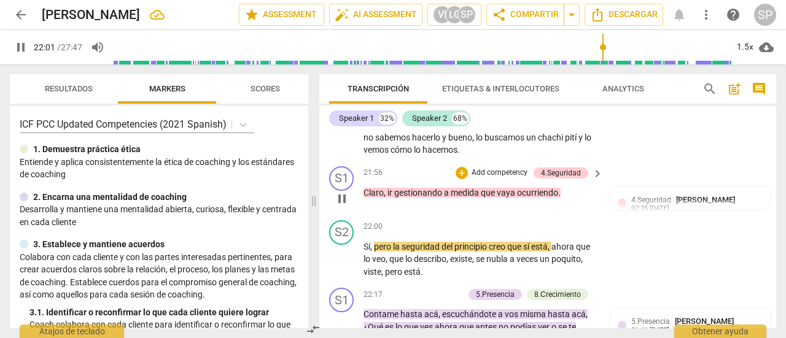
click at [499, 179] on p "Add competency" at bounding box center [499, 173] width 58 height 11
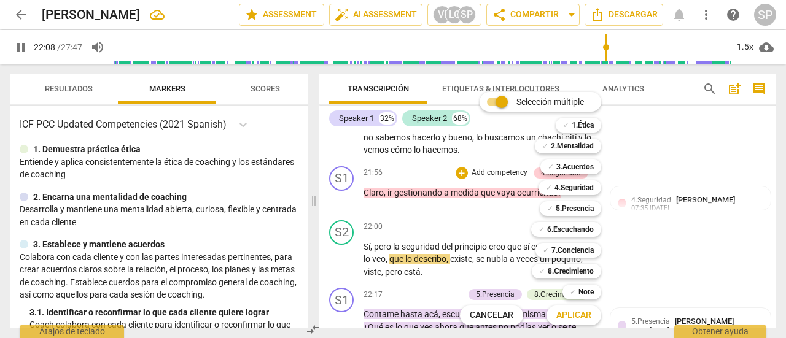
click at [710, 177] on div at bounding box center [393, 169] width 786 height 338
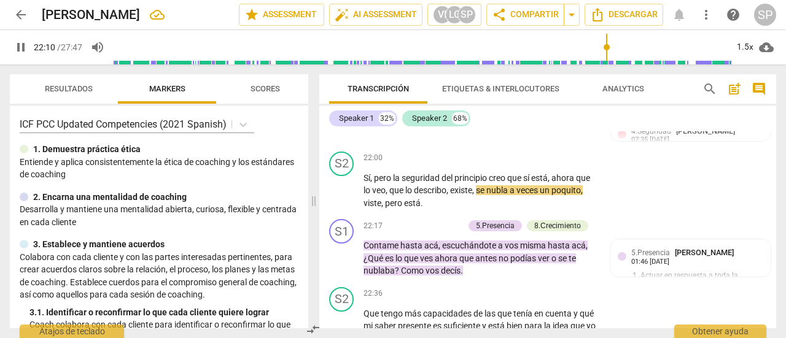
scroll to position [5588, 0]
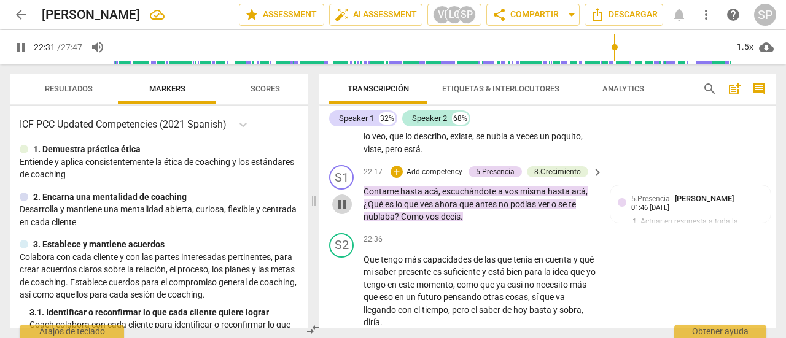
click at [339, 212] on span "pause" at bounding box center [342, 204] width 15 height 15
type input "1352"
click at [436, 178] on p "Add competency" at bounding box center [434, 172] width 58 height 11
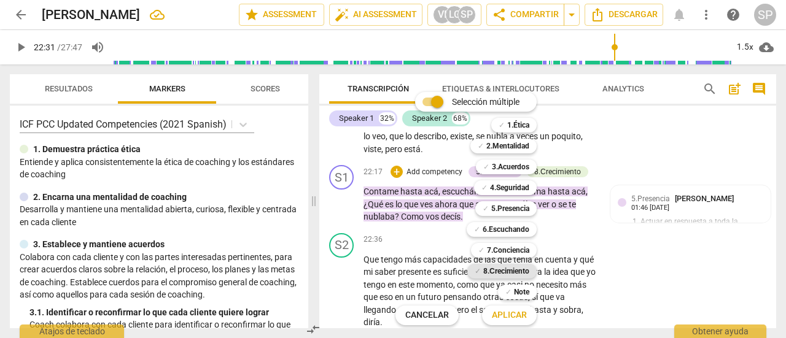
click at [498, 268] on b "8.Сrecimiento" at bounding box center [506, 271] width 46 height 15
click at [510, 316] on span "Aplicar" at bounding box center [509, 315] width 35 height 12
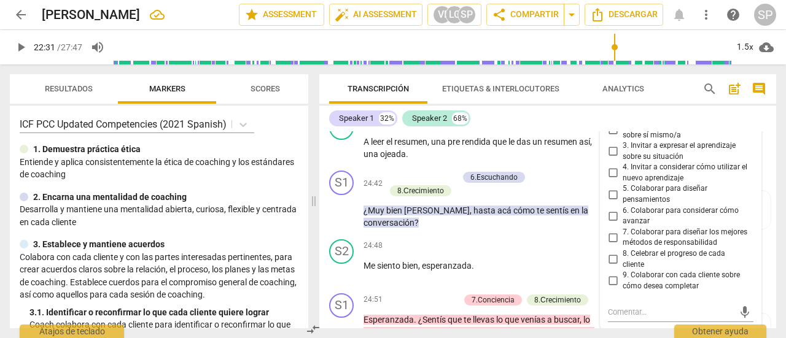
scroll to position [6140, 0]
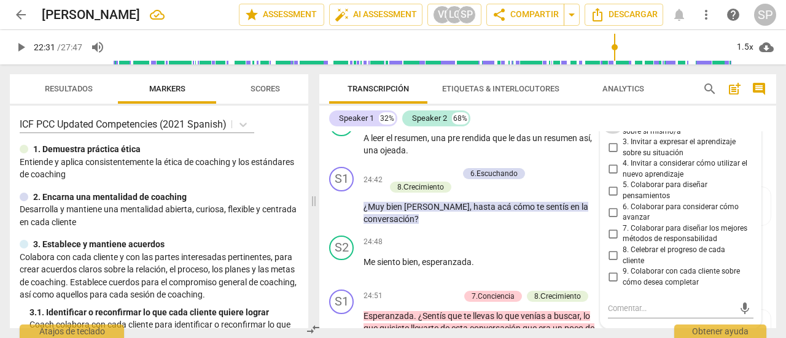
click at [613, 134] on input "2. Invitar a expresar el aprendizaje sobre sí mismo/a" at bounding box center [613, 126] width 20 height 15
checkbox input "true"
click at [611, 112] on input "1. Permitir que cada cliente explore el progreso" at bounding box center [613, 104] width 20 height 15
checkbox input "true"
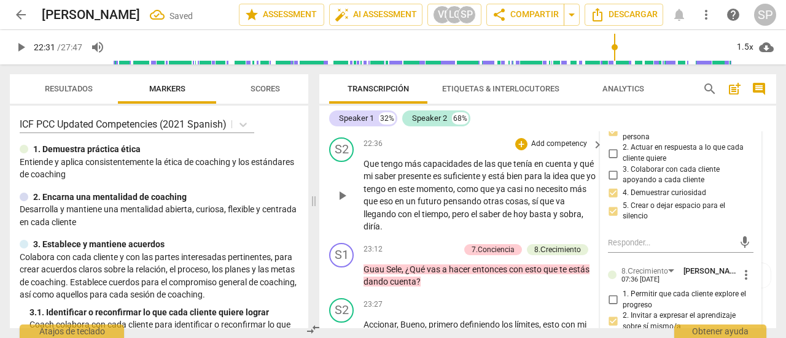
scroll to position [5710, 0]
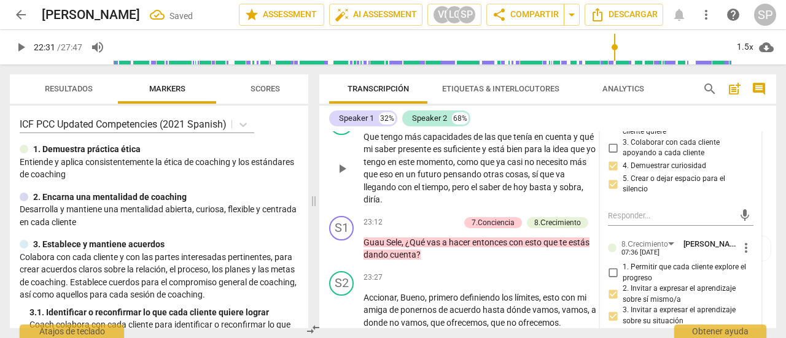
click at [341, 176] on span "play_arrow" at bounding box center [342, 168] width 15 height 15
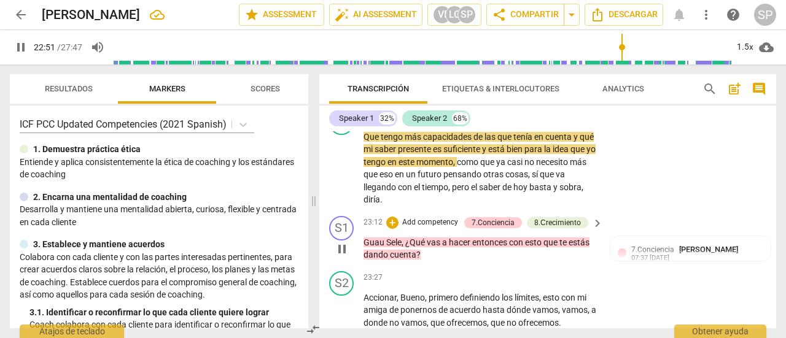
click at [420, 228] on p "Add competency" at bounding box center [430, 222] width 58 height 11
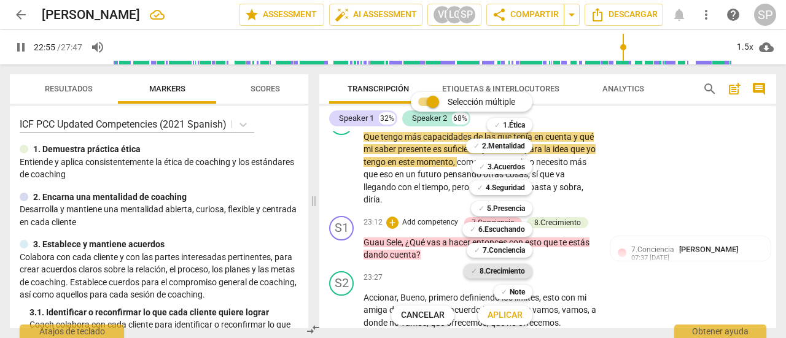
click at [498, 270] on b "8.Сrecimiento" at bounding box center [502, 271] width 46 height 15
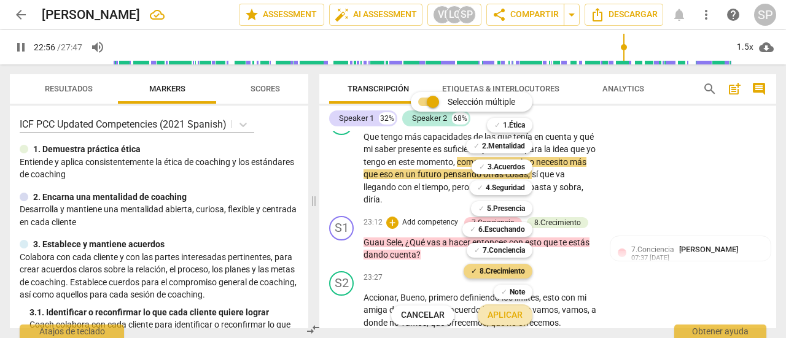
click at [504, 314] on span "Aplicar" at bounding box center [504, 315] width 35 height 12
type input "1377"
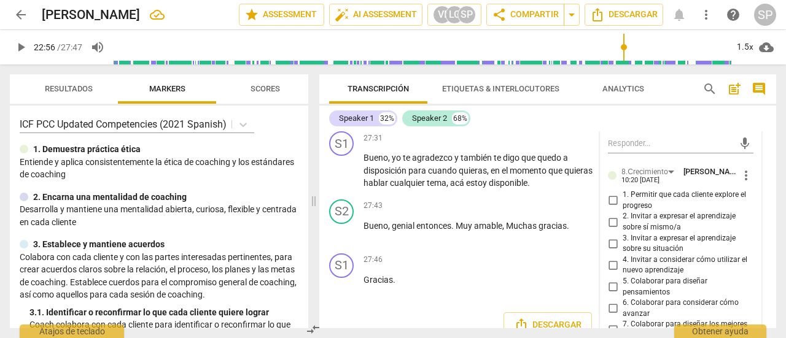
scroll to position [6843, 0]
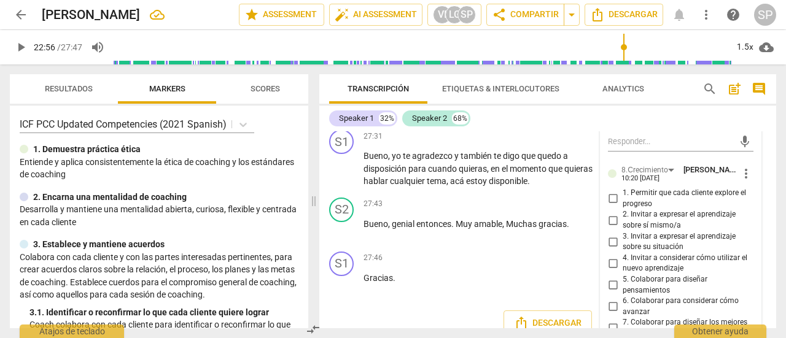
click at [610, 257] on input "4. Invitar a considerar cómo utilizar el nuevo aprendizaje" at bounding box center [613, 263] width 20 height 15
checkbox input "true"
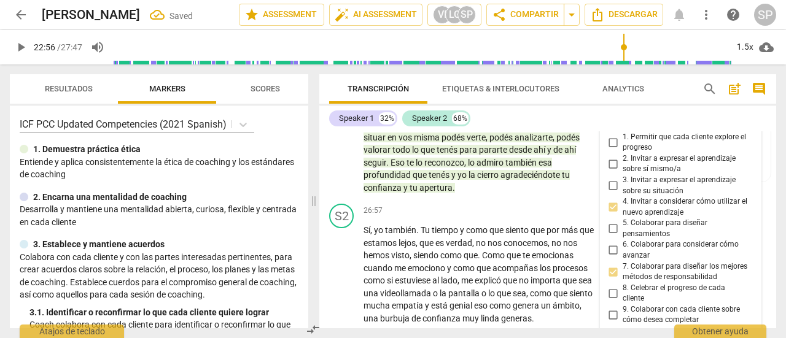
scroll to position [6687, 0]
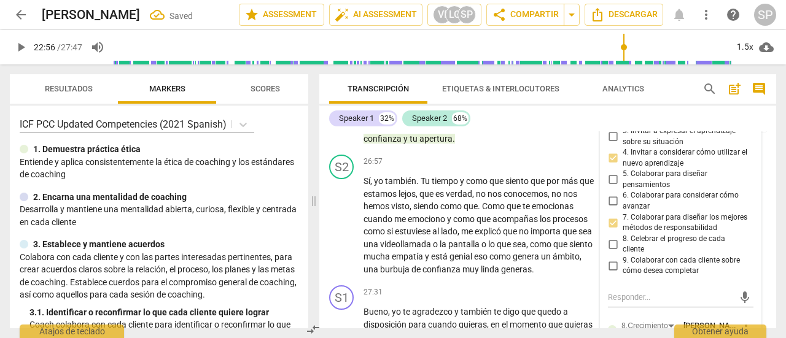
click at [332, 145] on div "S1 play_arrow pause" at bounding box center [346, 84] width 34 height 121
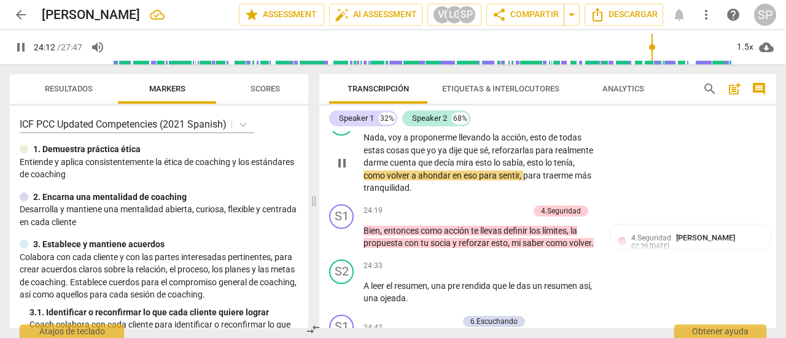
scroll to position [6012, 0]
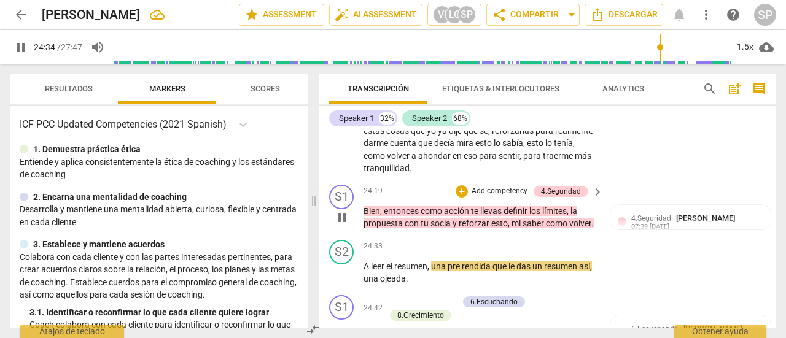
click at [499, 197] on p "Add competency" at bounding box center [499, 191] width 58 height 11
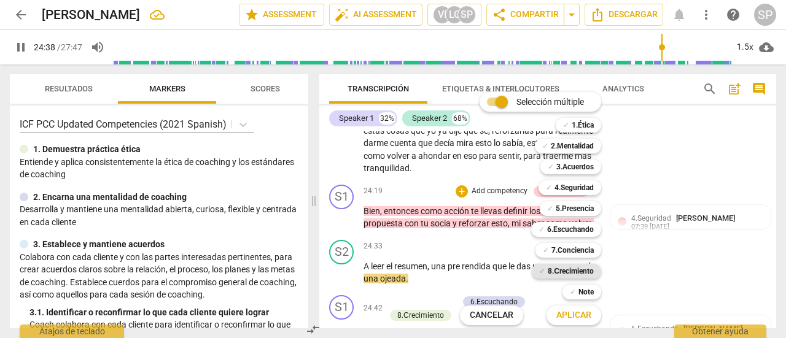
click at [561, 268] on b "8.Сrecimiento" at bounding box center [571, 271] width 46 height 15
click at [571, 321] on span "Aplicar" at bounding box center [573, 315] width 35 height 12
type input "1480"
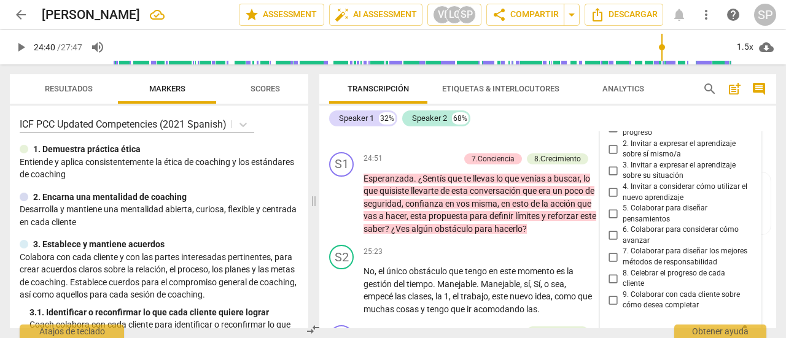
scroll to position [6279, 0]
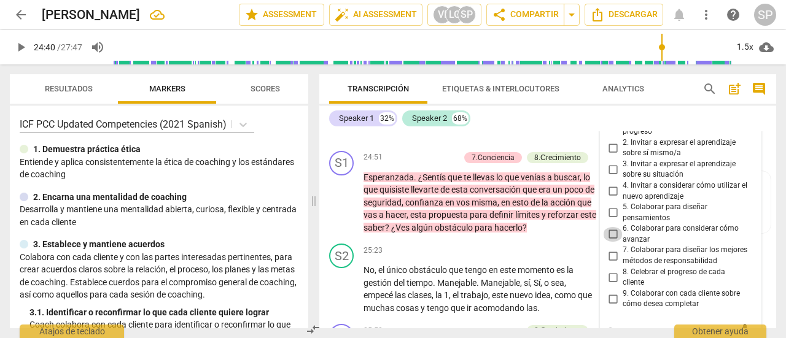
click at [609, 242] on input "6. Colaborar para considerar cómo avanzar" at bounding box center [613, 234] width 20 height 15
checkbox input "true"
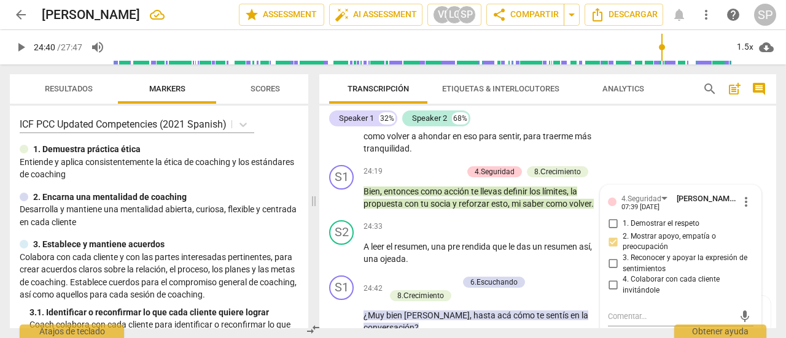
scroll to position [6033, 0]
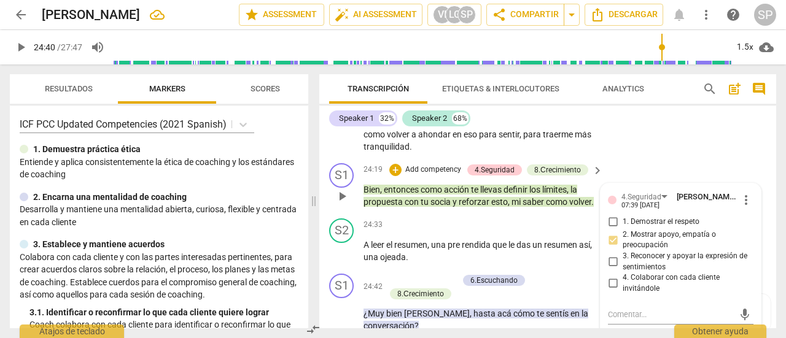
click at [350, 205] on div "play_arrow pause" at bounding box center [347, 196] width 31 height 17
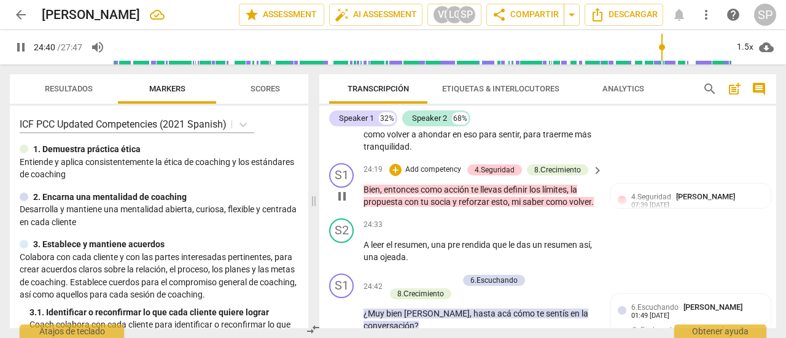
click at [350, 205] on div "play_arrow pause" at bounding box center [347, 196] width 31 height 17
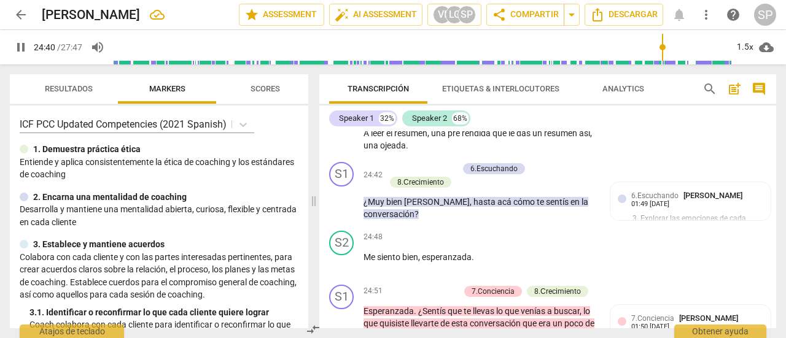
scroll to position [6156, 0]
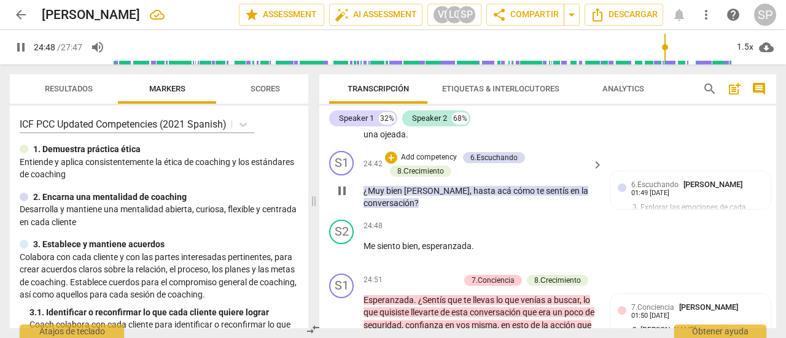
click at [427, 163] on p "Add competency" at bounding box center [429, 157] width 58 height 11
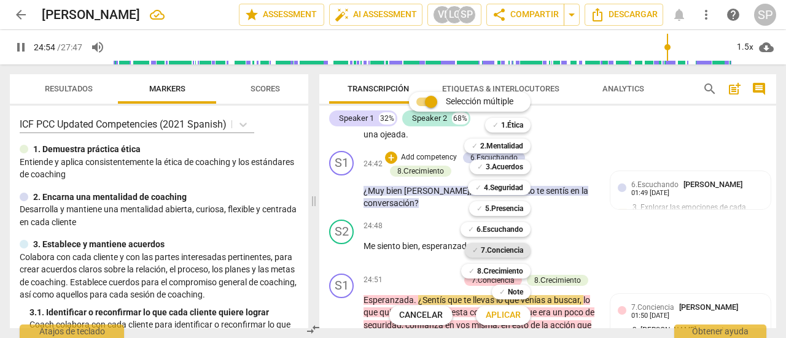
click at [503, 250] on b "7.Conciencia" at bounding box center [502, 250] width 42 height 15
click at [511, 315] on span "Aplicar" at bounding box center [503, 315] width 35 height 12
type input "1496"
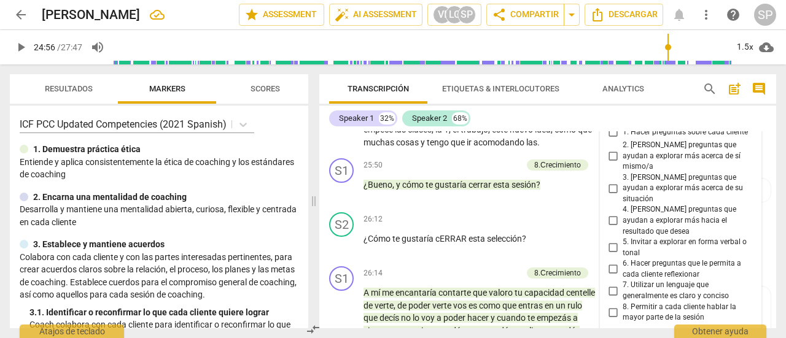
scroll to position [6463, 0]
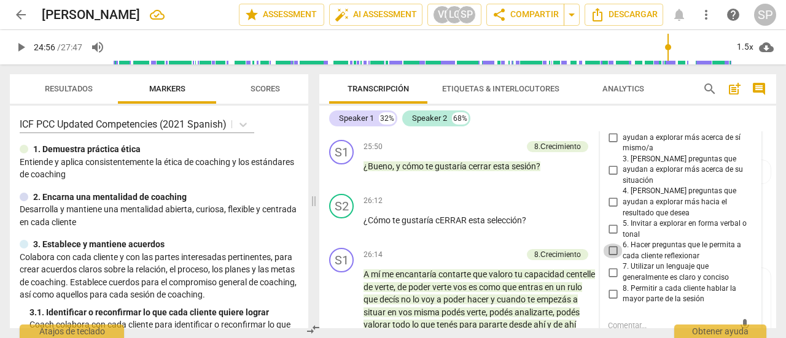
click at [611, 258] on input "6. Hacer preguntas que le permita a cada cliente reflexionar" at bounding box center [613, 251] width 20 height 15
checkbox input "true"
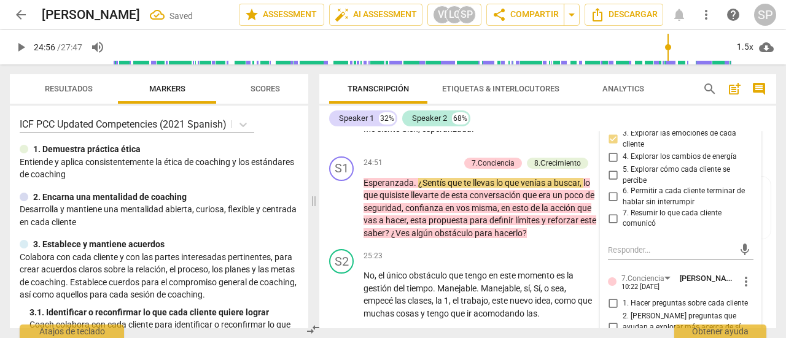
scroll to position [6279, 0]
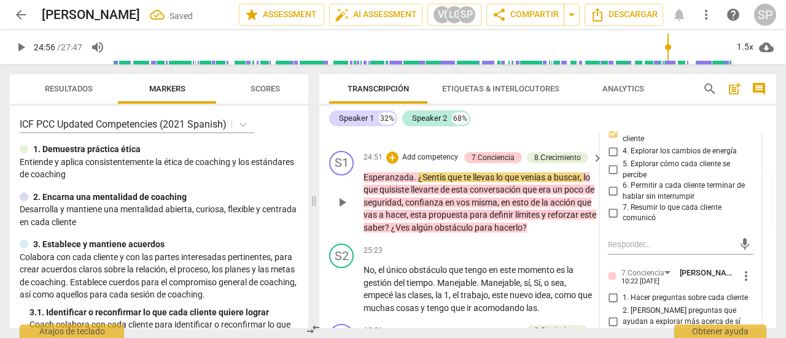
click at [339, 210] on span "play_arrow" at bounding box center [342, 202] width 15 height 15
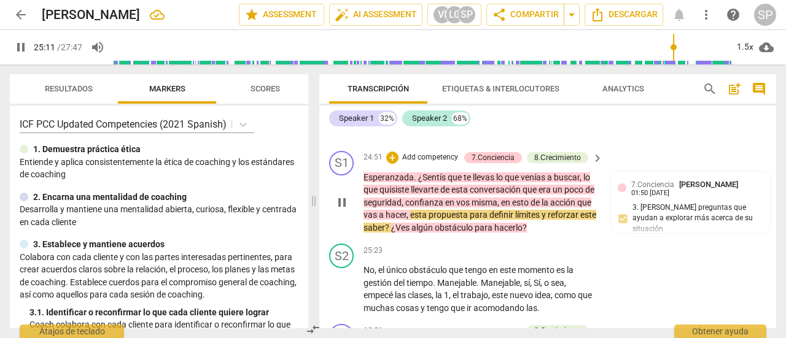
click at [420, 163] on p "Add competency" at bounding box center [430, 157] width 58 height 11
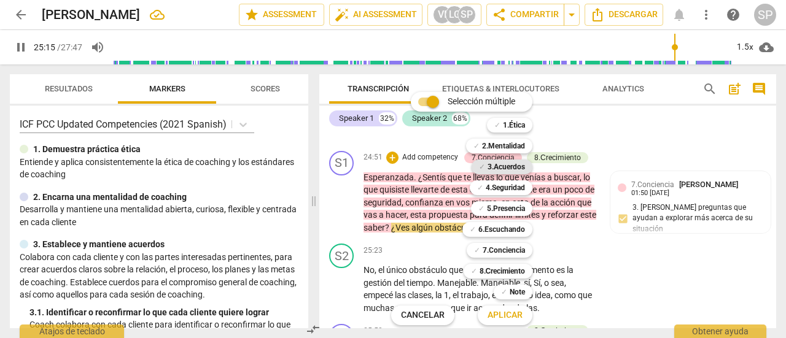
click at [514, 166] on b "3.Acuerdos" at bounding box center [505, 167] width 37 height 15
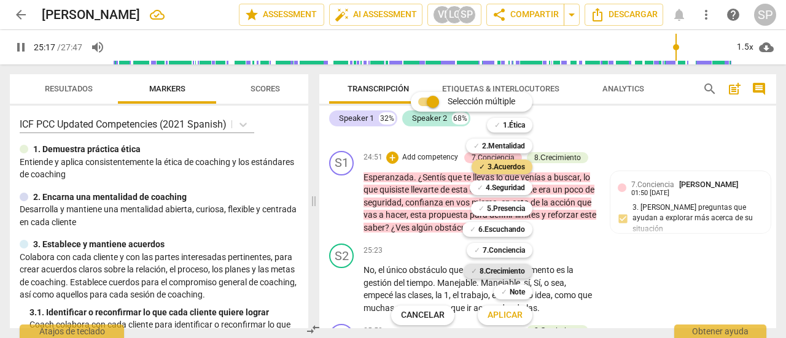
click at [511, 265] on b "8.Сrecimiento" at bounding box center [502, 271] width 46 height 15
click at [514, 316] on span "Aplicar" at bounding box center [504, 315] width 35 height 12
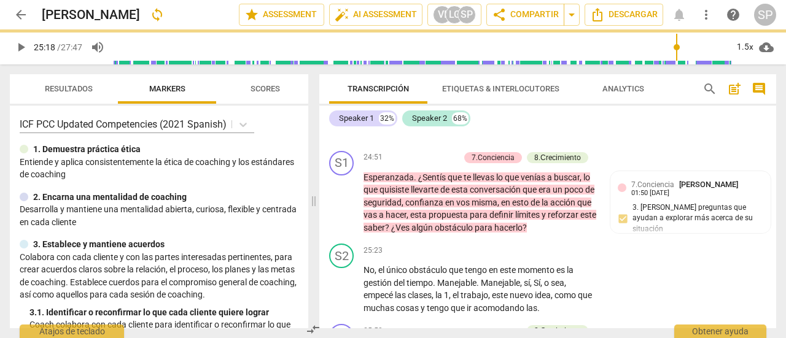
type input "1519"
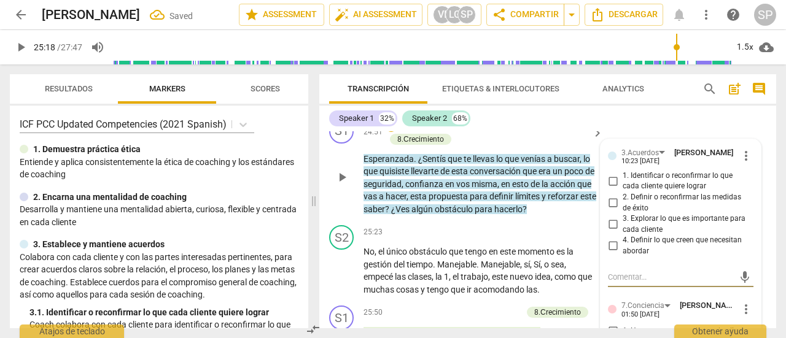
scroll to position [6348, 0]
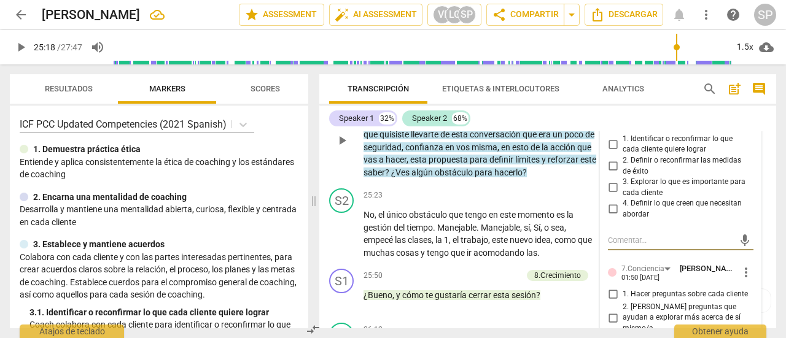
click at [608, 174] on input "2. Definir o reconfirmar las medidas de éxito" at bounding box center [613, 166] width 20 height 15
checkbox input "true"
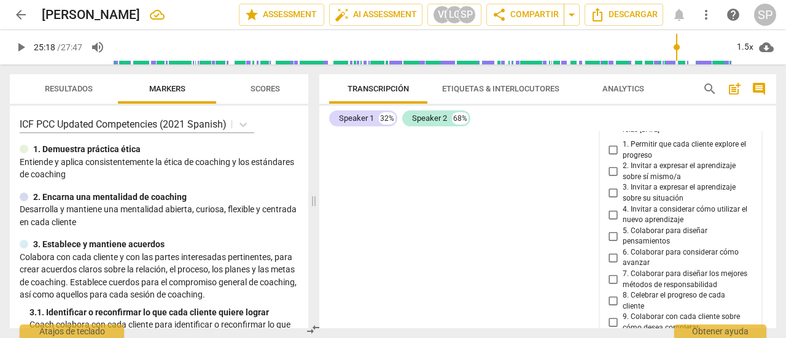
scroll to position [7330, 0]
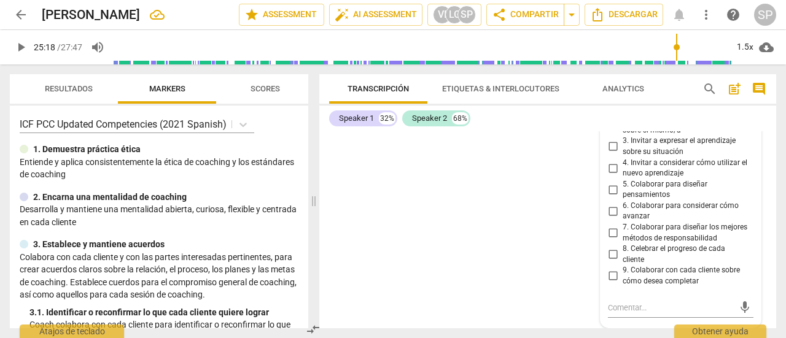
click at [608, 219] on input "6. Colaborar para considerar cómo avanzar" at bounding box center [613, 211] width 20 height 15
checkbox input "true"
click at [611, 241] on input "7. Colaborar para diseñar los mejores métodos de responsabilidad" at bounding box center [613, 233] width 20 height 15
checkbox input "true"
click at [537, 270] on div "format_bold format_list_bulleted [PERSON_NAME] arrow_downward delete Summary: E…" at bounding box center [547, 229] width 457 height 197
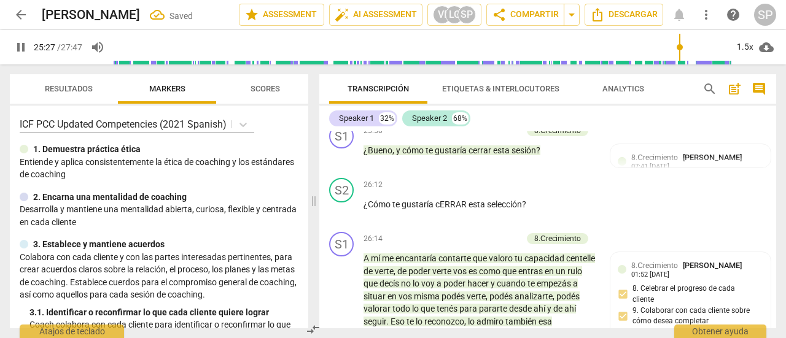
scroll to position [6495, 0]
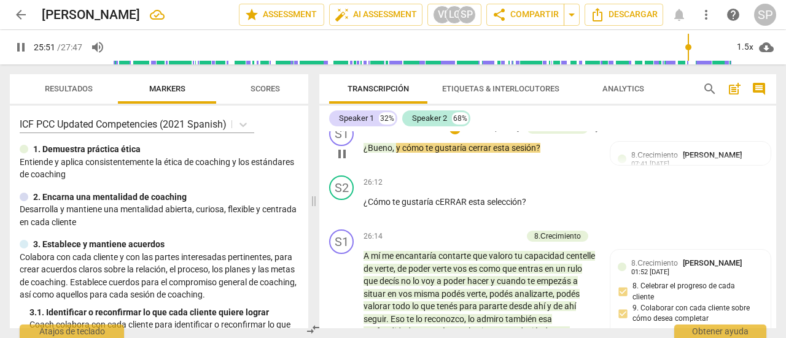
click at [493, 134] on p "Add competency" at bounding box center [492, 128] width 58 height 11
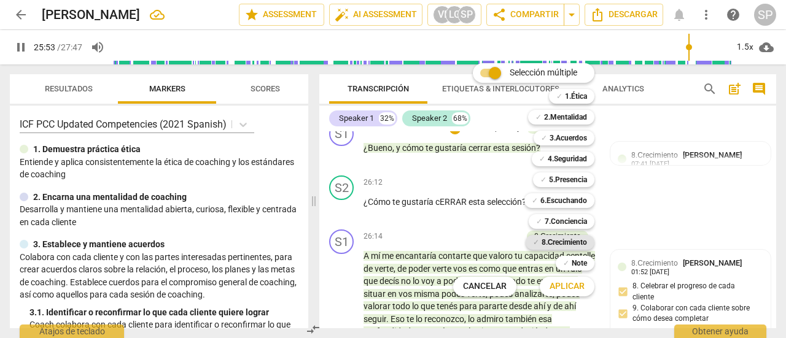
click at [558, 240] on b "8.Сrecimiento" at bounding box center [564, 242] width 46 height 15
click at [564, 289] on span "Aplicar" at bounding box center [566, 287] width 35 height 12
type input "1555"
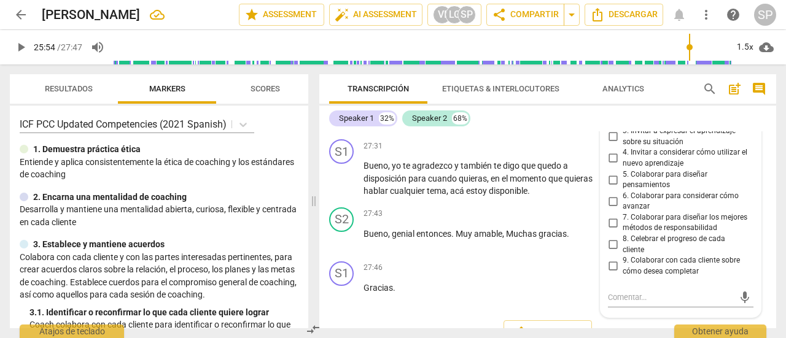
scroll to position [6888, 0]
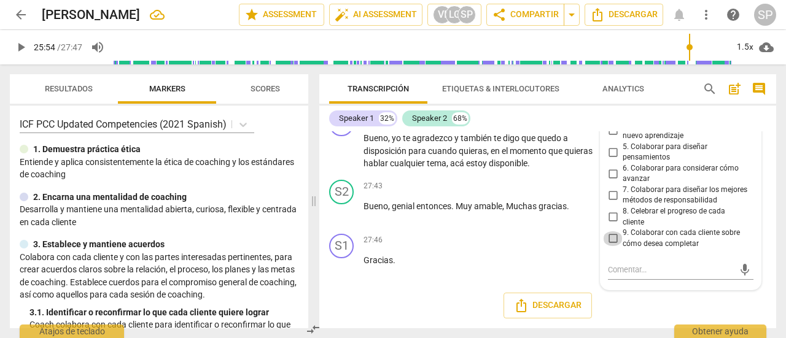
click at [609, 246] on input "9. Colaborar con cada cliente sobre cómo desea completar" at bounding box center [613, 238] width 20 height 15
checkbox input "true"
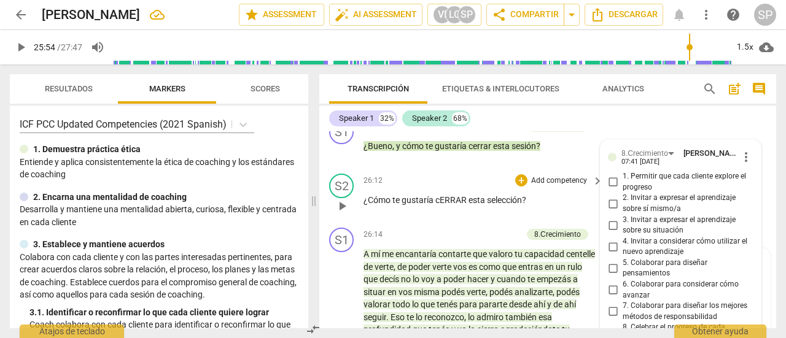
scroll to position [6495, 0]
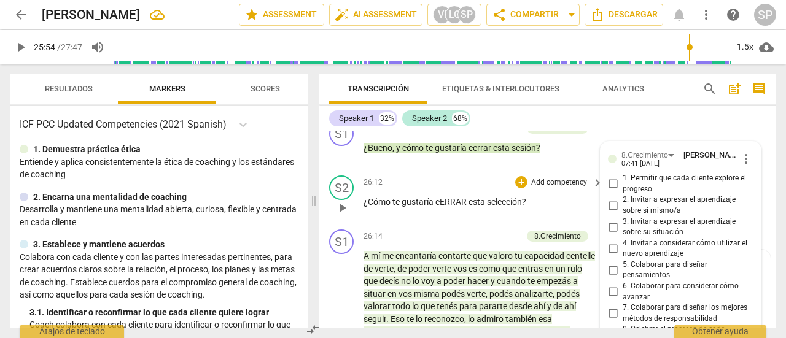
click at [343, 215] on span "play_arrow" at bounding box center [342, 208] width 15 height 15
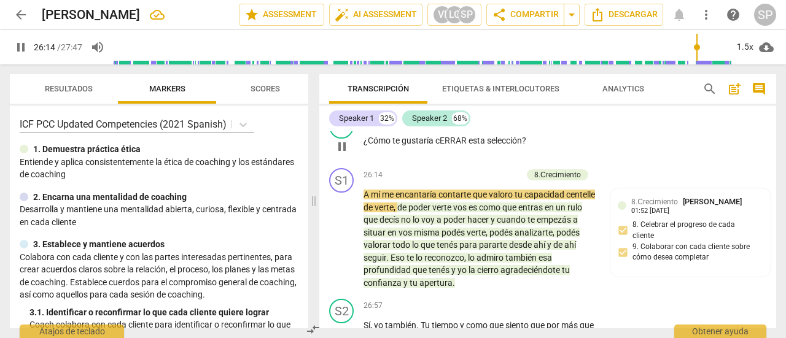
scroll to position [6618, 0]
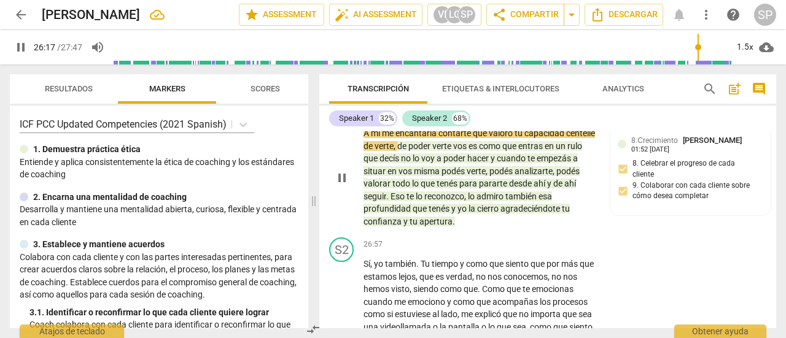
click at [494, 120] on p "Add competency" at bounding box center [492, 114] width 58 height 11
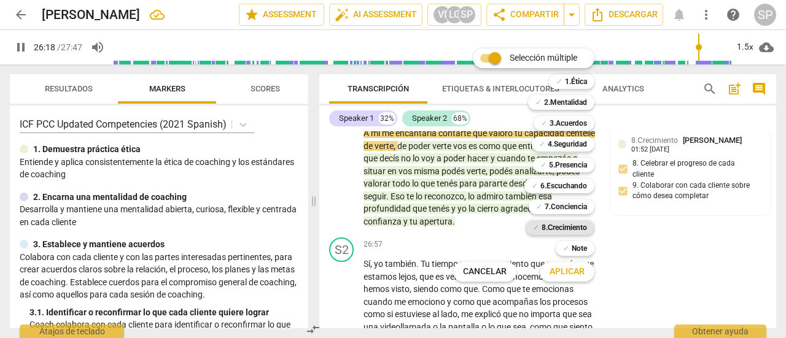
click at [554, 225] on b "8.Сrecimiento" at bounding box center [564, 227] width 46 height 15
click at [565, 277] on span "Aplicar" at bounding box center [566, 272] width 35 height 12
type input "1580"
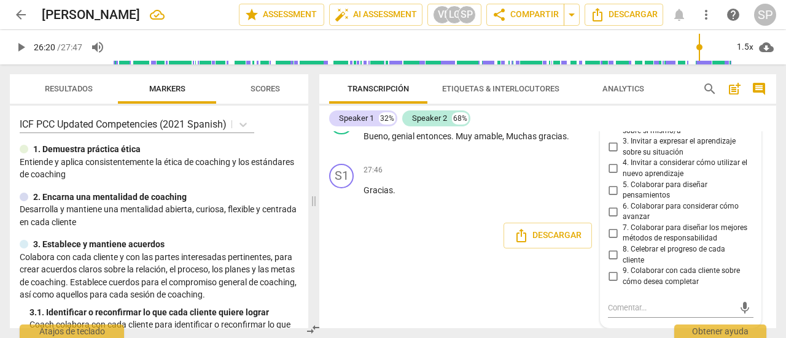
scroll to position [6995, 0]
click at [609, 252] on input "8. Celebrar el progreso de cada cliente" at bounding box center [613, 255] width 20 height 15
checkbox input "true"
drag, startPoint x: 610, startPoint y: 274, endPoint x: 554, endPoint y: 278, distance: 56.0
click at [607, 274] on input "9. Colaborar con cada cliente sobre cómo desea completar" at bounding box center [613, 277] width 20 height 15
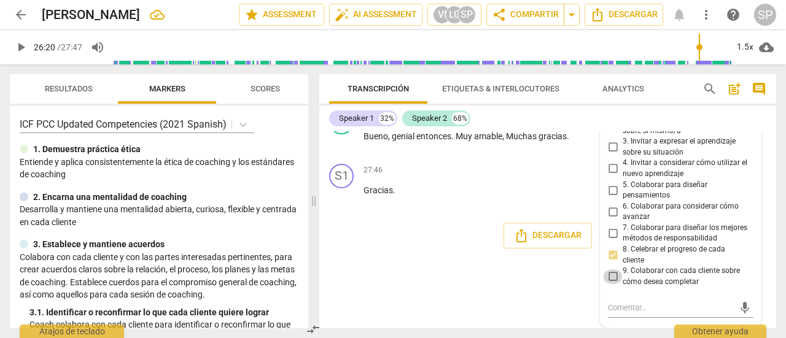
checkbox input "true"
click at [469, 276] on div "format_bold format_list_bulleted [PERSON_NAME] arrow_downward delete Summary: E…" at bounding box center [547, 229] width 457 height 197
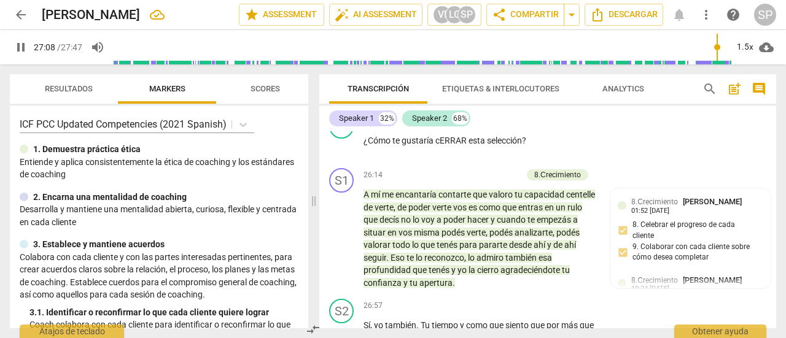
scroll to position [6249, 0]
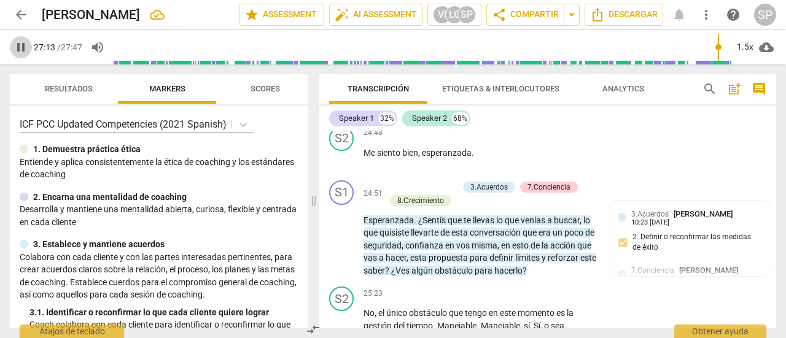
click at [21, 47] on span "pause" at bounding box center [21, 47] width 15 height 15
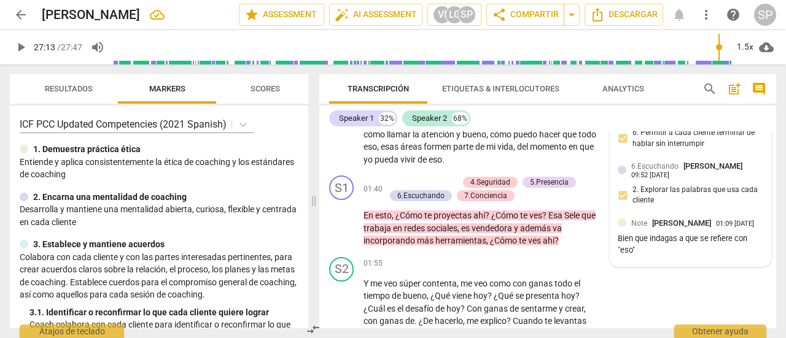
scroll to position [614, 0]
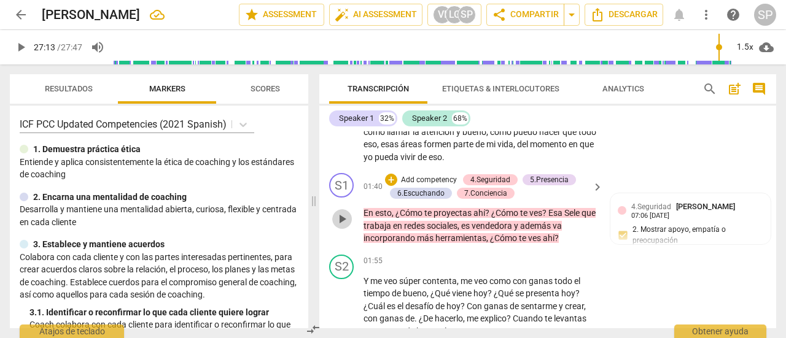
click at [335, 215] on span "play_arrow" at bounding box center [342, 219] width 15 height 15
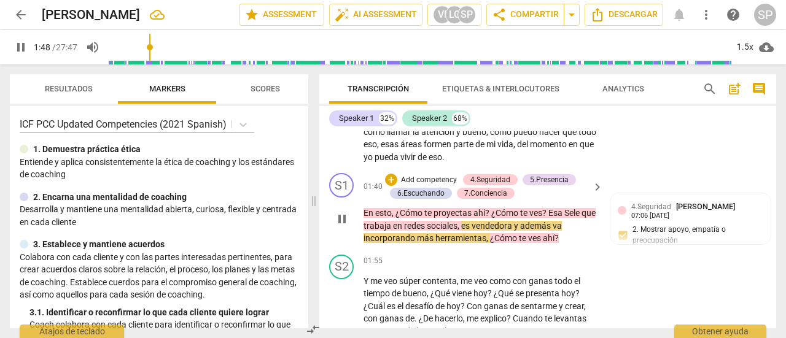
click at [343, 220] on span "pause" at bounding box center [342, 219] width 15 height 15
type input "110"
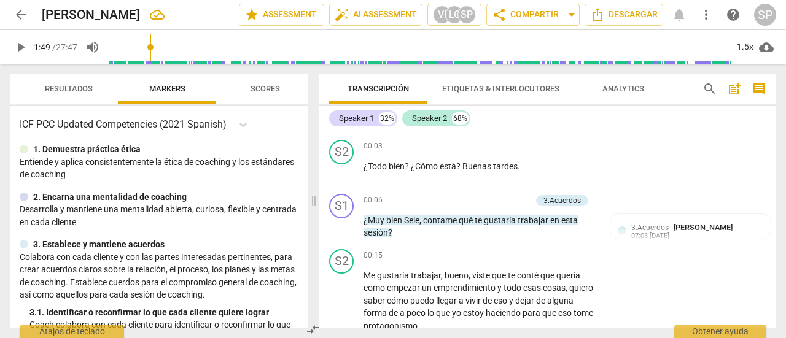
scroll to position [0, 0]
